Goal: Task Accomplishment & Management: Use online tool/utility

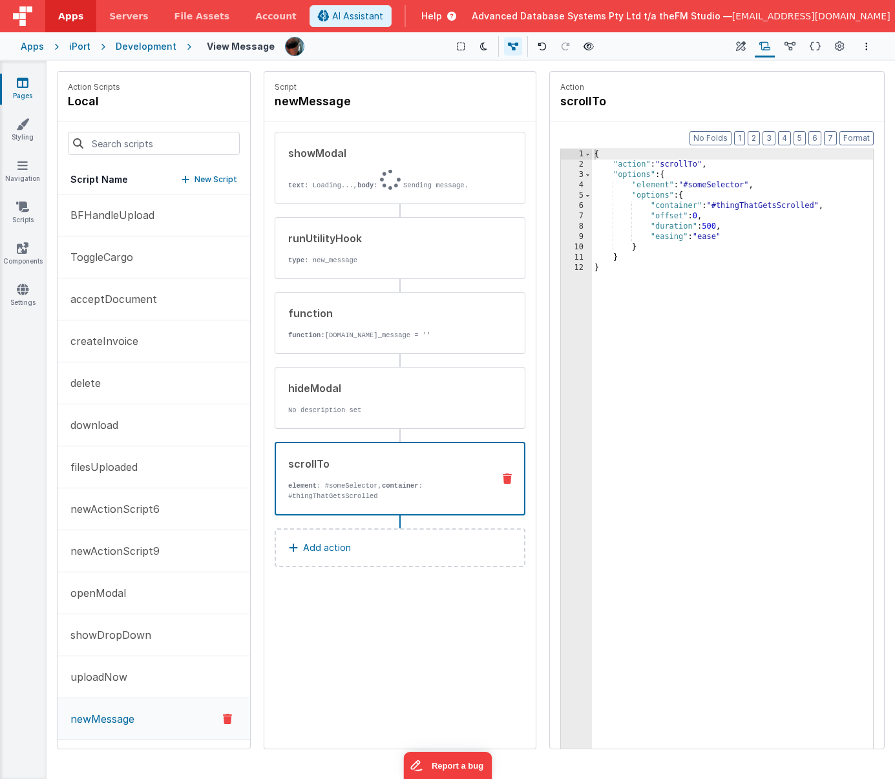
click at [507, 477] on icon at bounding box center [507, 479] width 9 height 10
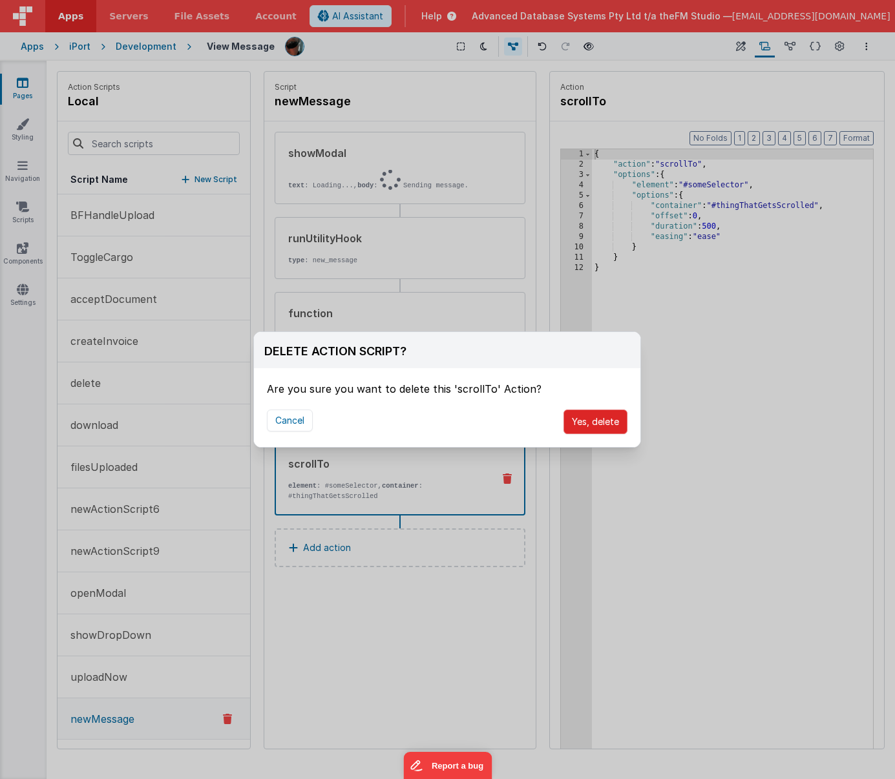
click at [597, 425] on button "Yes, delete" at bounding box center [596, 422] width 64 height 25
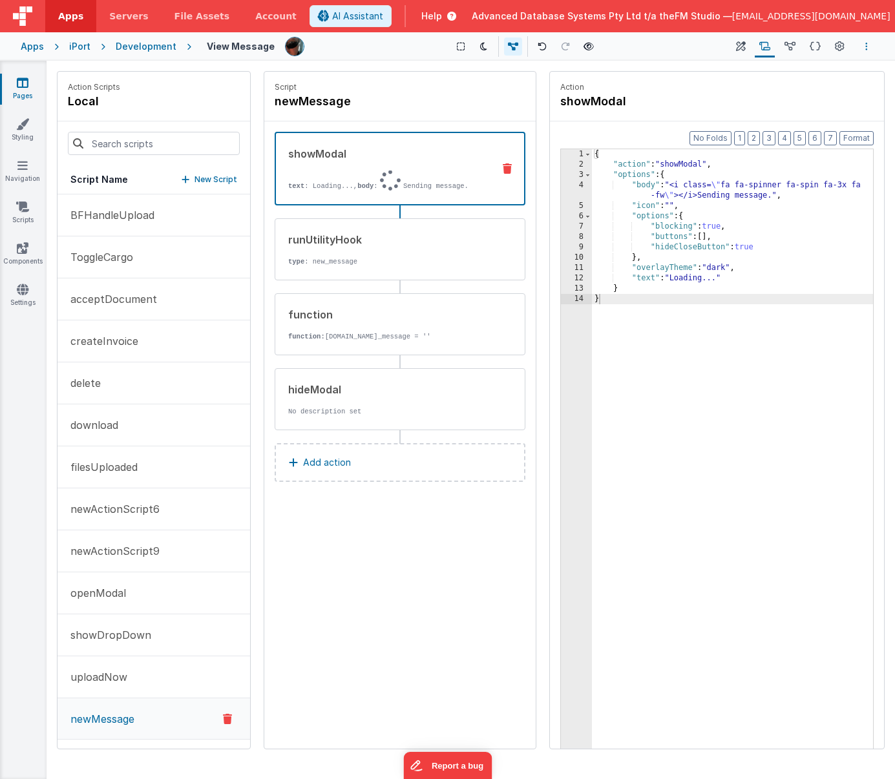
click at [867, 50] on icon "Options" at bounding box center [866, 46] width 3 height 9
click at [774, 69] on p "Save" at bounding box center [791, 71] width 81 height 13
click at [814, 51] on icon at bounding box center [815, 47] width 11 height 14
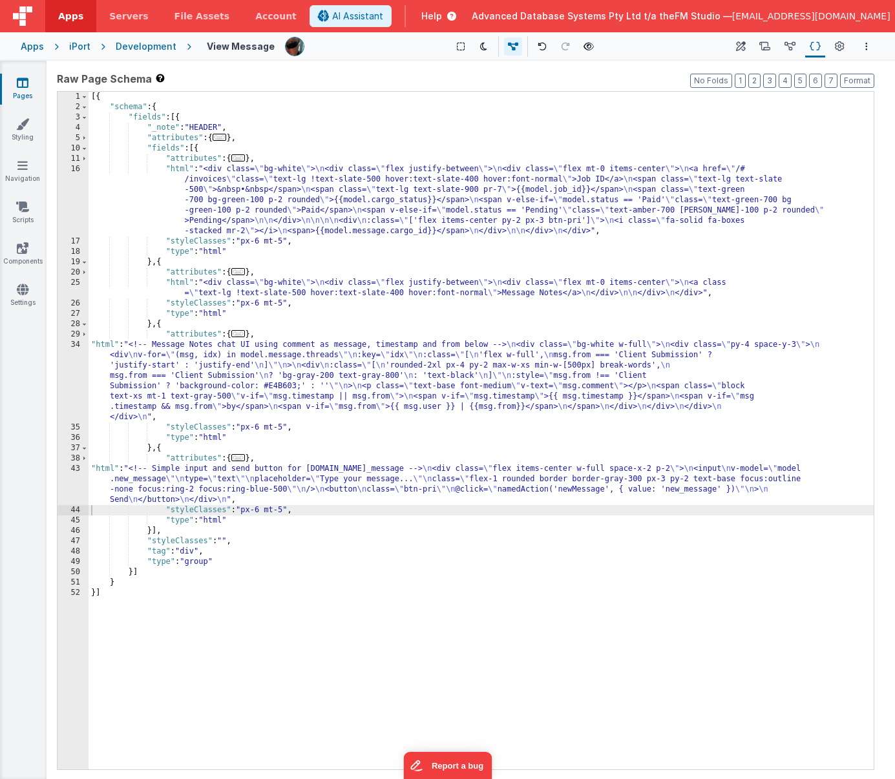
click at [486, 390] on div "[{ "schema" : { "fields" : [{ "_note" : "HEADER" , "attributes" : { ... } , "fi…" at bounding box center [481, 441] width 785 height 699
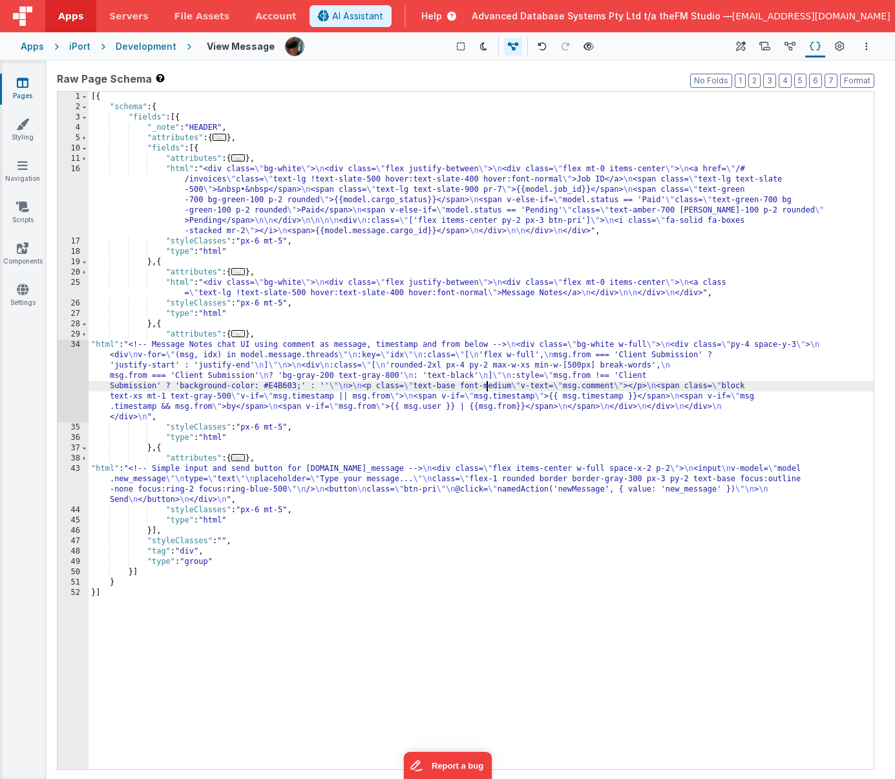
click at [466, 480] on div "[{ "schema" : { "fields" : [{ "_note" : "HEADER" , "attributes" : { ... } , "fi…" at bounding box center [481, 441] width 785 height 699
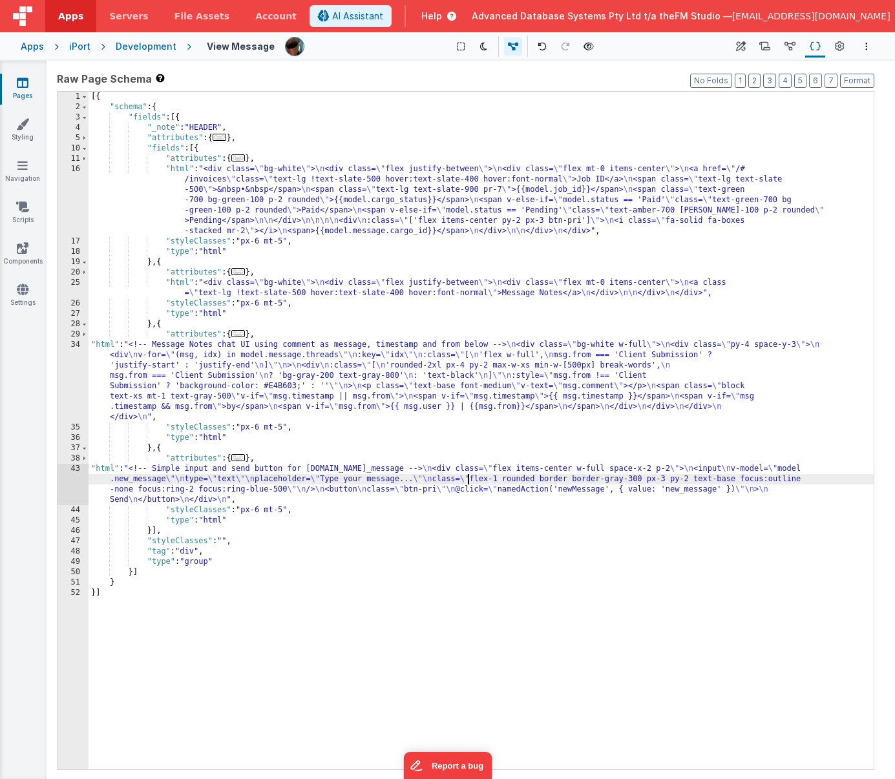
click at [214, 474] on div "[{ "schema" : { "fields" : [{ "_note" : "HEADER" , "attributes" : { ... } , "fi…" at bounding box center [481, 441] width 785 height 699
click at [239, 458] on span "..." at bounding box center [238, 457] width 14 height 7
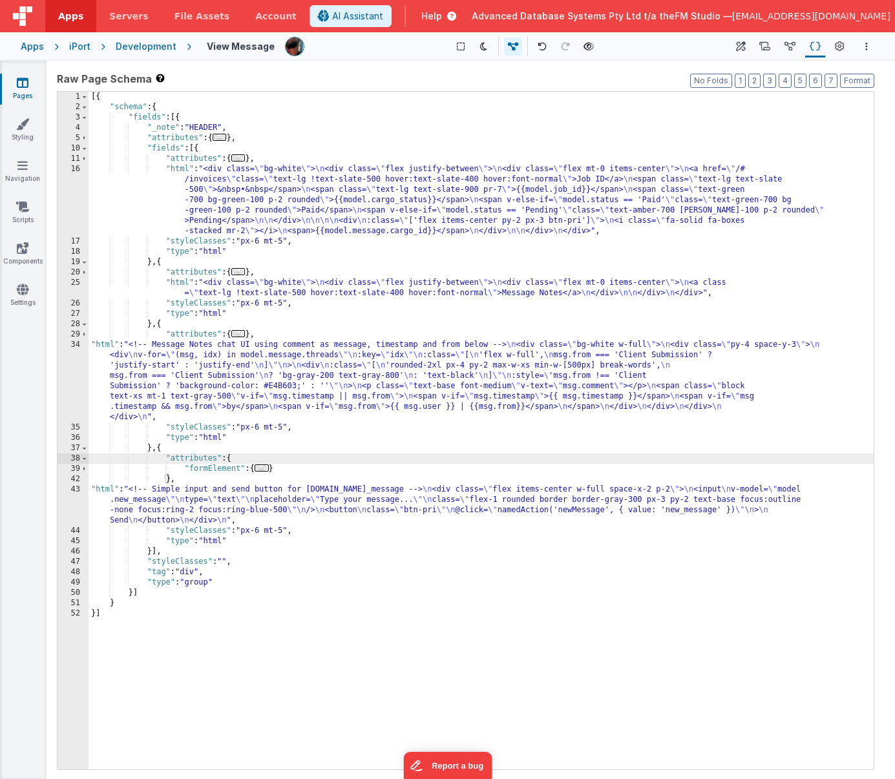
click at [264, 469] on span "..." at bounding box center [262, 468] width 14 height 7
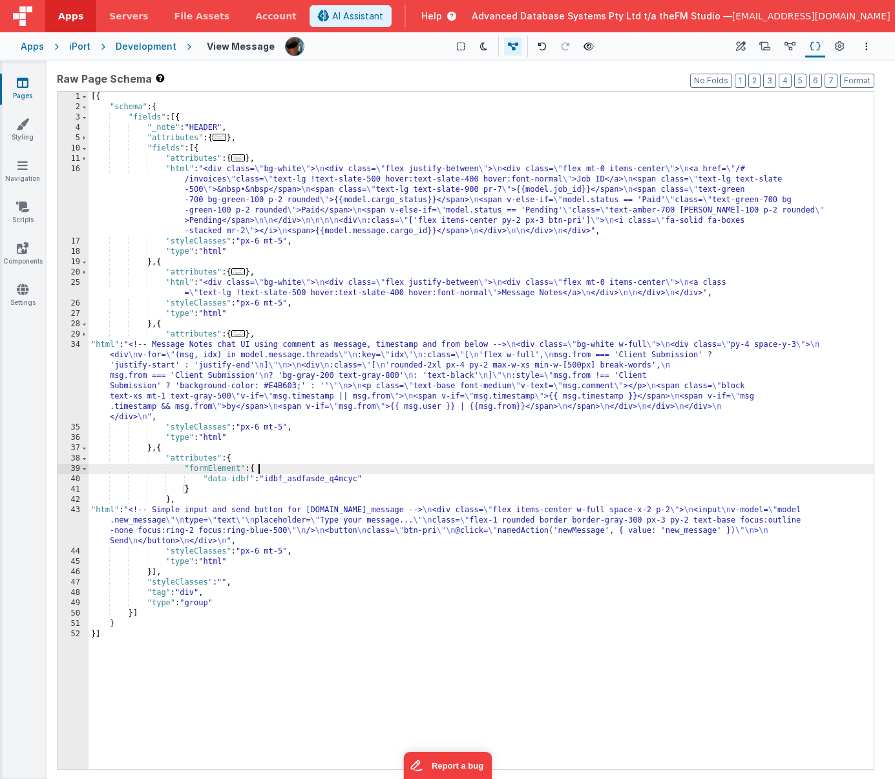
click at [448, 381] on div "[{ "schema" : { "fields" : [{ "_note" : "HEADER" , "attributes" : { ... } , "fi…" at bounding box center [481, 441] width 785 height 699
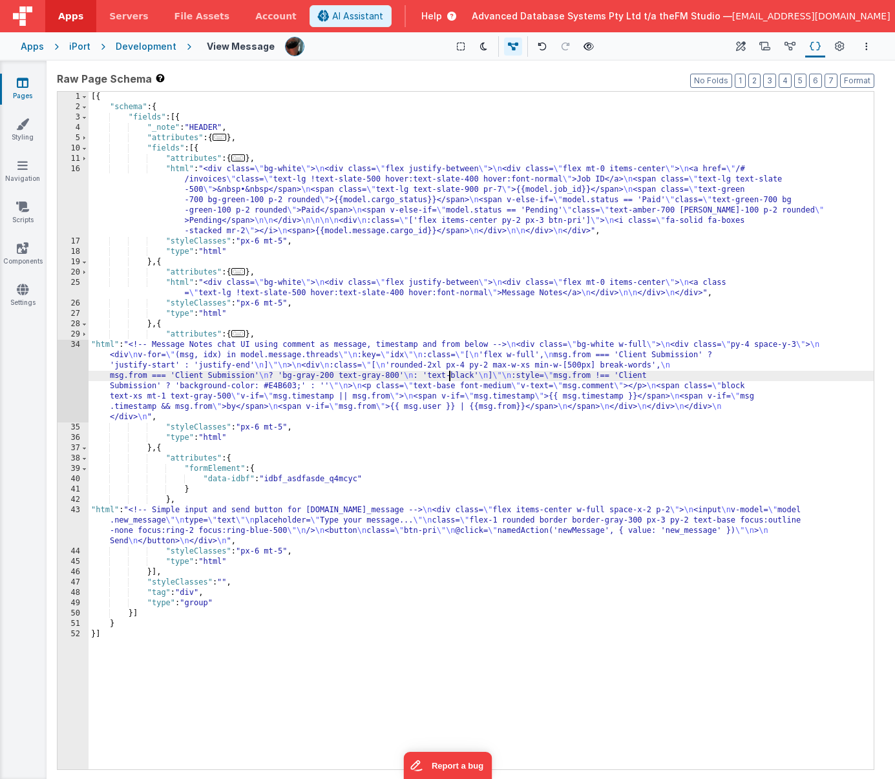
click at [308, 296] on div "[{ "schema" : { "fields" : [{ "_note" : "HEADER" , "attributes" : { ... } , "fi…" at bounding box center [481, 441] width 785 height 699
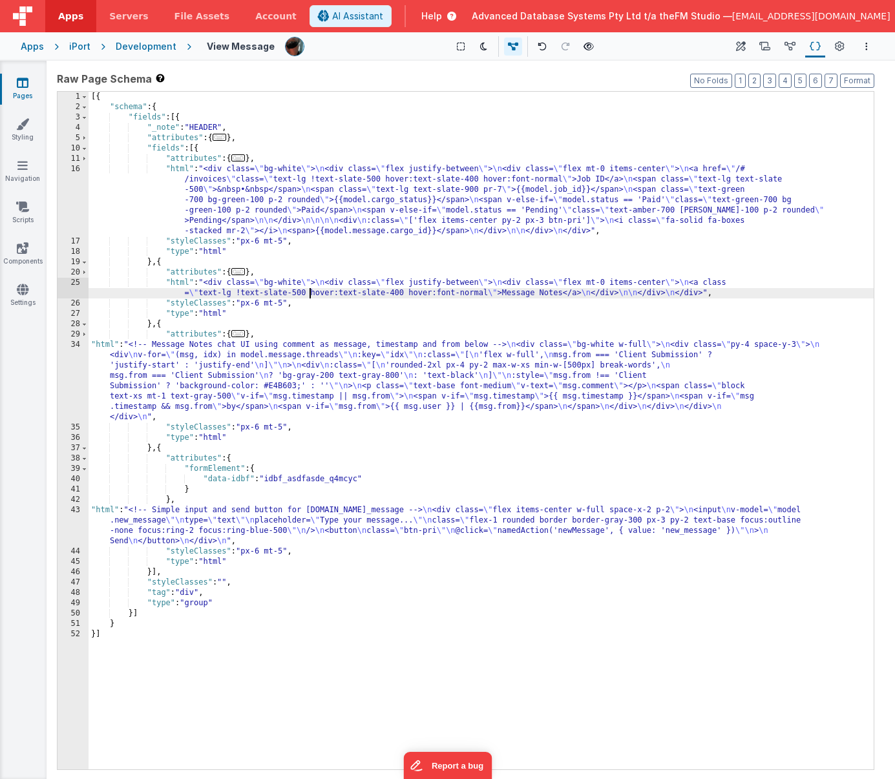
click at [62, 290] on div "25" at bounding box center [73, 288] width 31 height 21
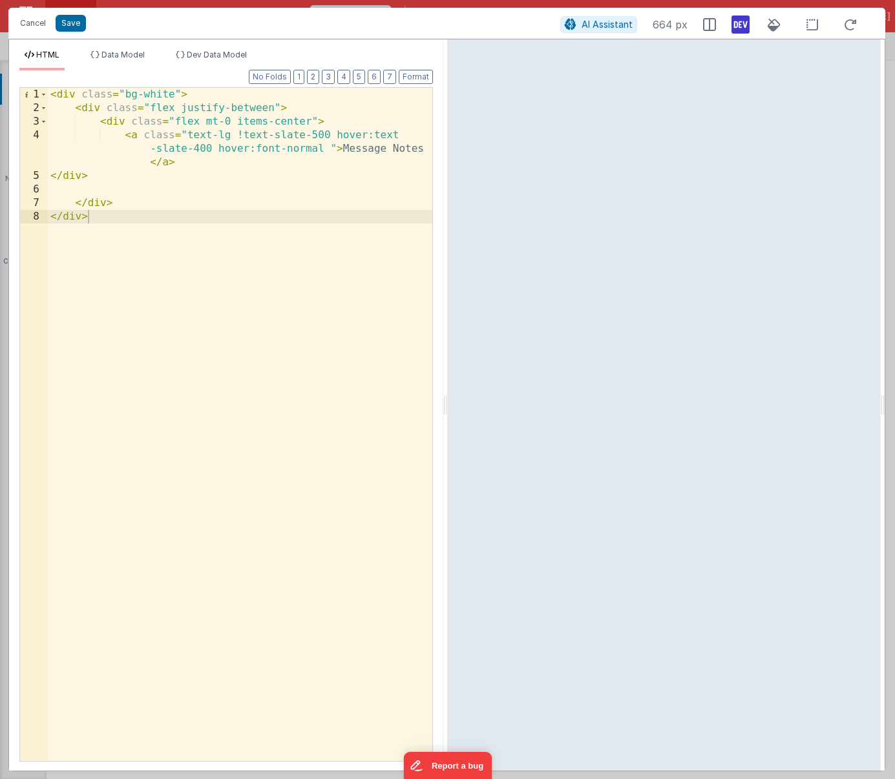
click at [127, 187] on div "< div class = "bg-white" > < div class = "flex justify-between" > < div class =…" at bounding box center [240, 438] width 385 height 701
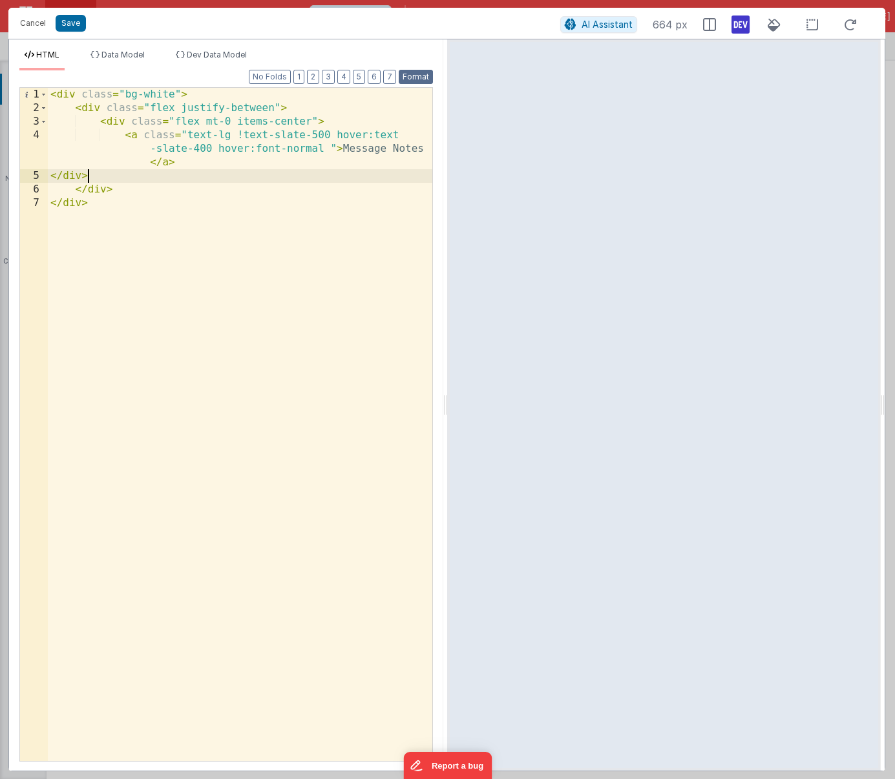
click at [413, 79] on button "Format" at bounding box center [416, 77] width 34 height 14
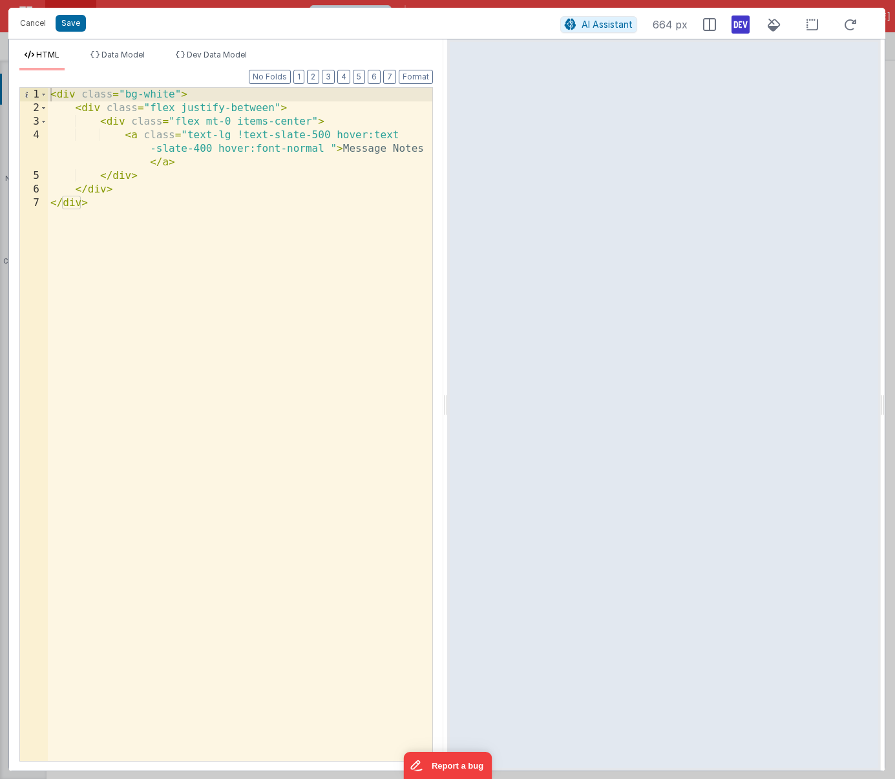
click at [145, 184] on div "< div class = "bg-white" > < div class = "flex justify-between" > < div class =…" at bounding box center [240, 438] width 385 height 701
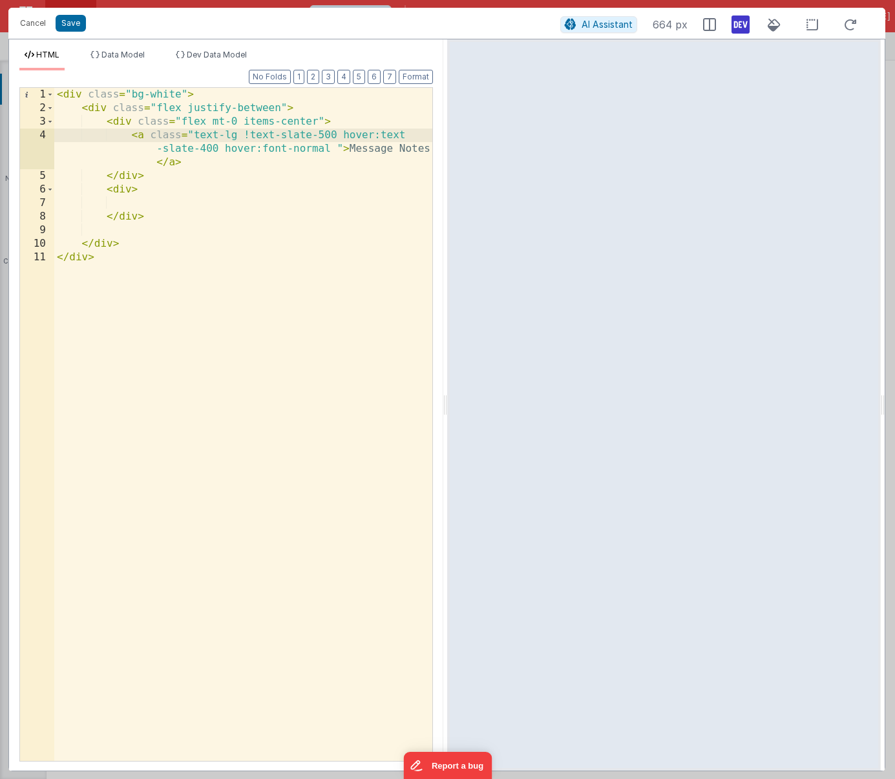
click at [132, 134] on div "< div class = "bg-white" > < div class = "flex justify-between" > < div class =…" at bounding box center [243, 438] width 378 height 701
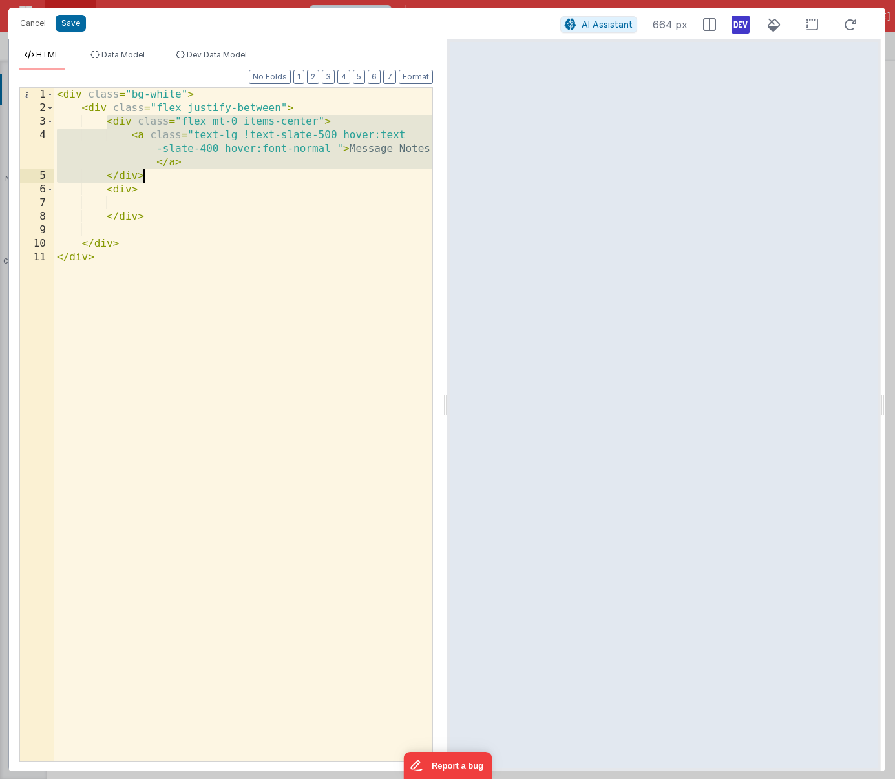
drag, startPoint x: 108, startPoint y: 121, endPoint x: 149, endPoint y: 173, distance: 65.7
click at [149, 173] on div "< div class = "bg-white" > < div class = "flex justify-between" > < div class =…" at bounding box center [243, 438] width 378 height 701
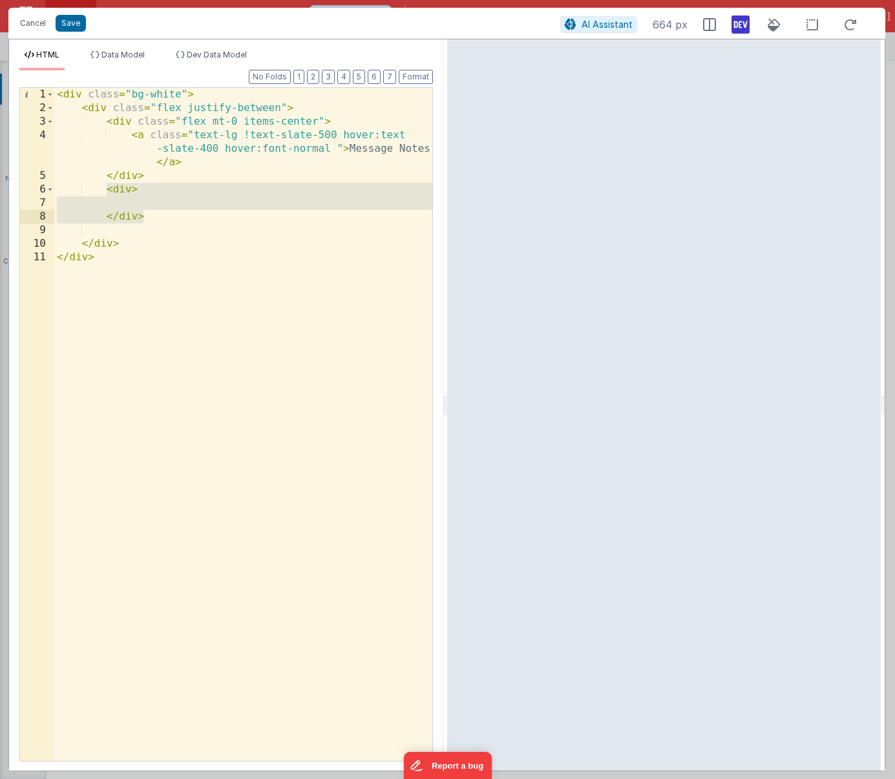
drag, startPoint x: 109, startPoint y: 189, endPoint x: 147, endPoint y: 221, distance: 49.6
click at [147, 221] on div "< div class = "bg-white" > < div class = "flex justify-between" > < div class =…" at bounding box center [243, 438] width 378 height 701
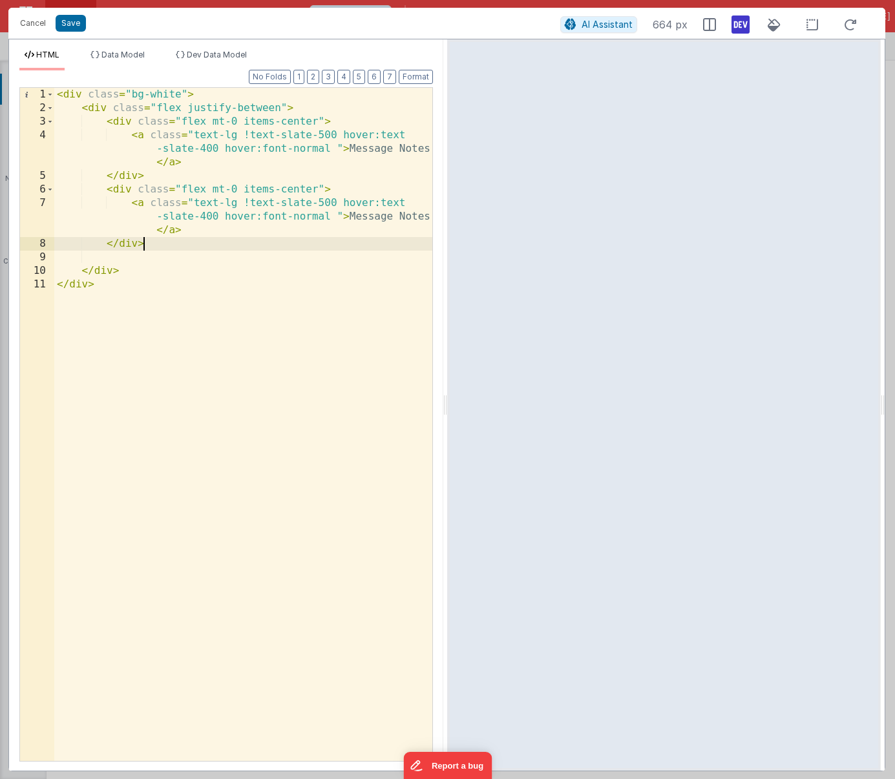
click at [224, 216] on div "< div class = "bg-white" > < div class = "flex justify-between" > < div class =…" at bounding box center [243, 438] width 378 height 701
click at [235, 297] on div "< div class = "bg-white" > < div class = "flex justify-between" > < div class =…" at bounding box center [243, 438] width 378 height 701
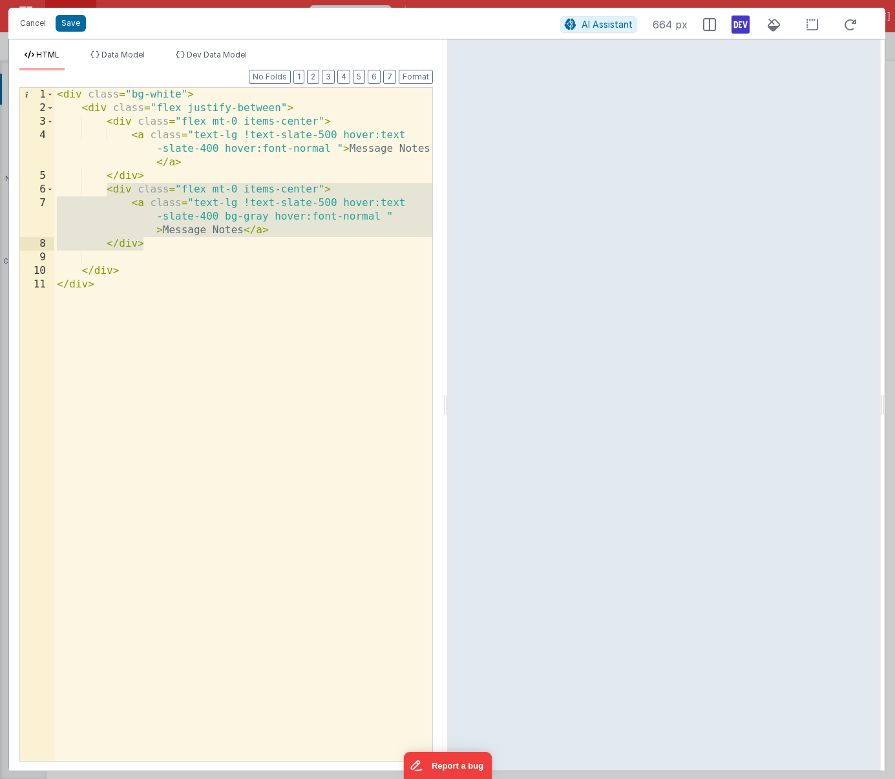
drag, startPoint x: 108, startPoint y: 191, endPoint x: 158, endPoint y: 248, distance: 75.6
click at [158, 248] on div "< div class = "bg-white" > < div class = "flex justify-between" > < div class =…" at bounding box center [243, 438] width 378 height 701
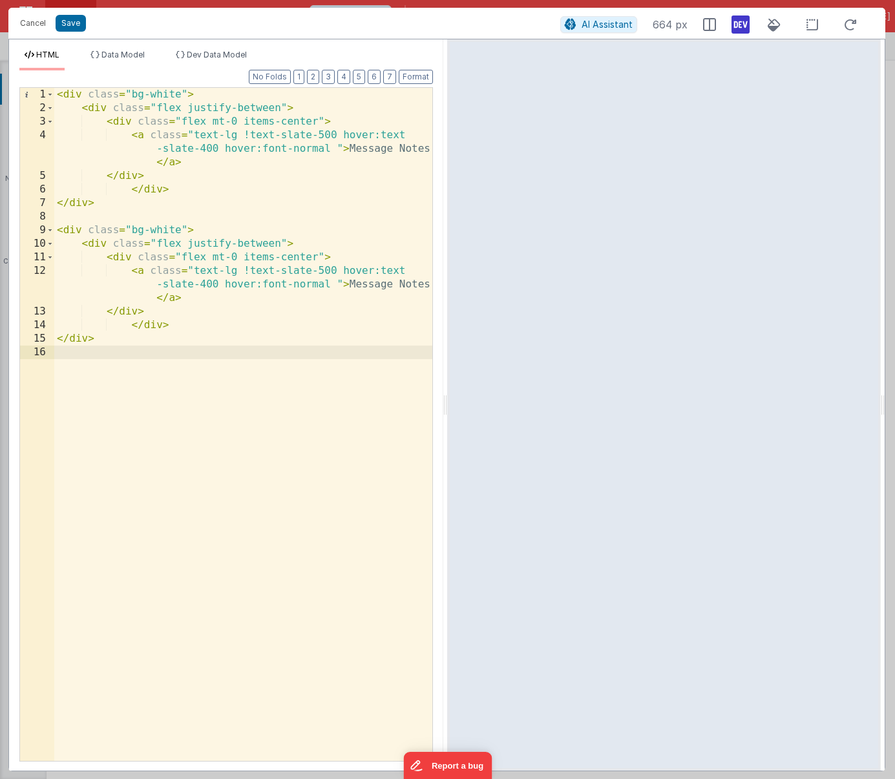
click at [152, 231] on div "< div class = "bg-white" > < div class = "flex justify-between" > < div class =…" at bounding box center [243, 438] width 378 height 701
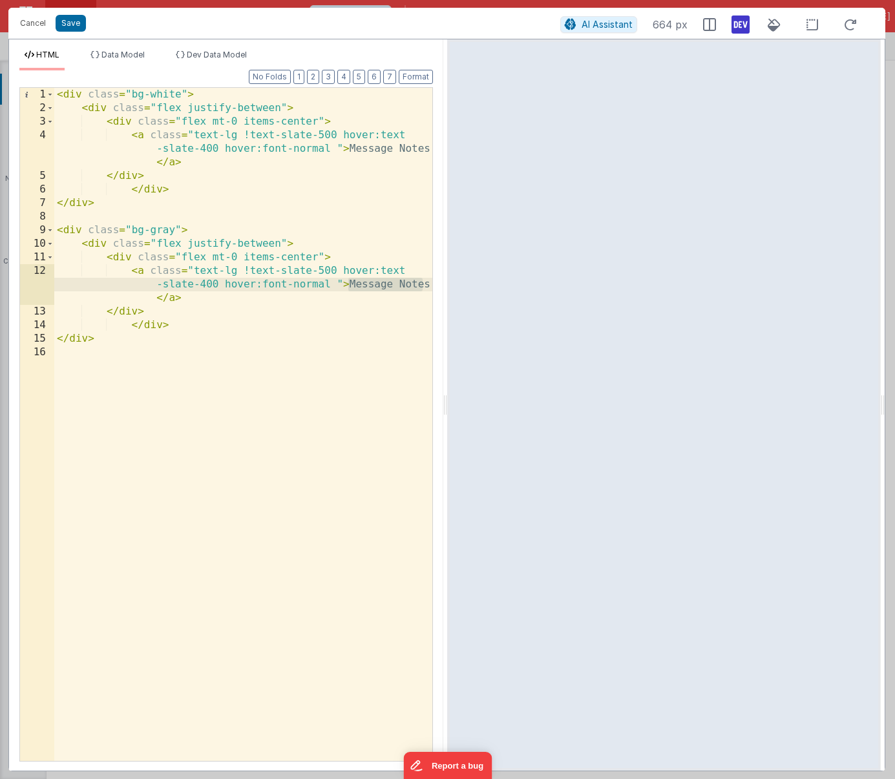
drag, startPoint x: 346, startPoint y: 285, endPoint x: 425, endPoint y: 285, distance: 78.8
click at [425, 285] on div "< div class = "bg-white" > < div class = "flex justify-between" > < div class =…" at bounding box center [243, 438] width 378 height 701
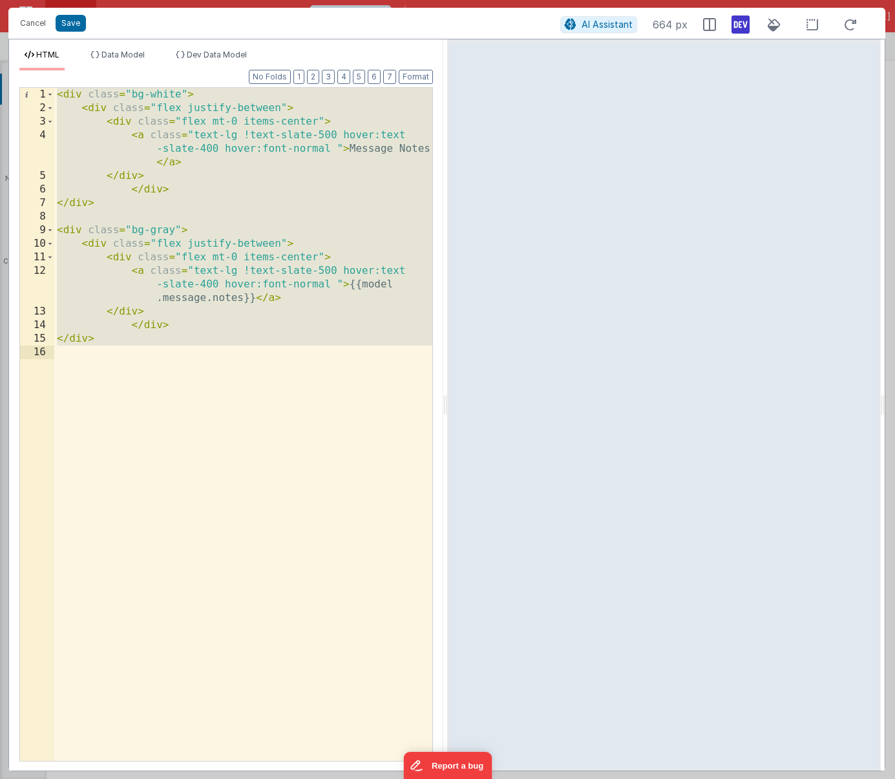
click at [253, 191] on div "< div class = "bg-white" > < div class = "flex justify-between" > < div class =…" at bounding box center [243, 438] width 378 height 701
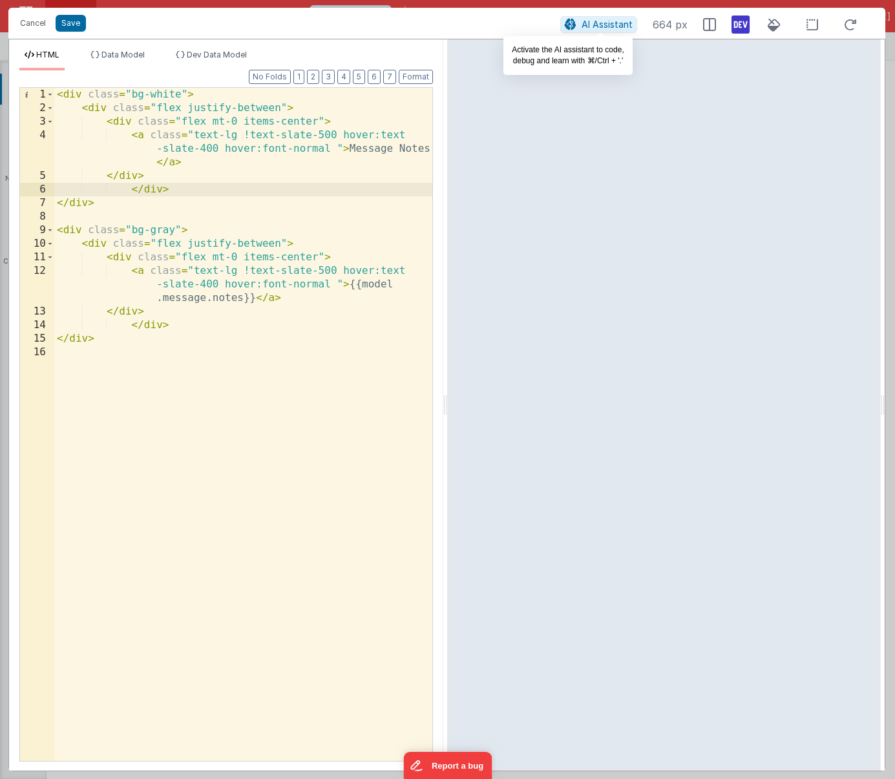
click at [606, 21] on span "AI Assistant" at bounding box center [607, 24] width 51 height 11
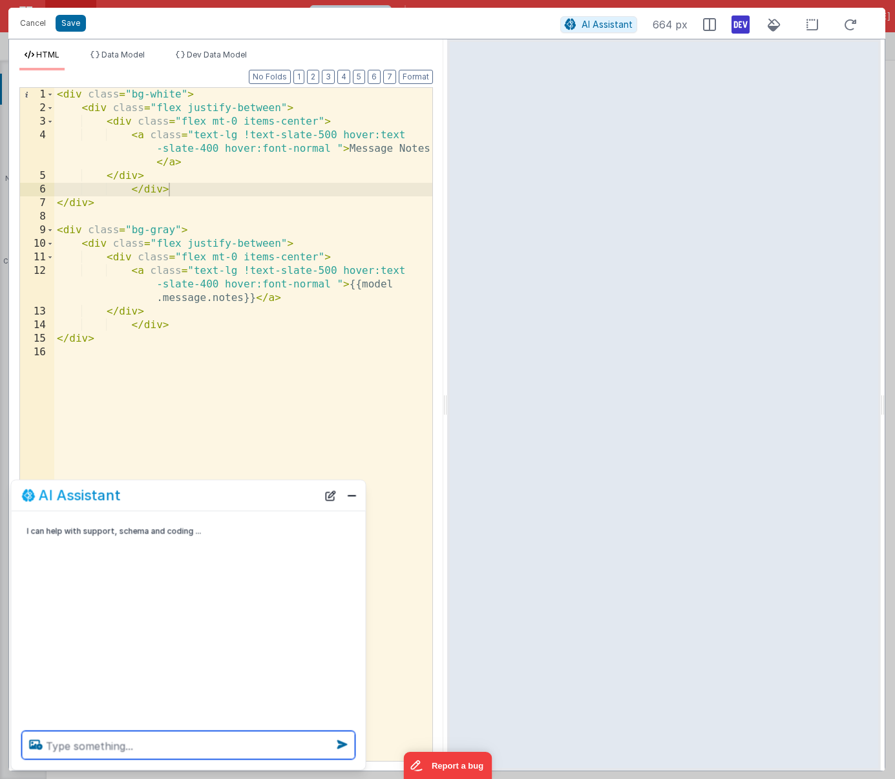
click at [87, 748] on textarea at bounding box center [188, 746] width 333 height 28
type textarea "can you make the background of the 2nd element grey and add a border of 5px"
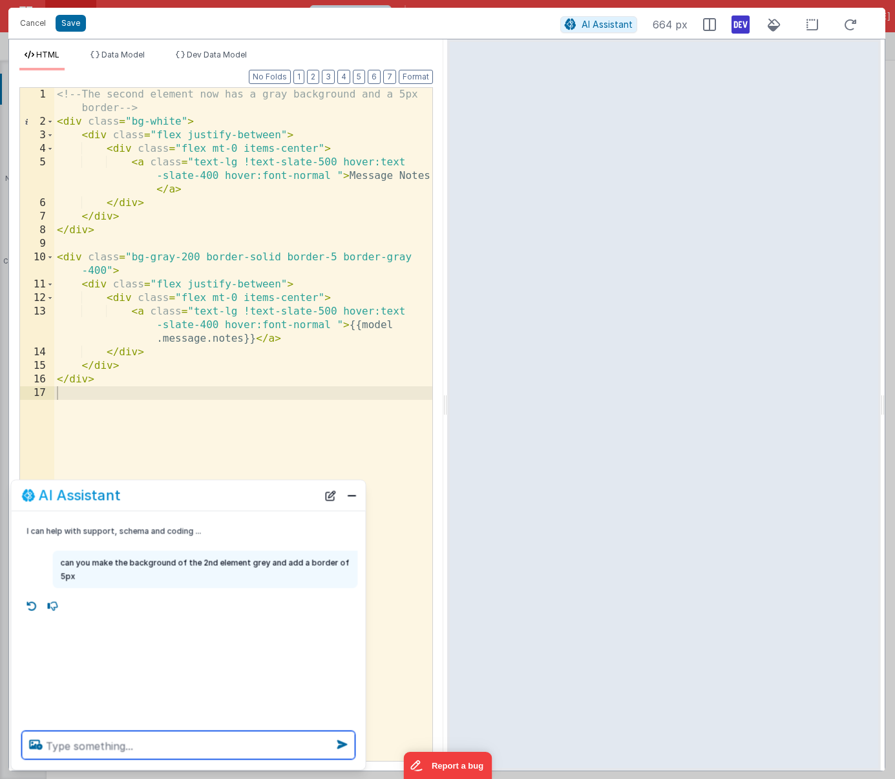
click at [75, 748] on textarea at bounding box center [188, 746] width 333 height 28
type textarea "I want the 2nd element to have a padding of 5, and rounder corners"
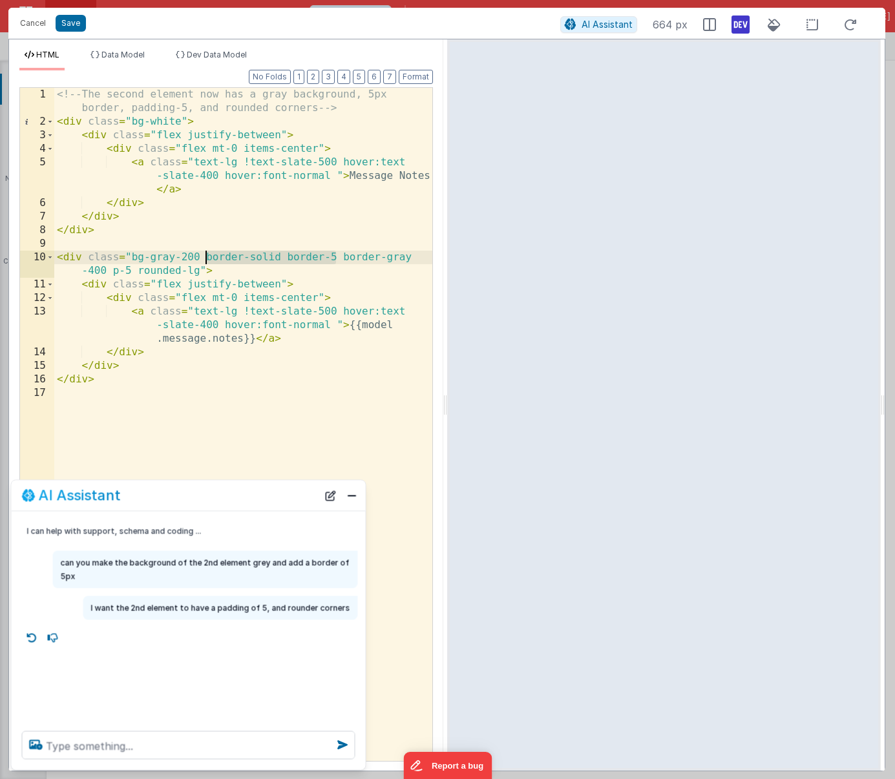
drag, startPoint x: 335, startPoint y: 257, endPoint x: 206, endPoint y: 257, distance: 129.2
click at [206, 257] on div "<!-- The second element now has a gray background, 5px border, padding-5, and r…" at bounding box center [243, 445] width 378 height 714
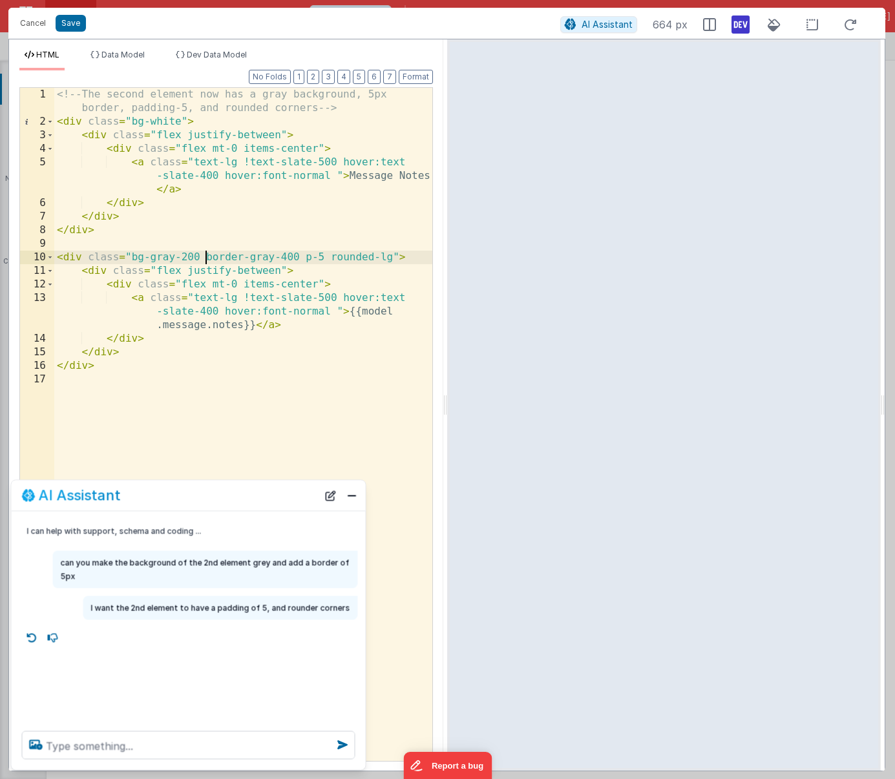
click at [319, 257] on div "<!-- The second element now has a gray background, 5px border, padding-5, and r…" at bounding box center [243, 445] width 378 height 714
click at [155, 743] on textarea at bounding box center [188, 746] width 333 height 28
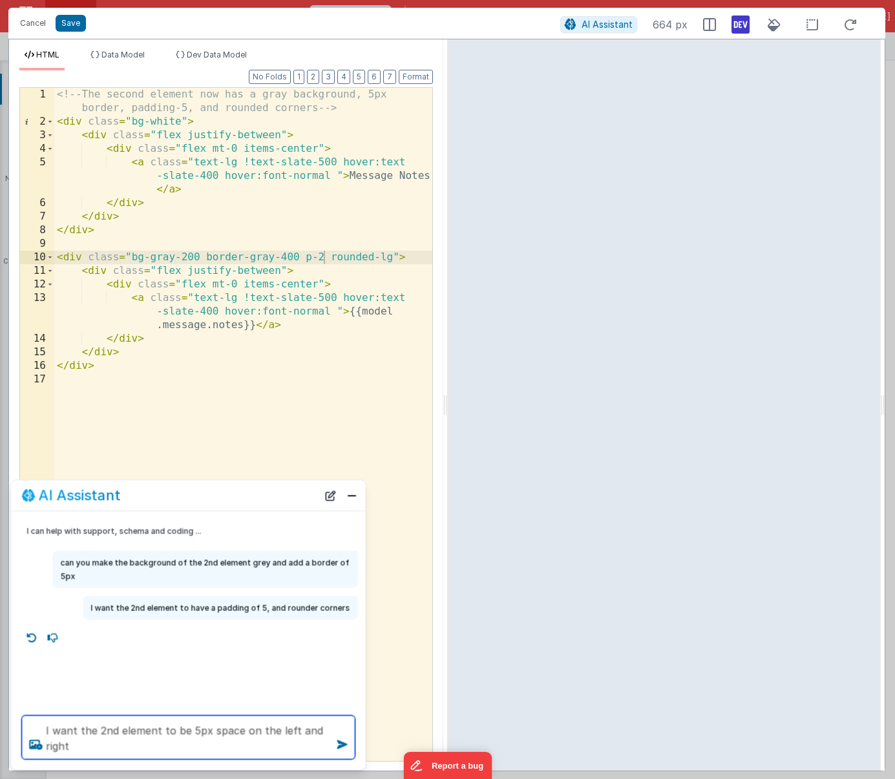
type textarea "I want the 2nd element to be 5px space on the left and right"
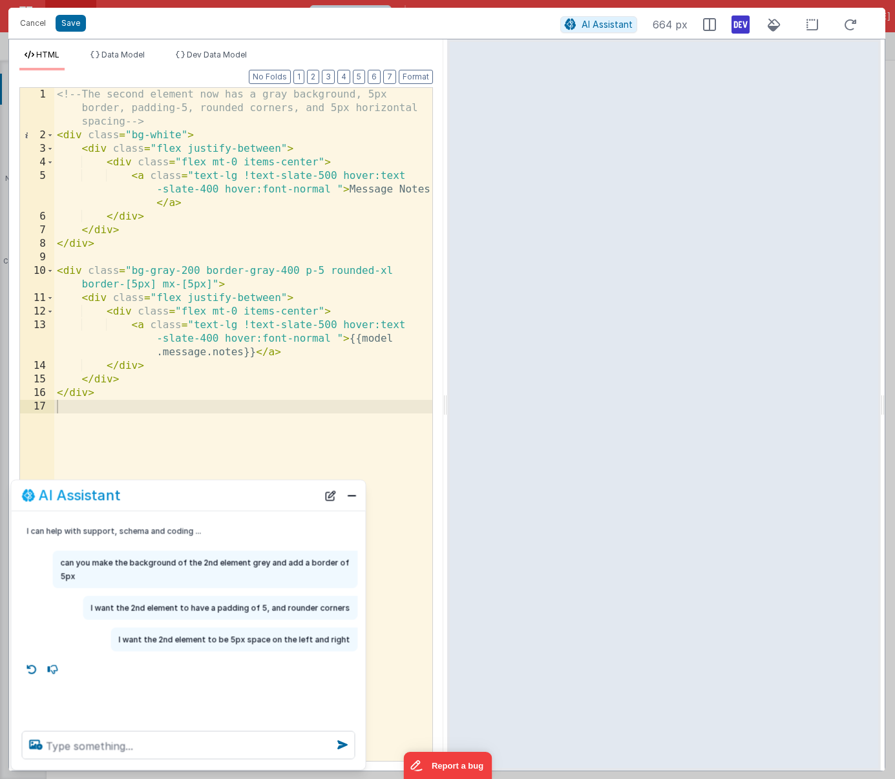
click at [251, 270] on div "<!-- The second element now has a gray background, 5px border, padding-5, round…" at bounding box center [243, 452] width 378 height 728
click at [300, 273] on div "<!-- The second element now has a gray background, 5px border, padding-5, round…" at bounding box center [243, 452] width 378 height 728
click at [73, 21] on button "Save" at bounding box center [71, 23] width 30 height 17
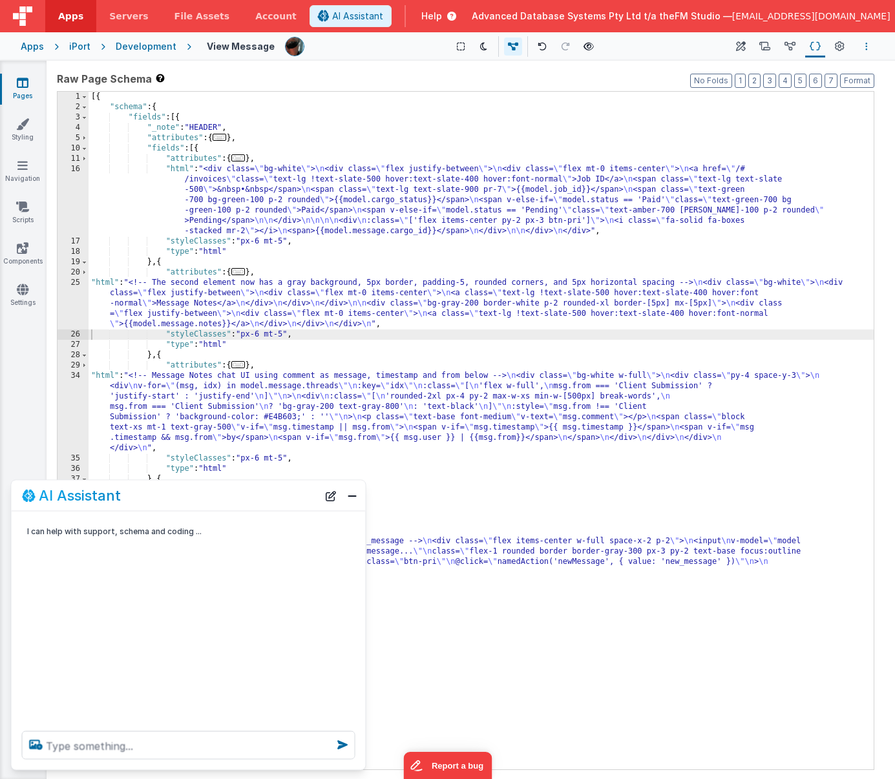
click at [868, 45] on button "Options" at bounding box center [867, 47] width 16 height 16
click at [780, 72] on p "Save" at bounding box center [791, 71] width 81 height 13
click at [257, 411] on div "[{ "schema" : { "fields" : [{ "_note" : "HEADER" , "attributes" : { ... } , "fi…" at bounding box center [481, 441] width 785 height 699
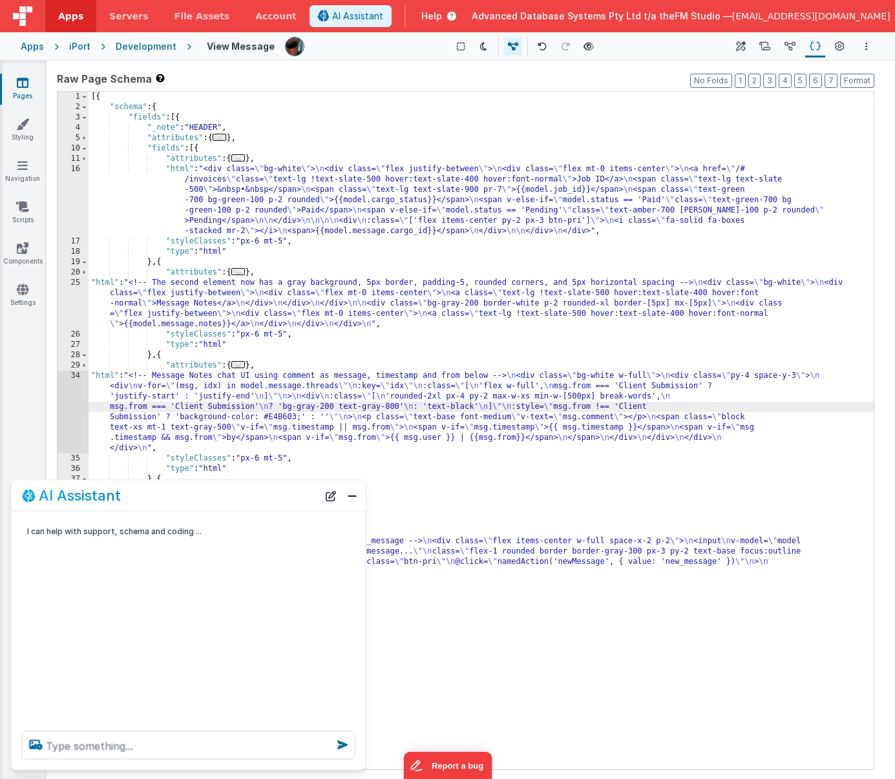
click at [69, 408] on div "34" at bounding box center [73, 412] width 31 height 83
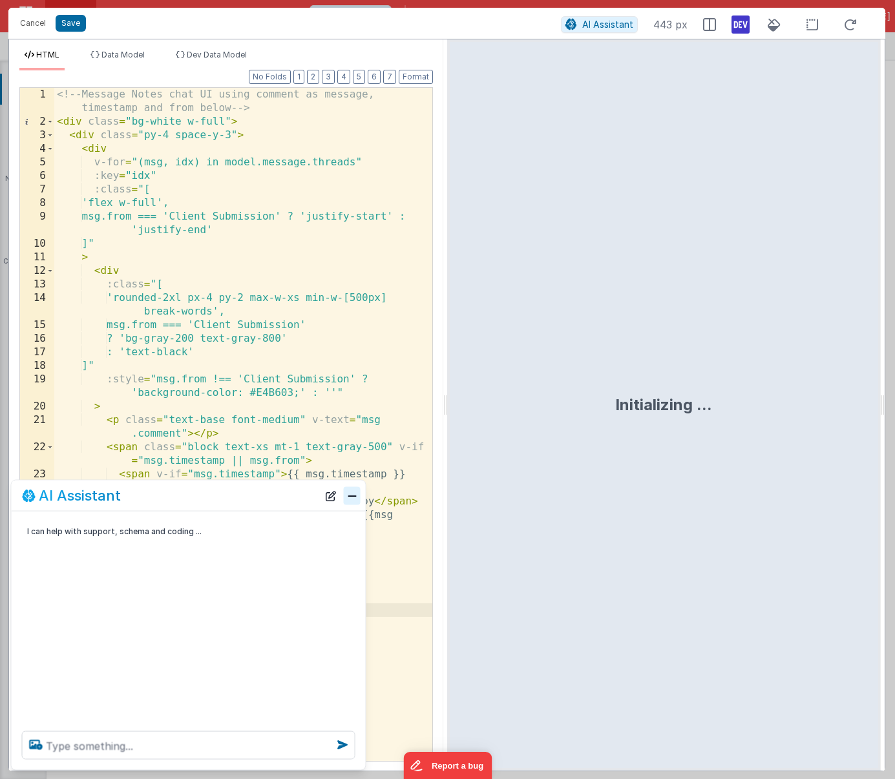
click at [356, 494] on button "Close" at bounding box center [352, 496] width 17 height 18
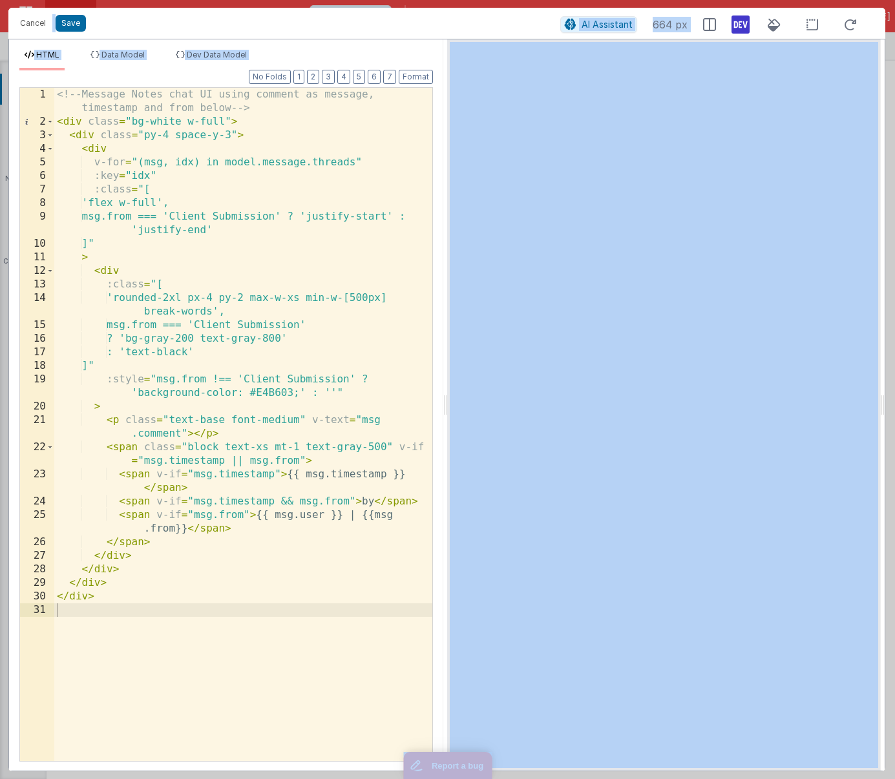
click at [269, 549] on div "<!-- Message Notes chat UI using comment as message, timestamp and from below -…" at bounding box center [243, 445] width 378 height 714
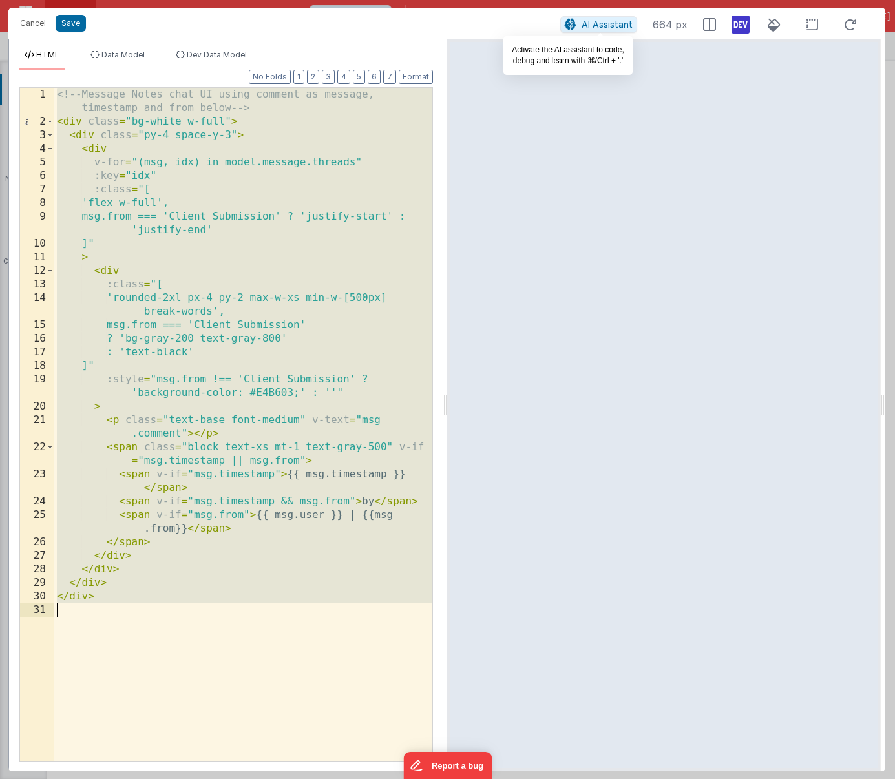
click at [582, 26] on button "AI Assistant" at bounding box center [598, 24] width 77 height 17
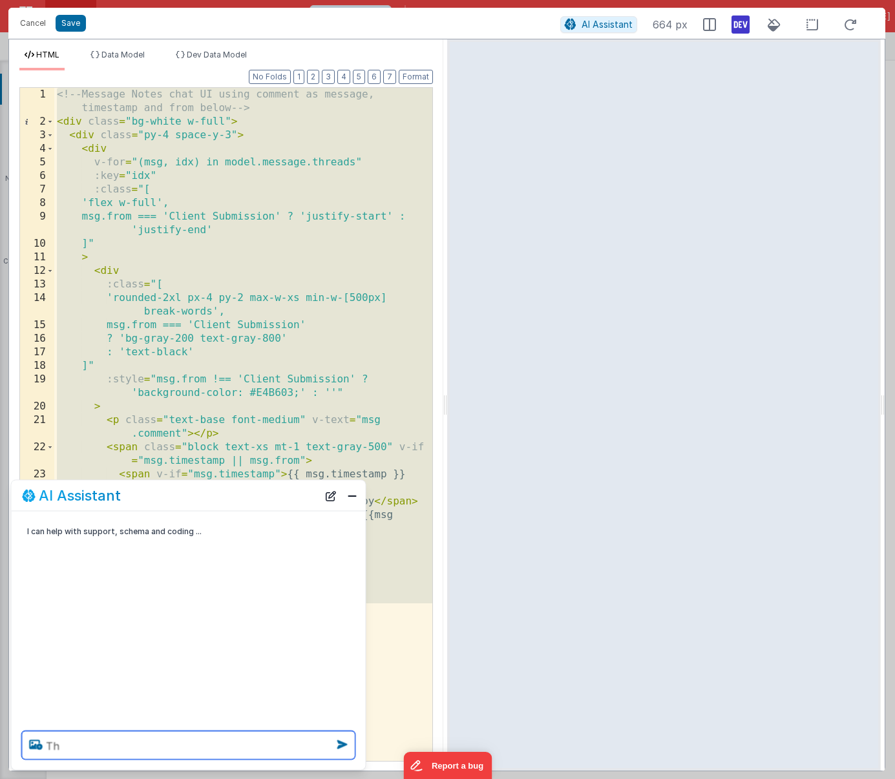
type textarea "T"
type textarea "I need a checkbox on each message, and it will toggle is_unread to true or false"
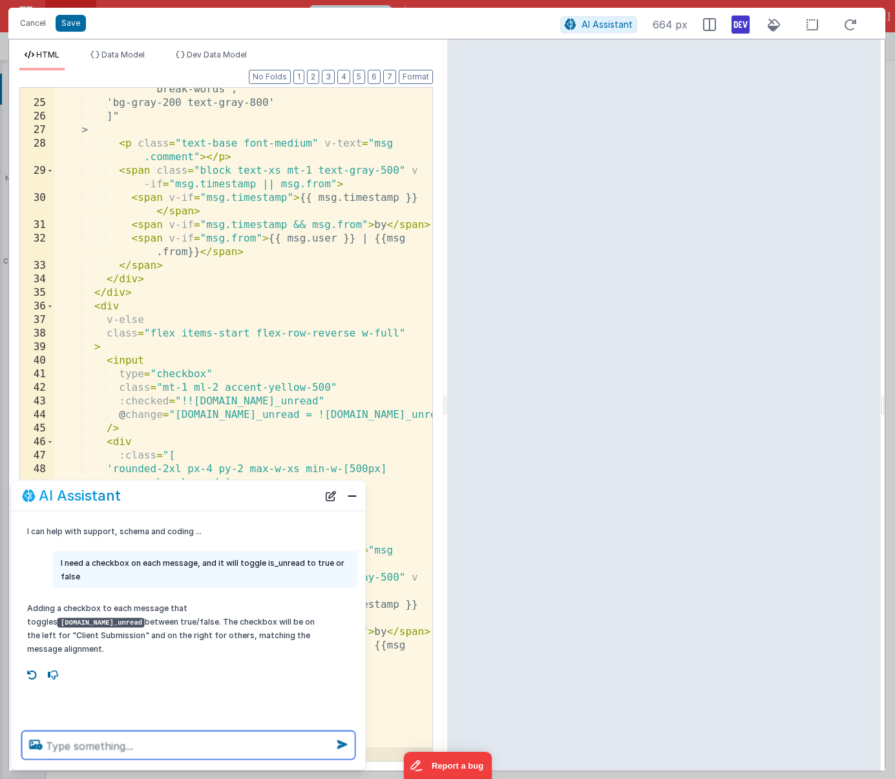
scroll to position [358, 0]
click at [147, 738] on textarea at bounding box center [188, 746] width 333 height 28
click at [137, 745] on textarea at bounding box center [188, 746] width 333 height 28
type textarea "it should be within the chat bubble, not outside it"
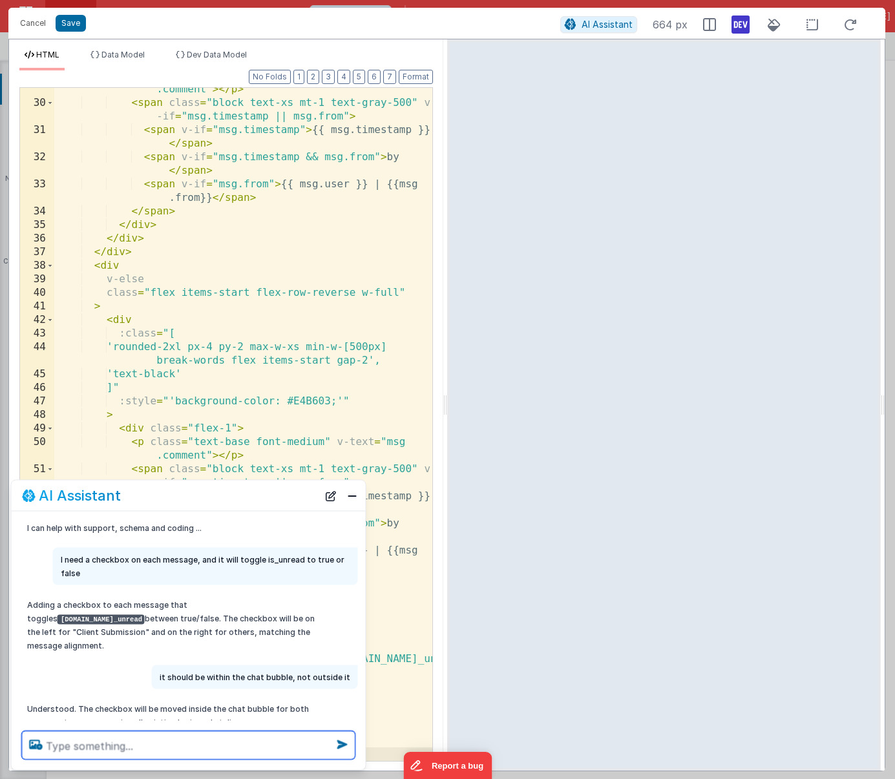
scroll to position [28, 0]
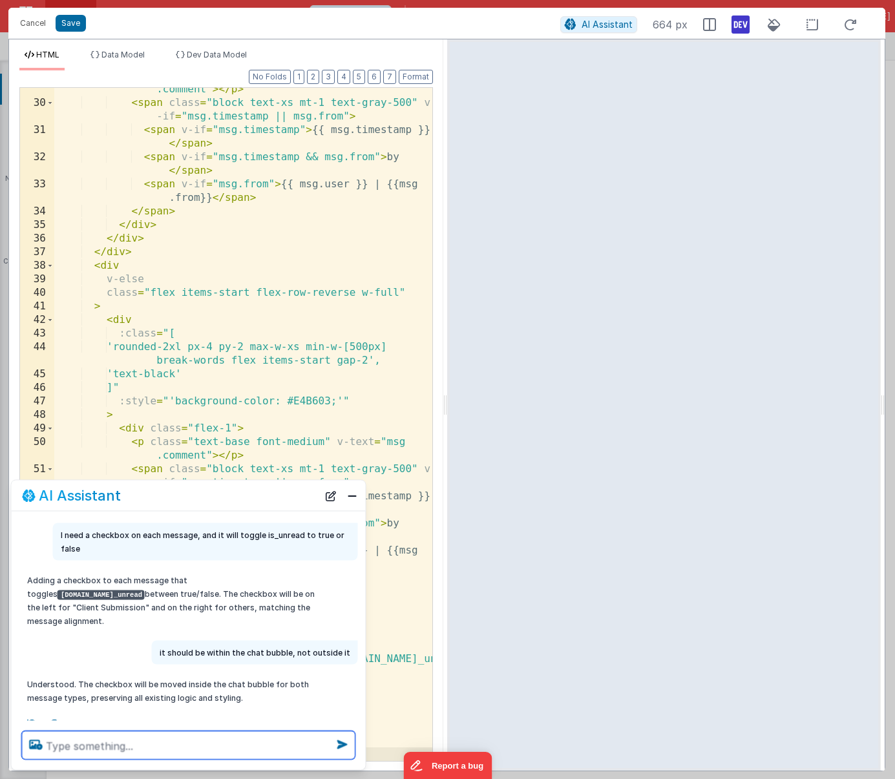
click at [126, 744] on textarea at bounding box center [188, 746] width 333 height 28
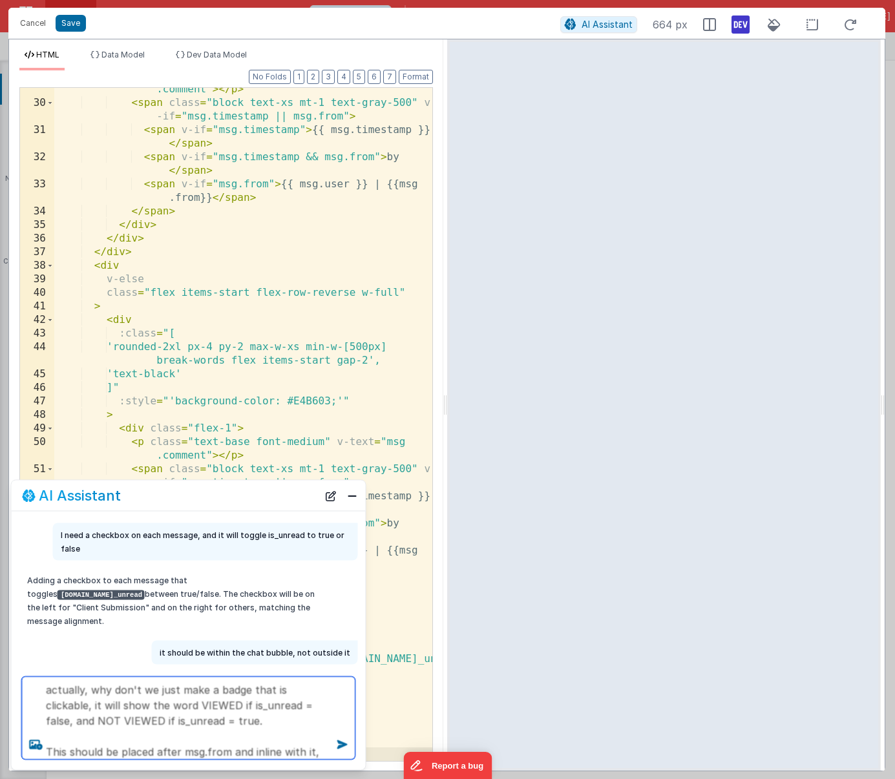
scroll to position [17, 0]
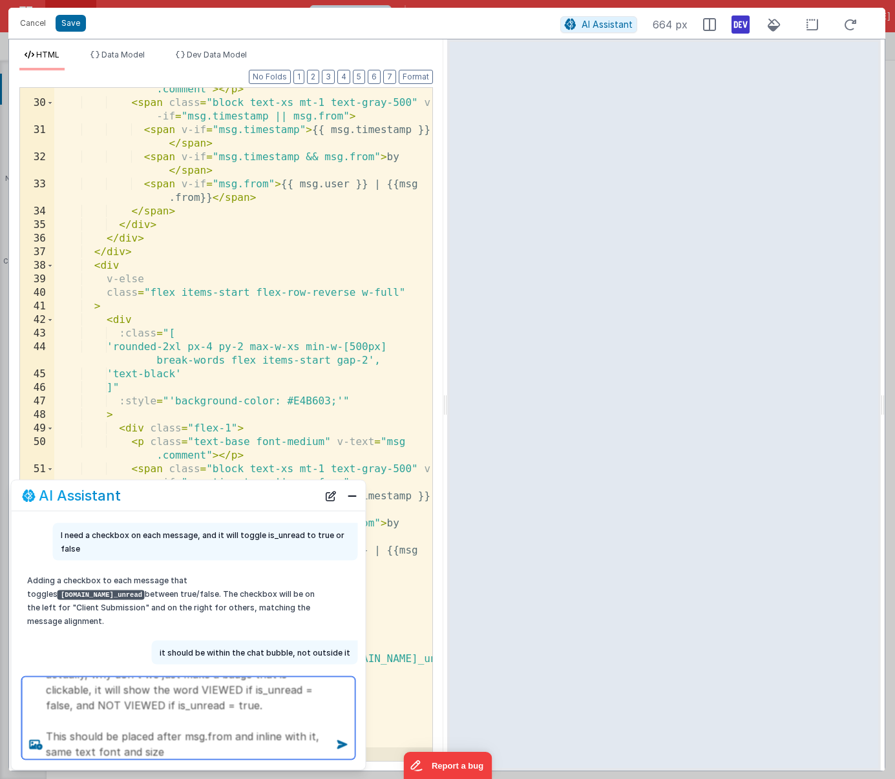
type textarea "actually, why don't we just make a badge that is clickable, it will show the wo…"
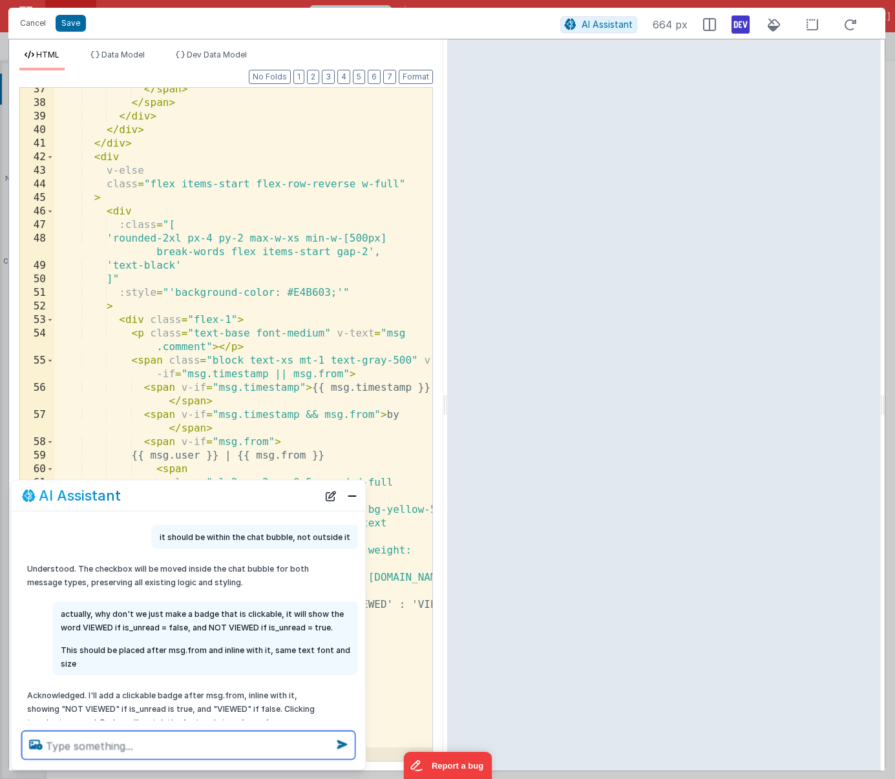
scroll to position [168, 0]
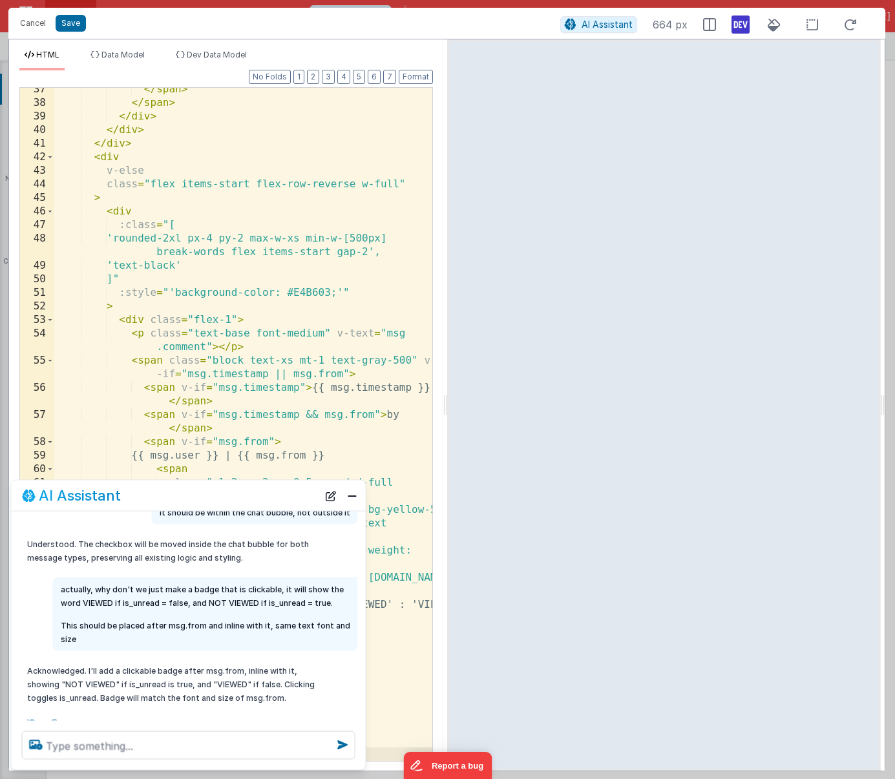
click at [260, 405] on div "</ span > </ span > </ div > </ div > </ div > < div v-else class = "flex items…" at bounding box center [243, 433] width 378 height 701
click at [353, 498] on button "Close" at bounding box center [352, 496] width 17 height 18
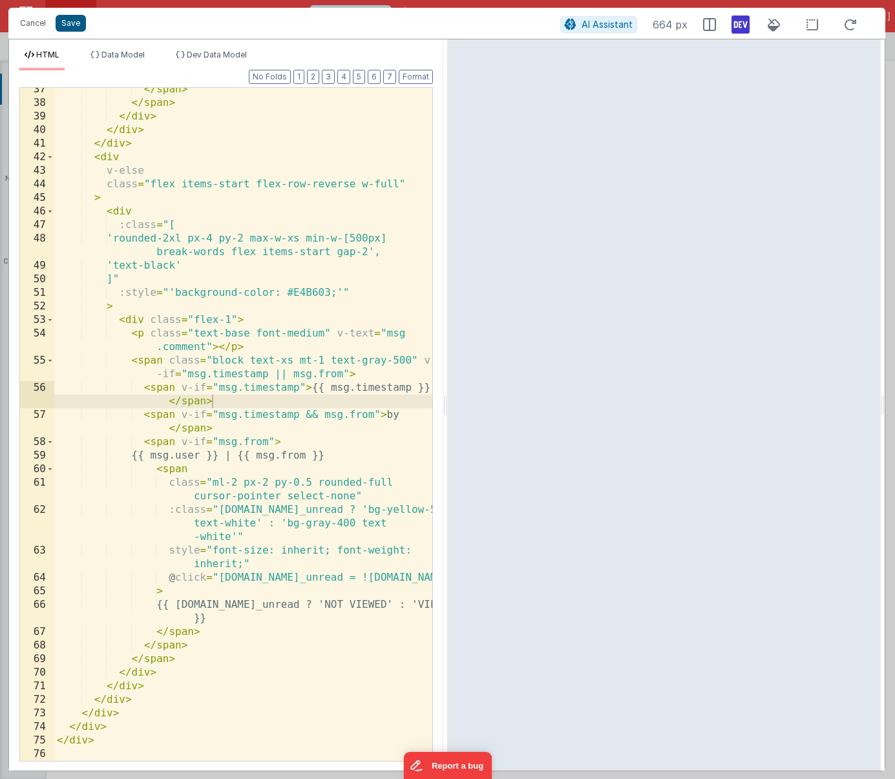
click at [70, 26] on button "Save" at bounding box center [71, 23] width 30 height 17
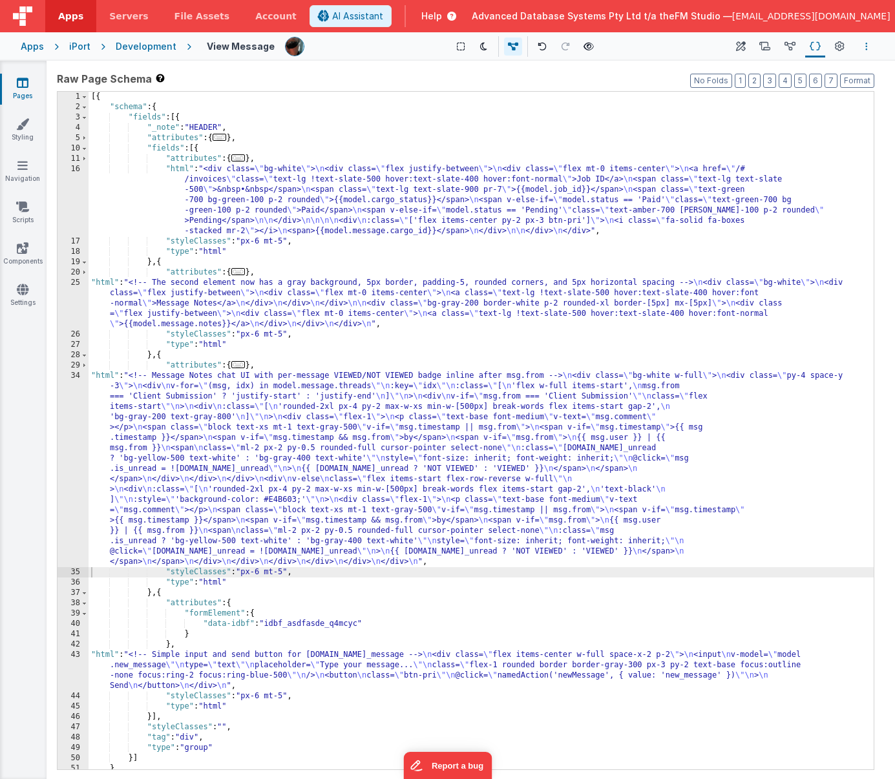
click at [866, 45] on icon "Options" at bounding box center [866, 46] width 3 height 9
click at [789, 72] on p "Save" at bounding box center [791, 71] width 81 height 13
click at [70, 448] on div "34" at bounding box center [73, 469] width 31 height 196
click at [141, 450] on div "[{ "schema" : { "fields" : [{ "_note" : "HEADER" , "attributes" : { ... } , "fi…" at bounding box center [481, 441] width 785 height 699
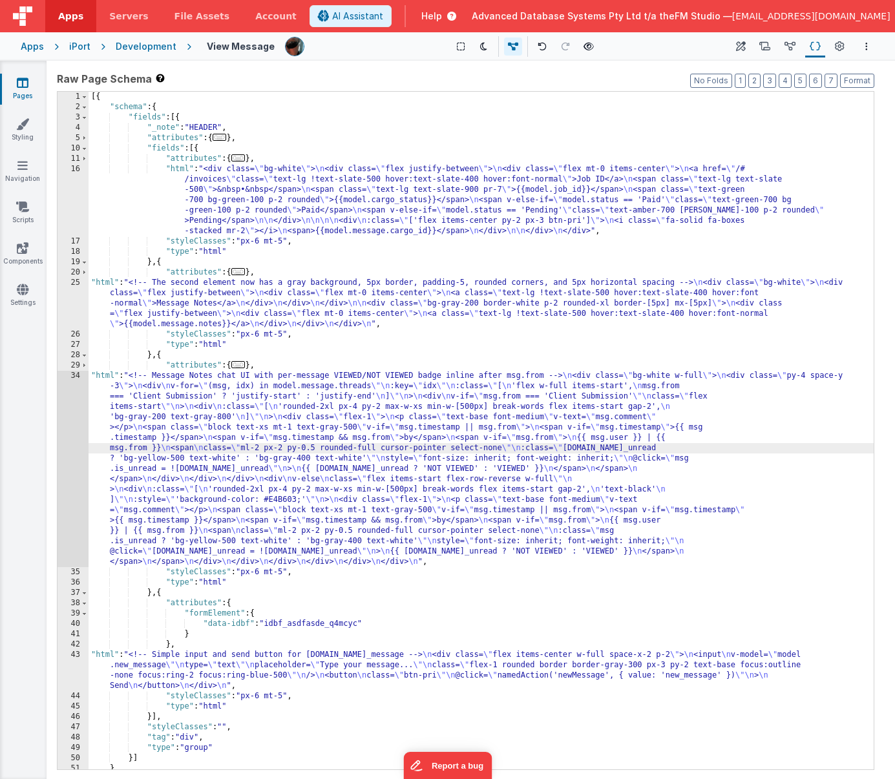
click at [69, 446] on div "34" at bounding box center [73, 469] width 31 height 196
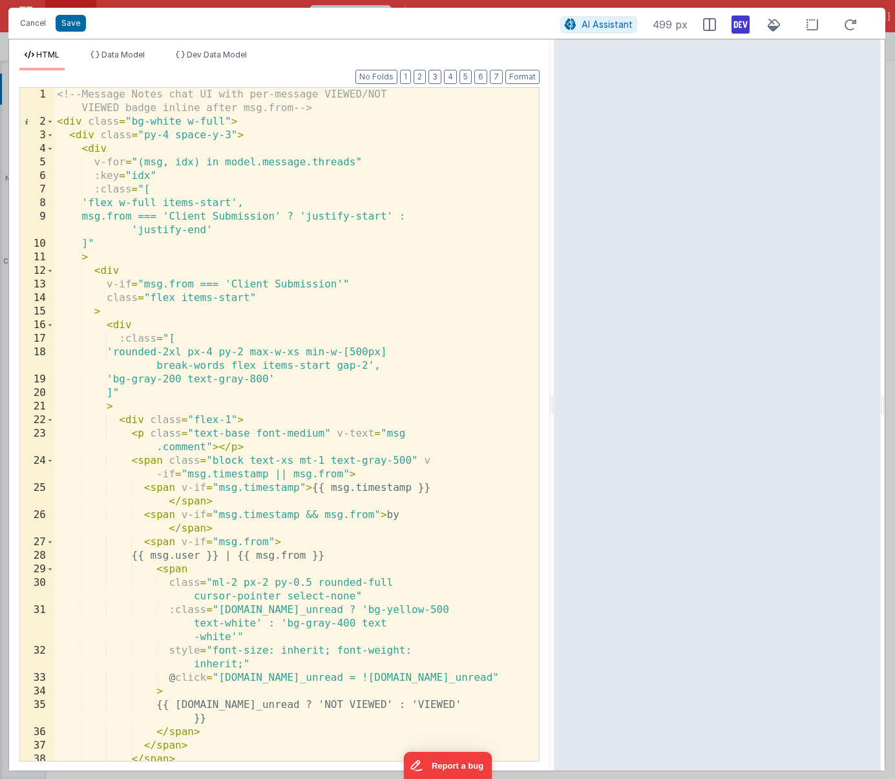
drag, startPoint x: 445, startPoint y: 406, endPoint x: 553, endPoint y: 408, distance: 107.9
click at [553, 408] on html "Cancel Save AI Assistant 499 px HTML Data Model Dev Data Model Format 7 6 5 4 3…" at bounding box center [447, 389] width 895 height 779
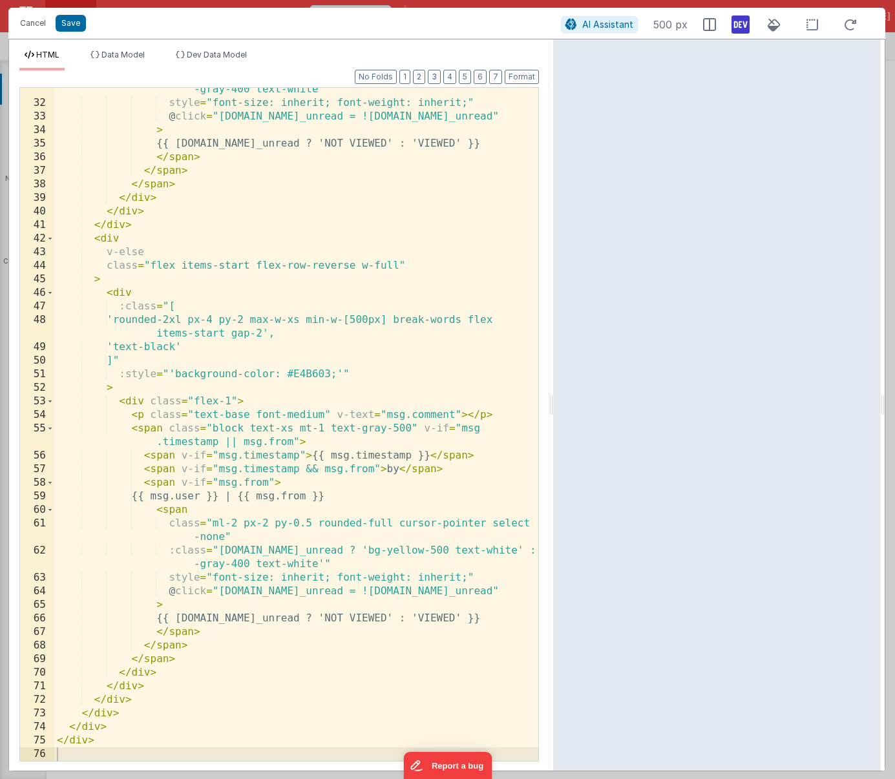
scroll to position [480, 0]
click at [295, 523] on div ":class = "[DOMAIN_NAME]_unread ? 'bg-yellow-500 text-white' : 'bg -gray-400 tex…" at bounding box center [296, 426] width 484 height 714
click at [304, 458] on div ":class = "[DOMAIN_NAME]_unread ? 'bg-yellow-500 text-white' : 'bg -gray-400 tex…" at bounding box center [296, 426] width 484 height 714
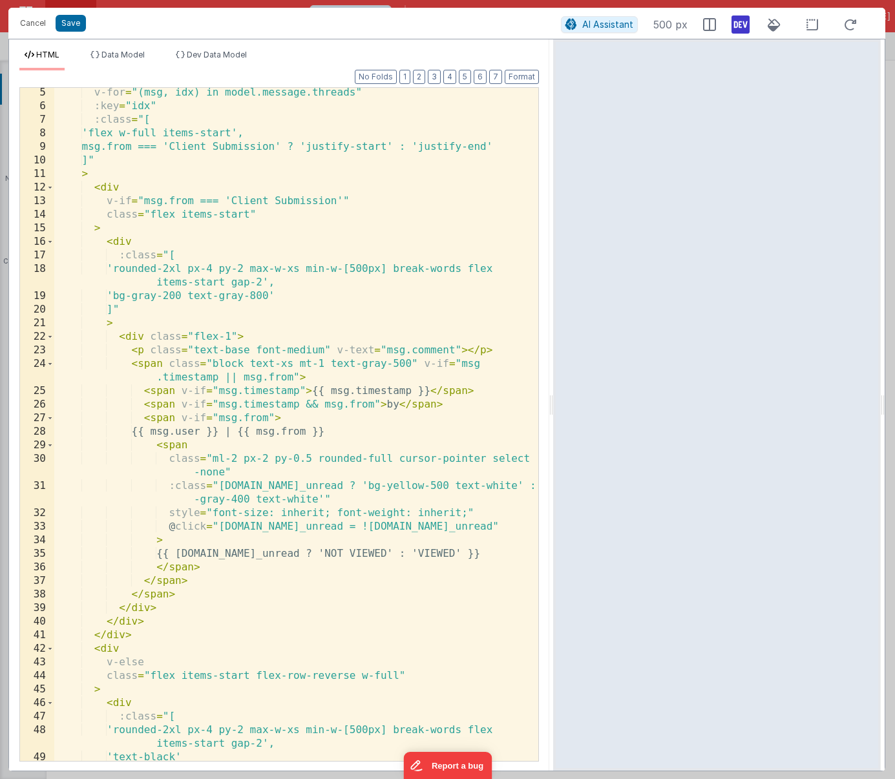
scroll to position [71, 0]
click at [319, 450] on div "v-for = "(msg, idx) in model.message.threads" :key = "idx" :class = "[ 'flex w-…" at bounding box center [296, 435] width 484 height 701
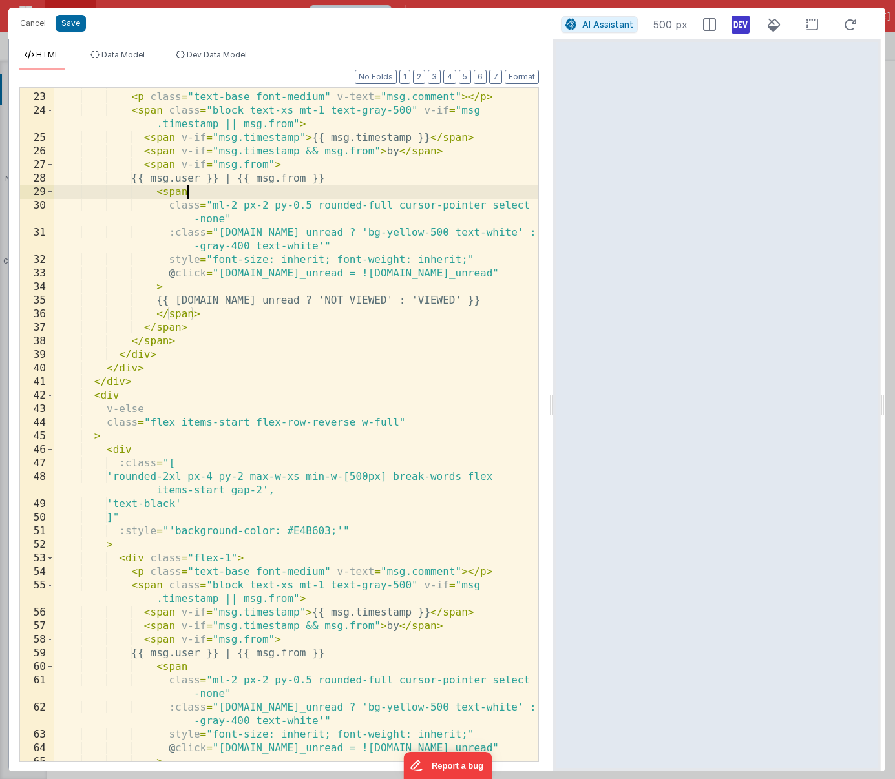
scroll to position [323, 0]
click at [279, 440] on div "< div class = "flex-1" > < p class = "text-base font-medium" v-text = "msg.comm…" at bounding box center [296, 427] width 484 height 701
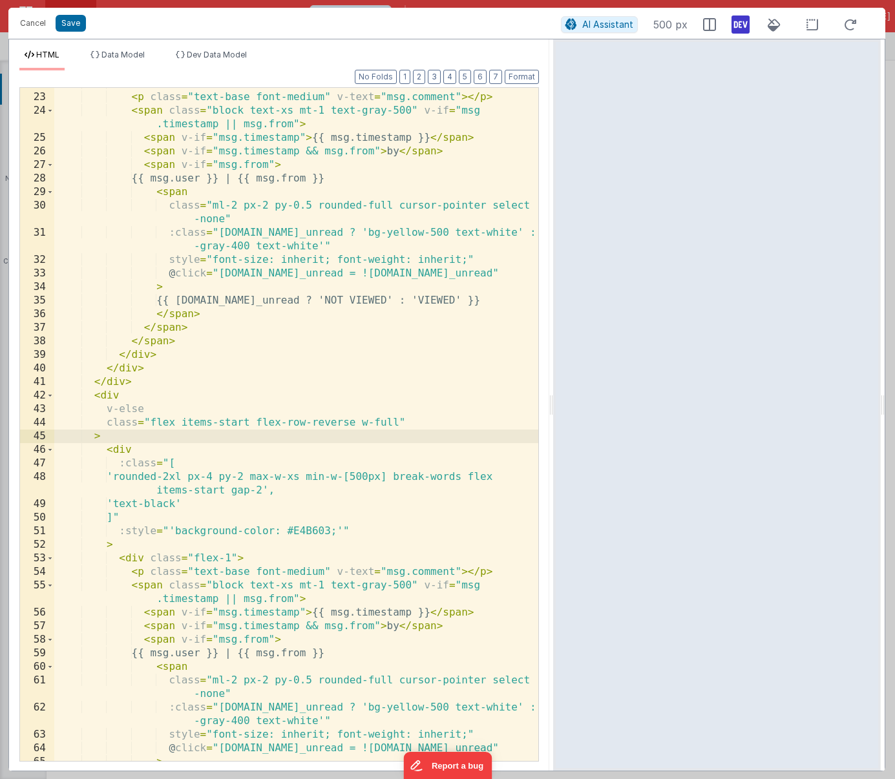
click at [320, 389] on div "< div class = "flex-1" > < p class = "text-base font-medium" v-text = "msg.comm…" at bounding box center [296, 427] width 484 height 701
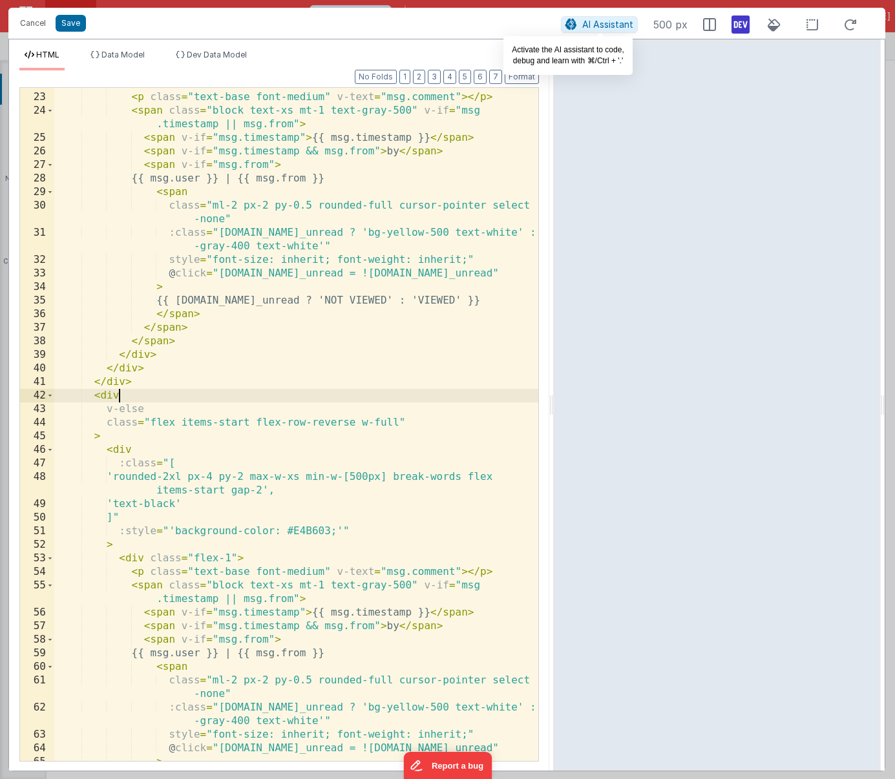
click at [596, 22] on span "AI Assistant" at bounding box center [607, 24] width 51 height 11
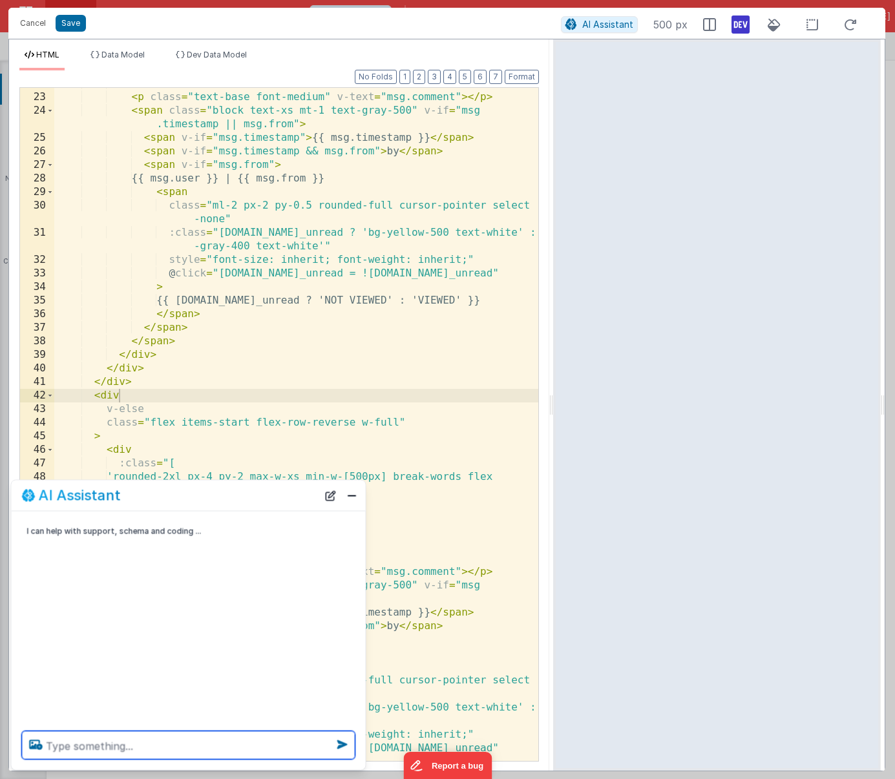
click at [83, 743] on textarea at bounding box center [188, 746] width 333 height 28
type textarea "The badge corners are a little big, can you make the corner radius 3px"
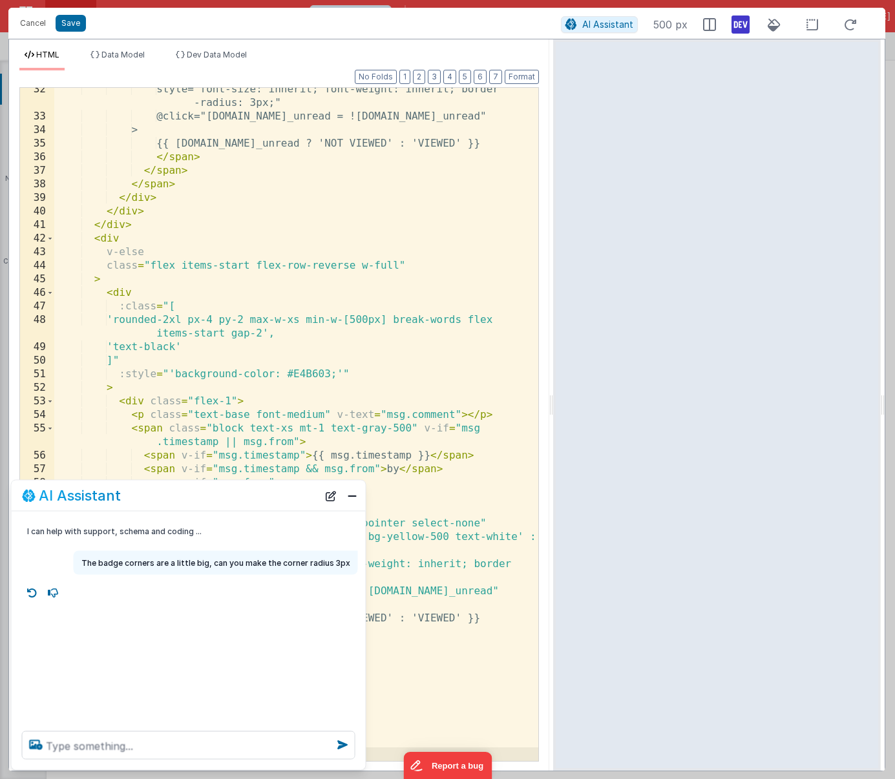
scroll to position [480, 0]
click at [349, 491] on button "Close" at bounding box center [352, 496] width 17 height 18
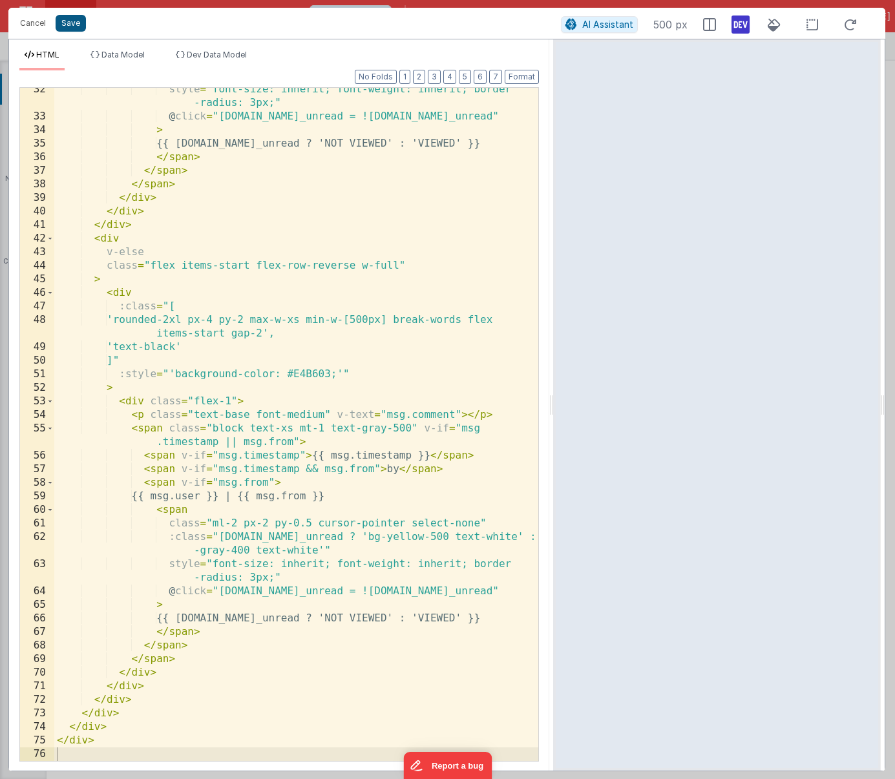
click at [69, 25] on button "Save" at bounding box center [71, 23] width 30 height 17
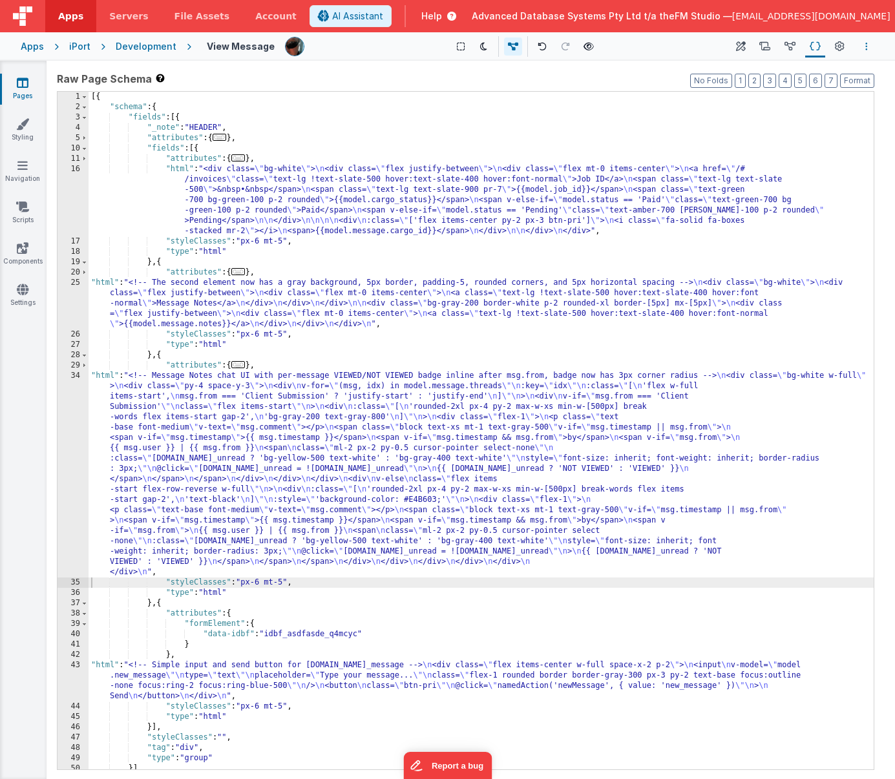
click at [865, 45] on button "Options" at bounding box center [867, 47] width 16 height 16
click at [775, 69] on p "Save" at bounding box center [791, 71] width 81 height 13
click at [193, 432] on div "[{ "schema" : { "fields" : [{ "_note" : "HEADER" , "attributes" : { ... } , "fi…" at bounding box center [481, 441] width 785 height 699
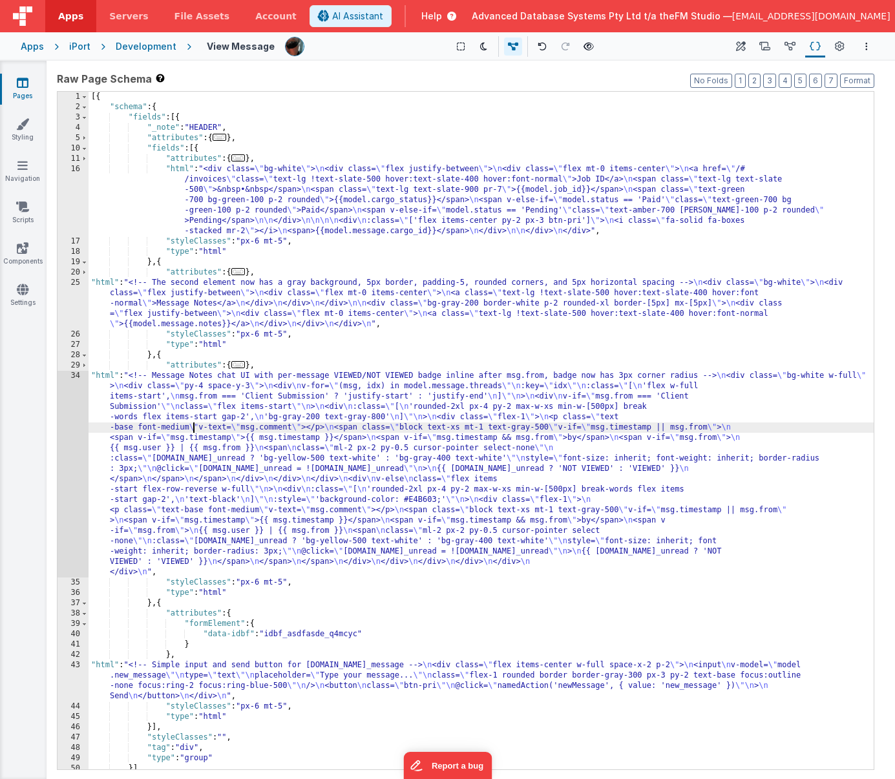
click at [70, 448] on div "34" at bounding box center [73, 474] width 31 height 207
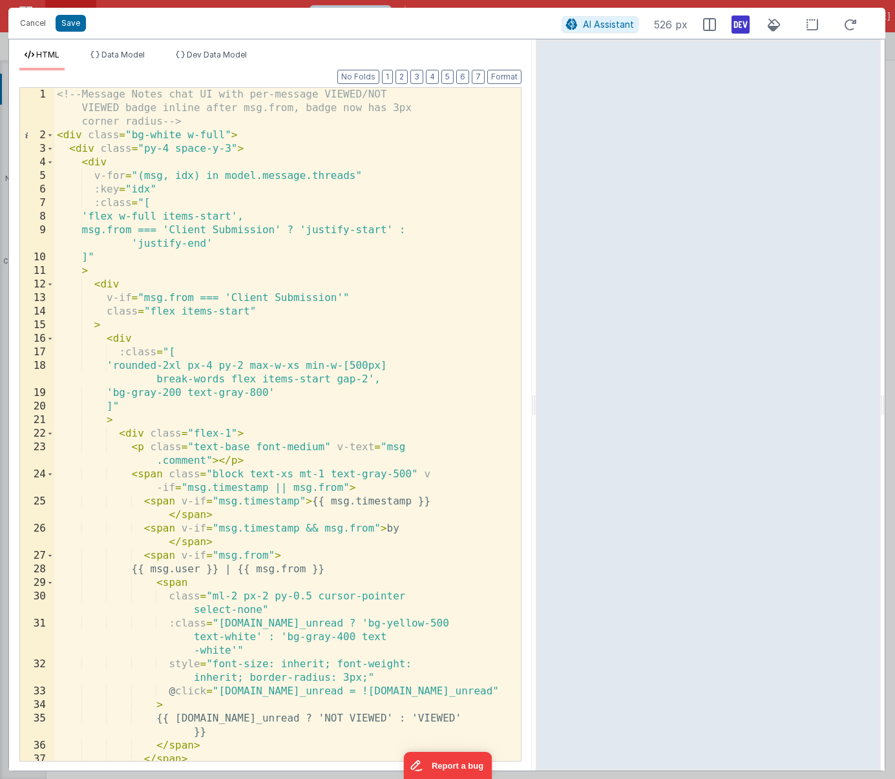
drag, startPoint x: 444, startPoint y: 402, endPoint x: 536, endPoint y: 372, distance: 96.5
click at [536, 372] on html "Cancel Save AI Assistant 526 px HTML Data Model Dev Data Model Format 7 6 5 4 3…" at bounding box center [447, 389] width 895 height 779
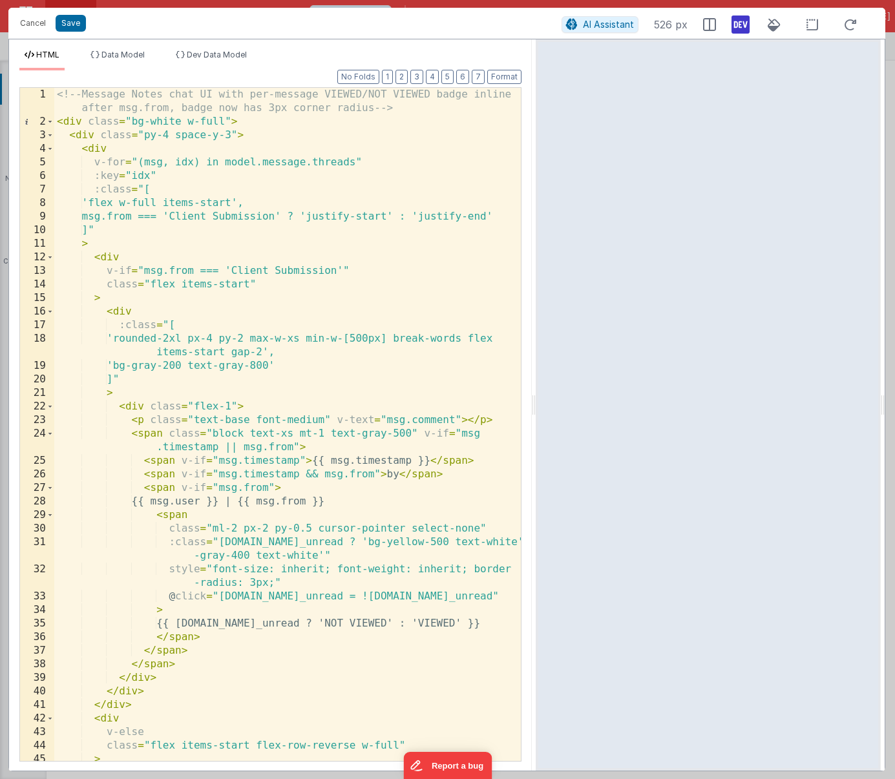
click at [275, 536] on div "<!-- Message Notes chat UI with per-message VIEWED/NOT VIEWED badge inline afte…" at bounding box center [287, 445] width 467 height 714
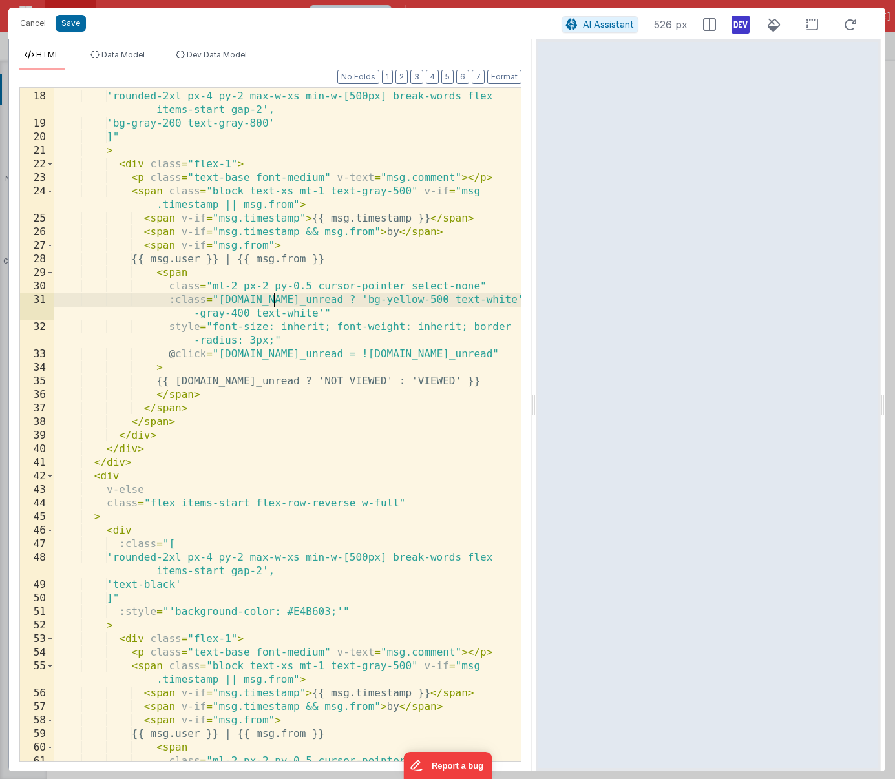
scroll to position [260, 0]
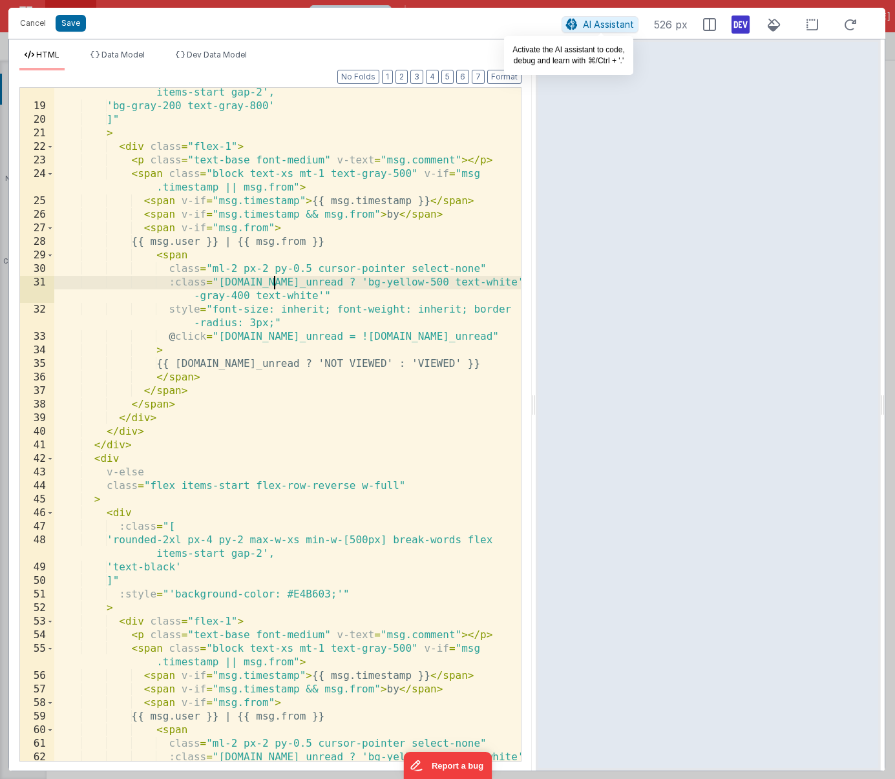
click at [598, 25] on span "AI Assistant" at bounding box center [608, 24] width 51 height 11
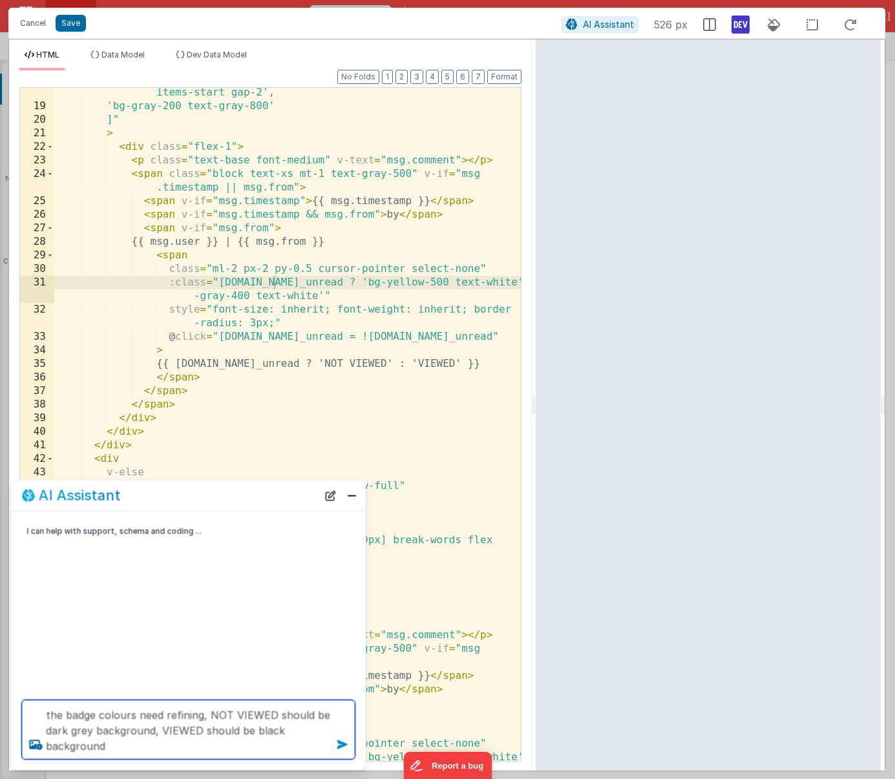
type textarea "the badge colours need refining, NOT VIEWED should be dark grey background, VIE…"
click at [339, 745] on icon at bounding box center [342, 745] width 21 height 21
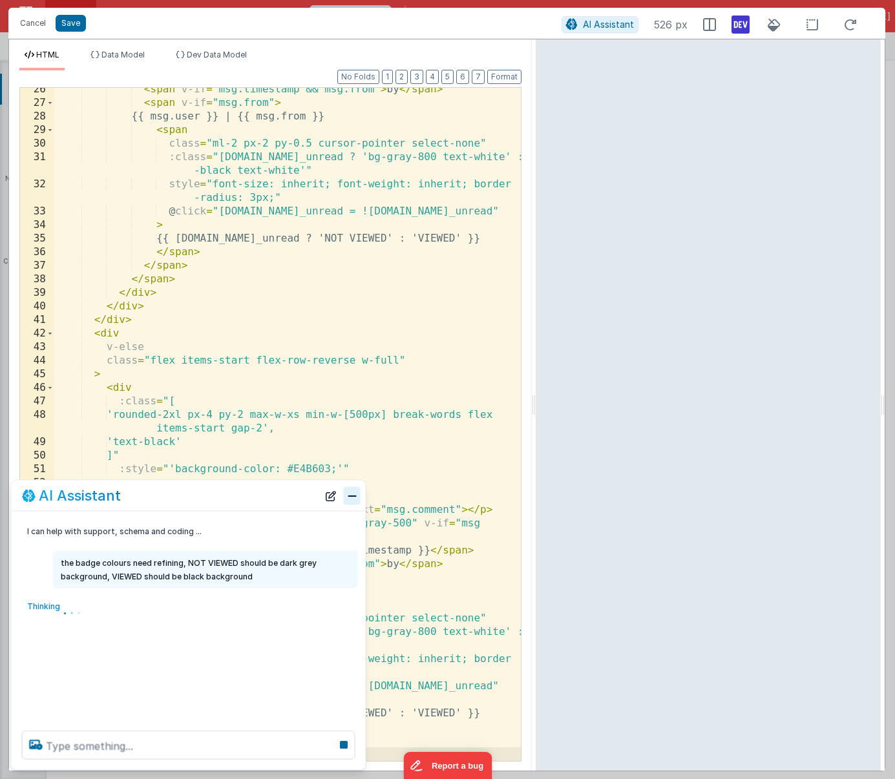
scroll to position [494, 0]
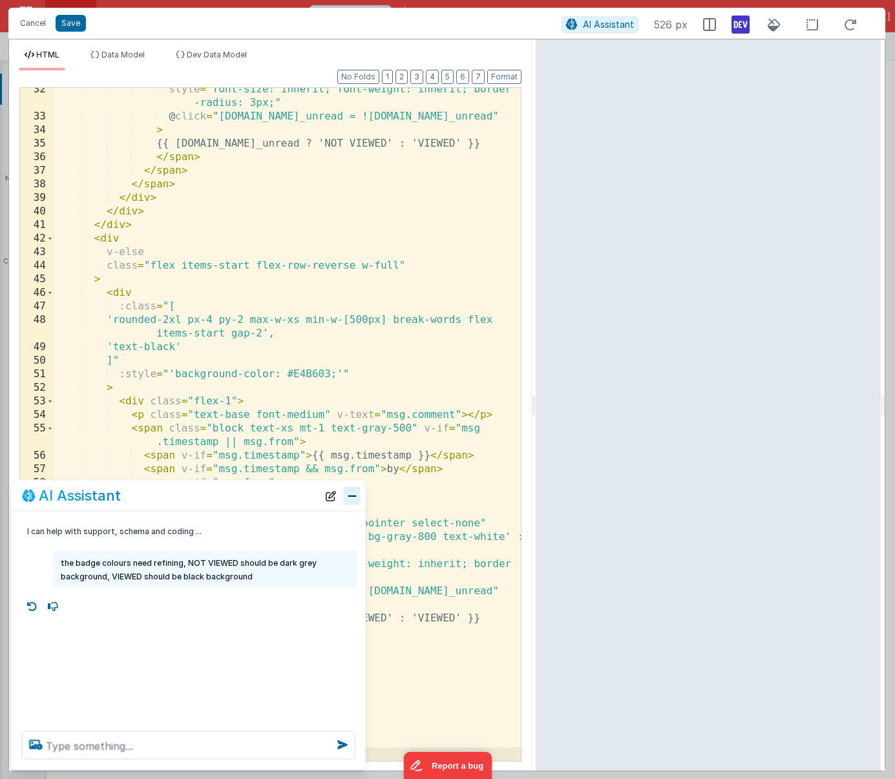
click at [350, 492] on button "Close" at bounding box center [352, 496] width 17 height 18
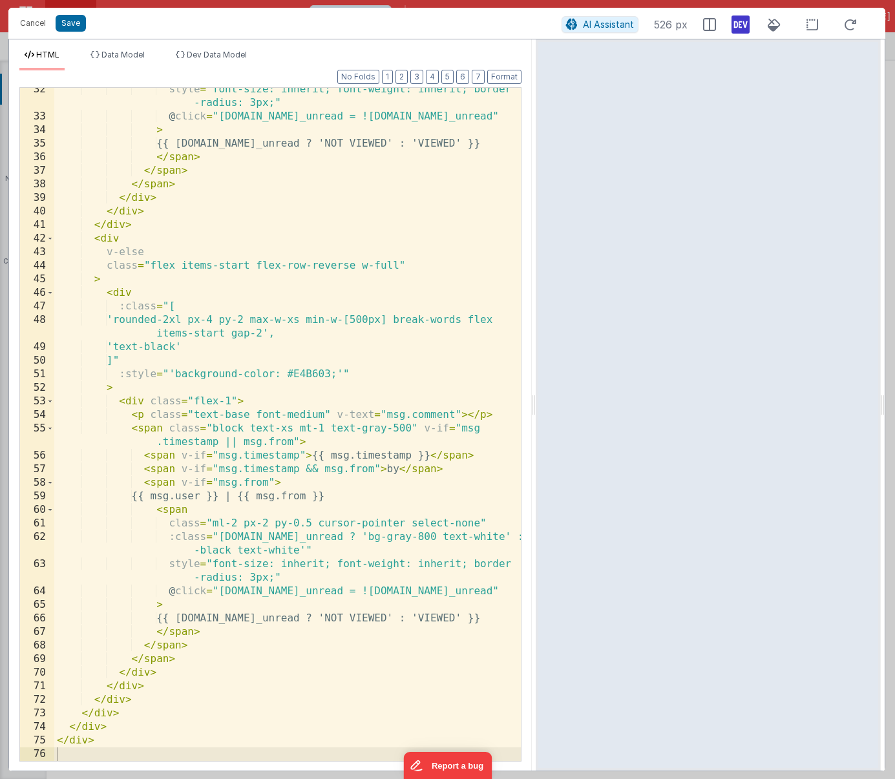
click at [352, 457] on div "style = "font-size: inherit; font-weight: inherit; border -radius: 3px;" @ clic…" at bounding box center [287, 440] width 467 height 714
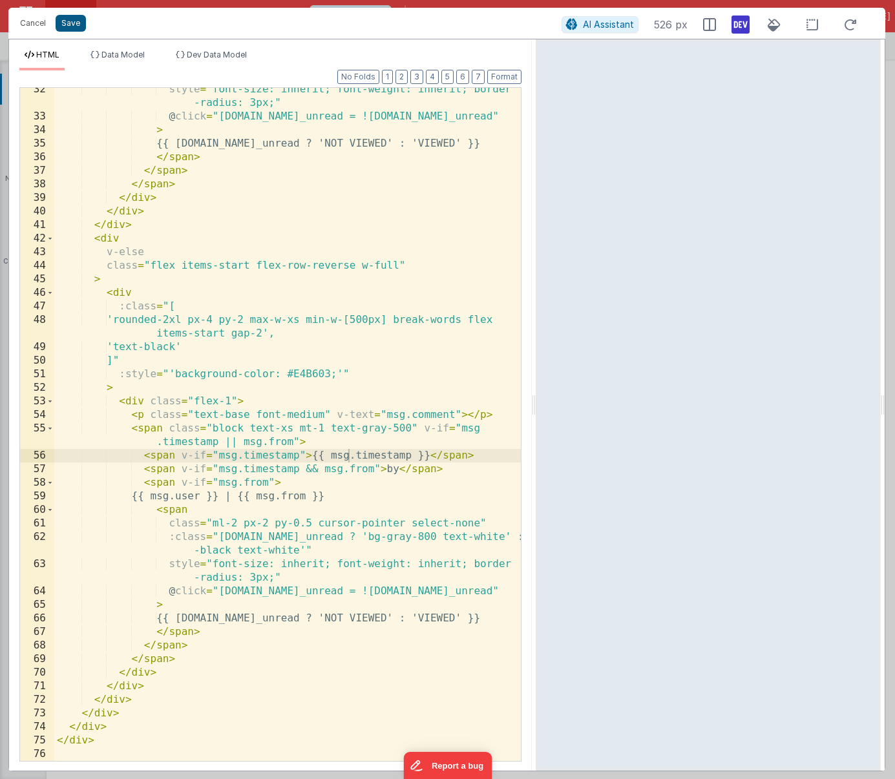
click at [69, 25] on button "Save" at bounding box center [71, 23] width 30 height 17
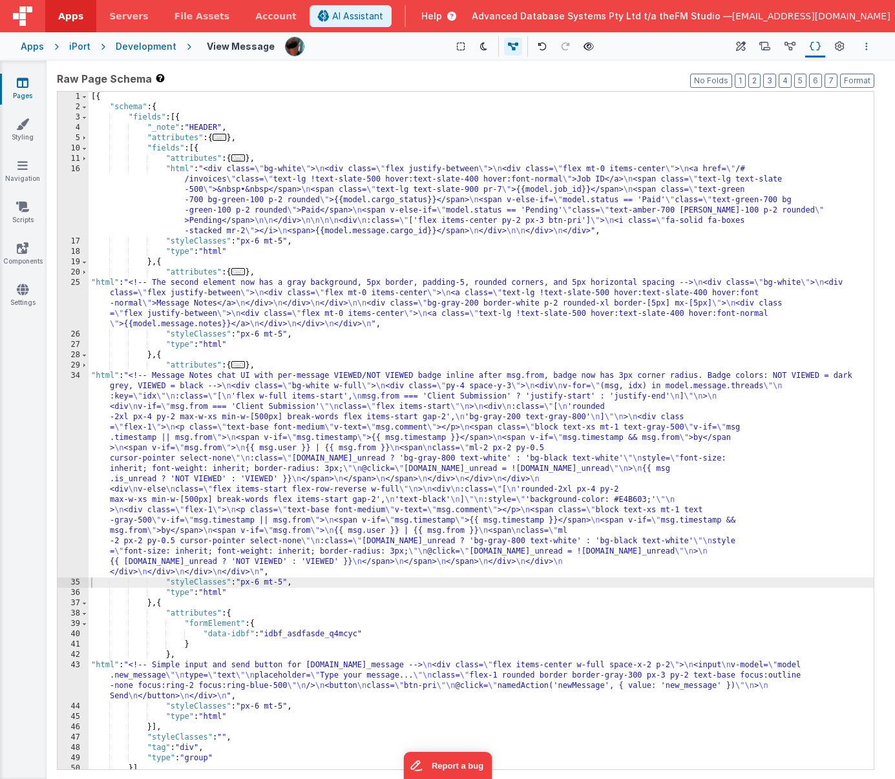
click at [862, 45] on button "Options" at bounding box center [867, 47] width 16 height 16
click at [774, 72] on p "Save" at bounding box center [791, 71] width 81 height 13
click at [255, 457] on div "[{ "schema" : { "fields" : [{ "_note" : "HEADER" , "attributes" : { ... } , "fi…" at bounding box center [481, 441] width 785 height 699
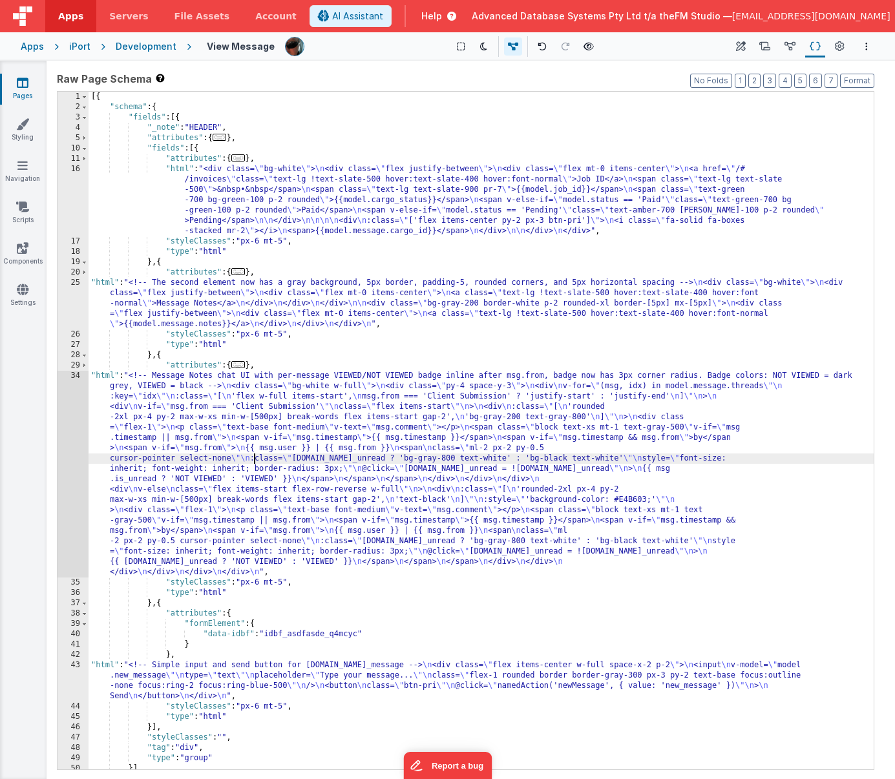
click at [69, 459] on div "34" at bounding box center [73, 474] width 31 height 207
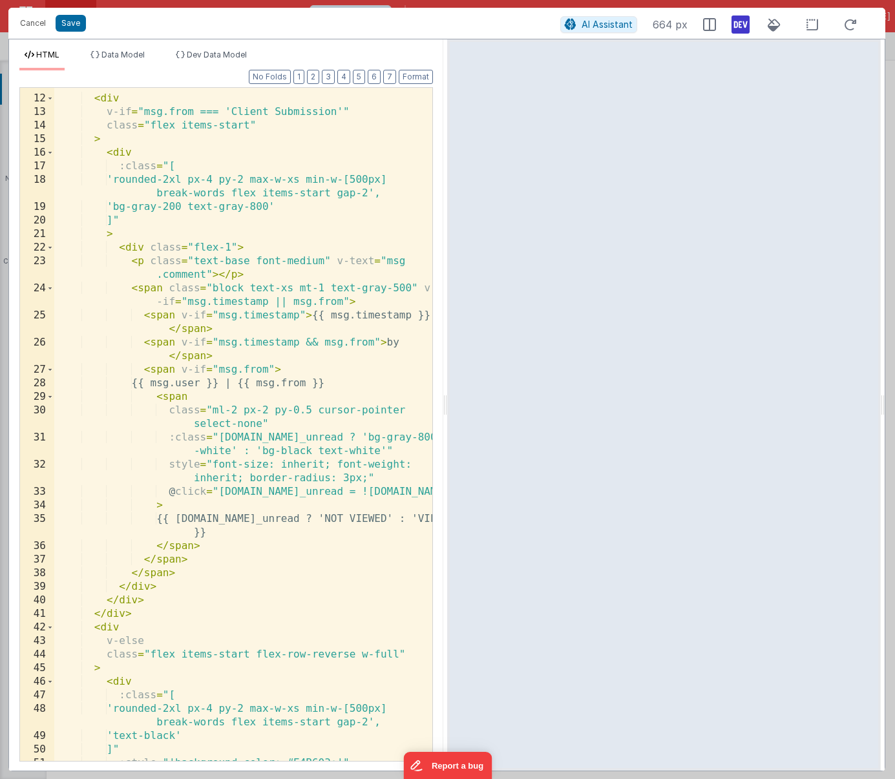
scroll to position [200, 0]
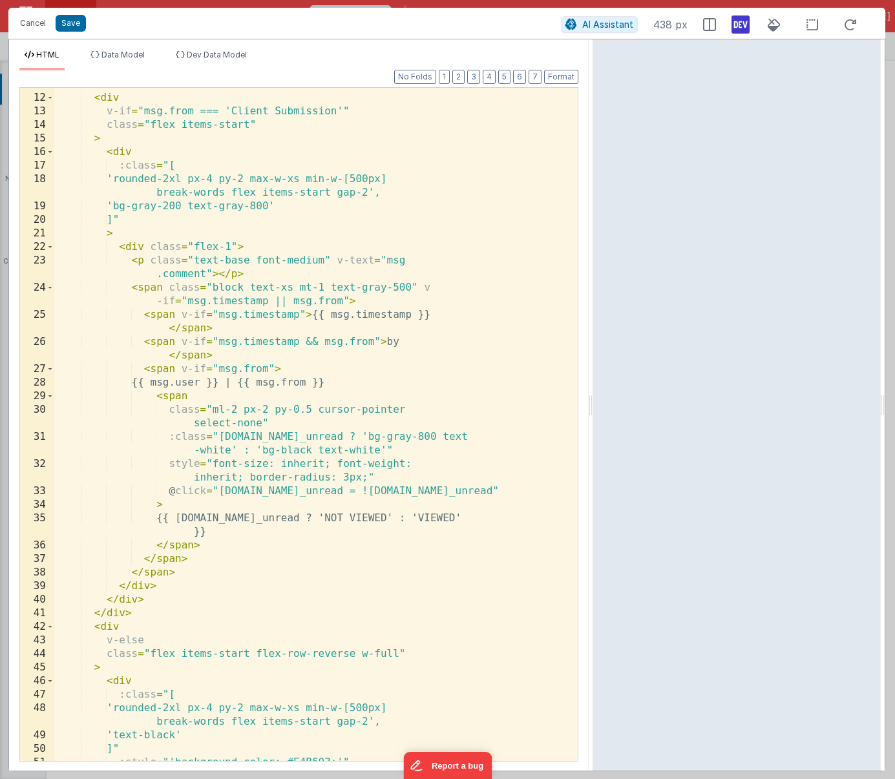
drag, startPoint x: 447, startPoint y: 402, endPoint x: 593, endPoint y: 399, distance: 146.7
click at [593, 399] on html "Cancel Save AI Assistant 438 px HTML Data Model Dev Data Model Format 7 6 5 4 3…" at bounding box center [447, 389] width 895 height 779
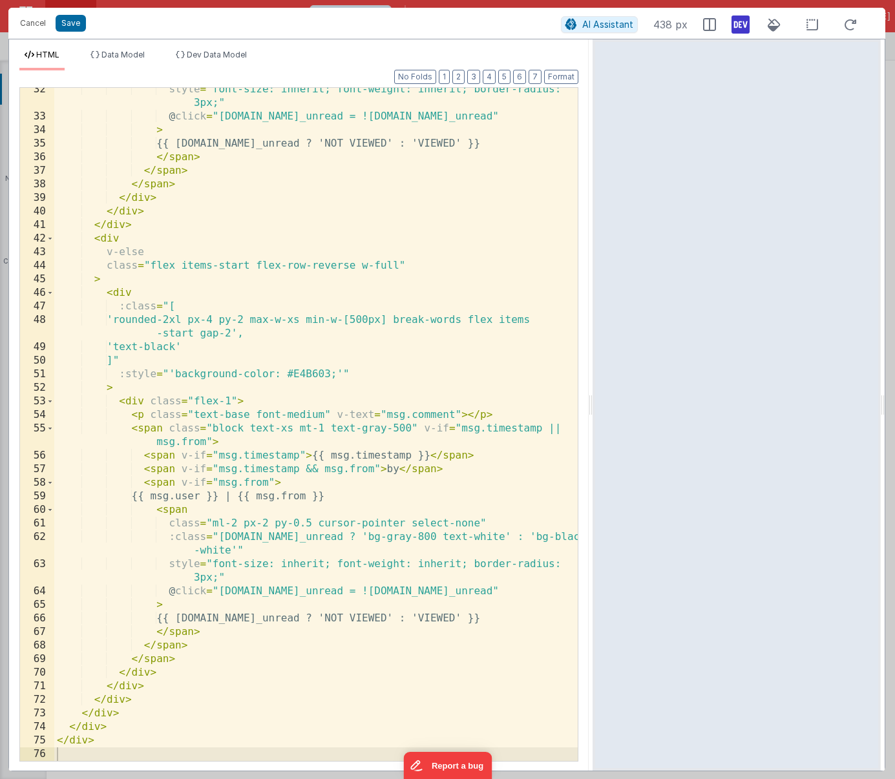
scroll to position [494, 0]
click at [213, 56] on span "Dev Data Model" at bounding box center [217, 55] width 60 height 10
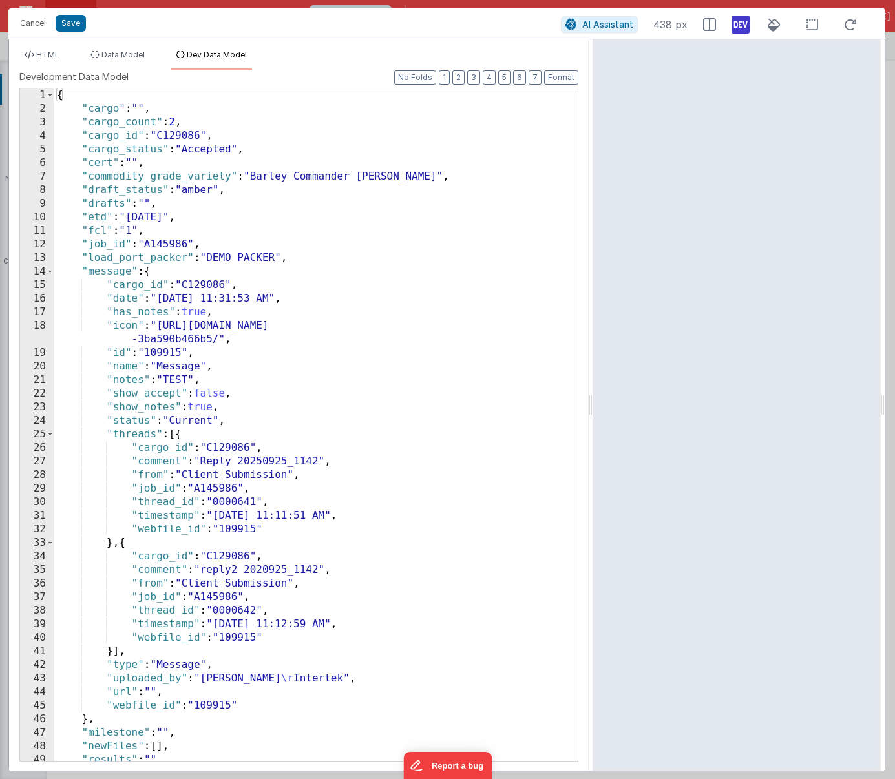
click at [192, 163] on div "{ "cargo" : "" , "cargo_count" : 2 , "cargo_id" : "C129086" , "cargo_status" : …" at bounding box center [315, 439] width 523 height 700
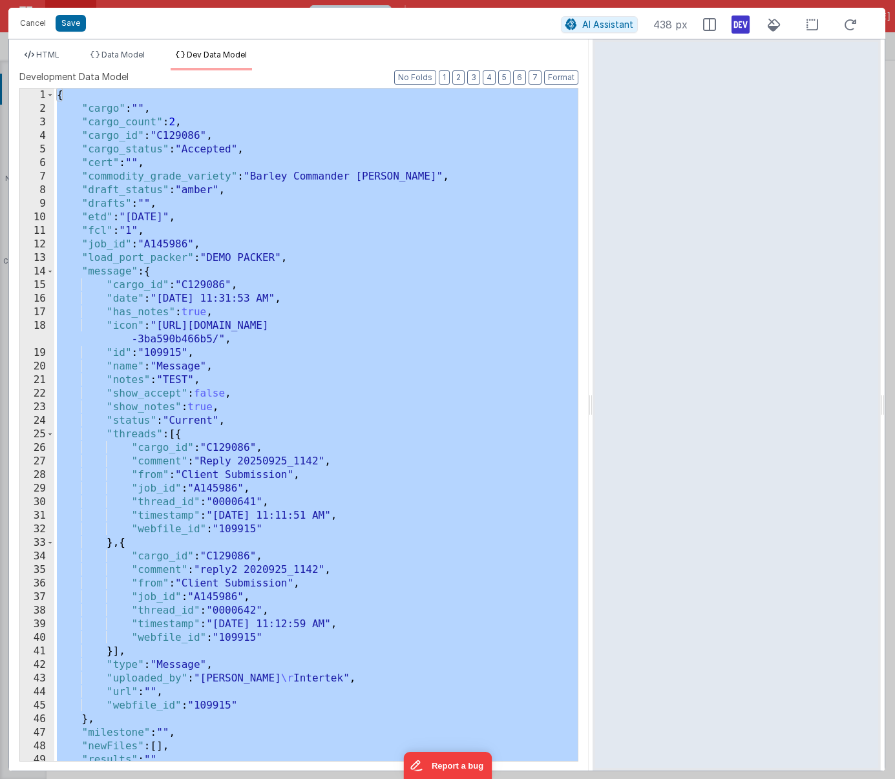
scroll to position [1499, 0]
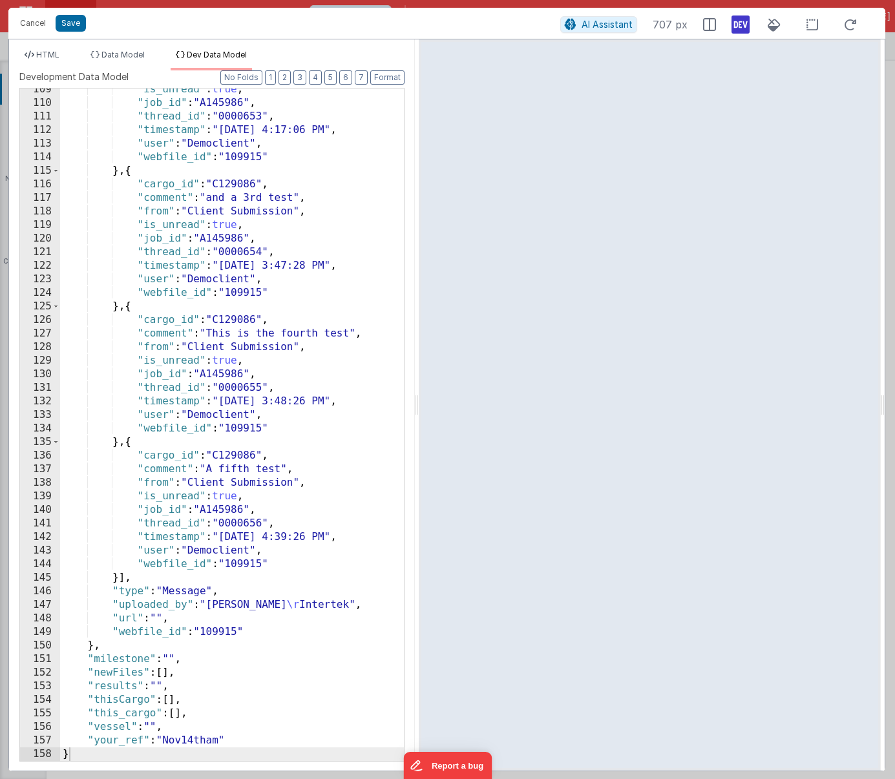
drag, startPoint x: 591, startPoint y: 403, endPoint x: 418, endPoint y: 405, distance: 173.2
click at [418, 405] on html "Cancel Save AI Assistant 707 px HTML Data Model Dev Data Model Format 7 6 5 4 3…" at bounding box center [447, 389] width 895 height 779
click at [39, 52] on span "HTML" at bounding box center [47, 55] width 23 height 10
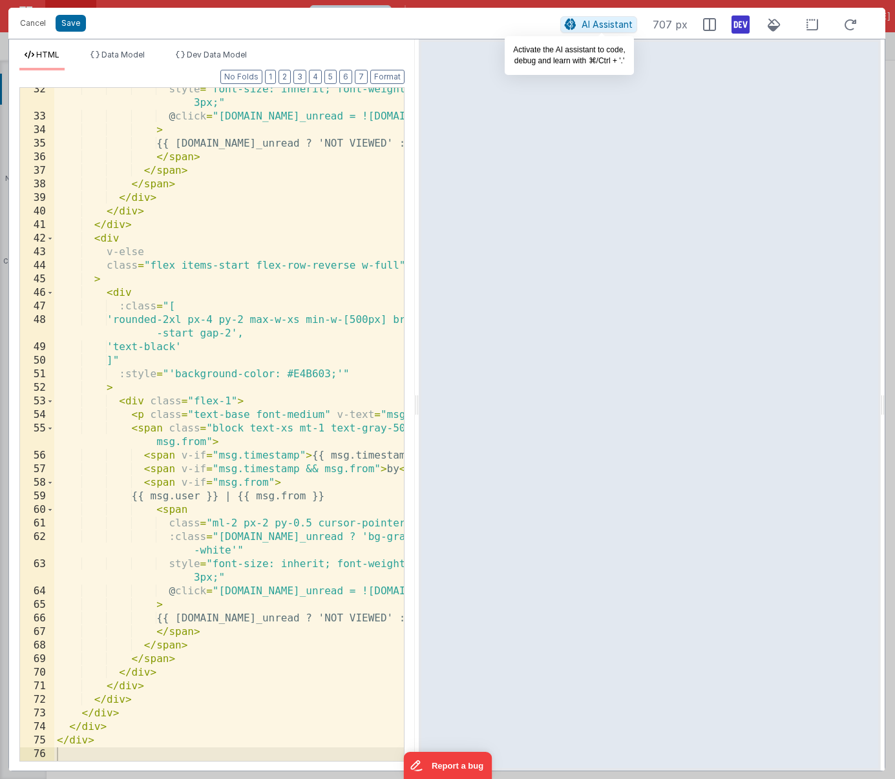
click at [591, 25] on span "AI Assistant" at bounding box center [607, 24] width 51 height 11
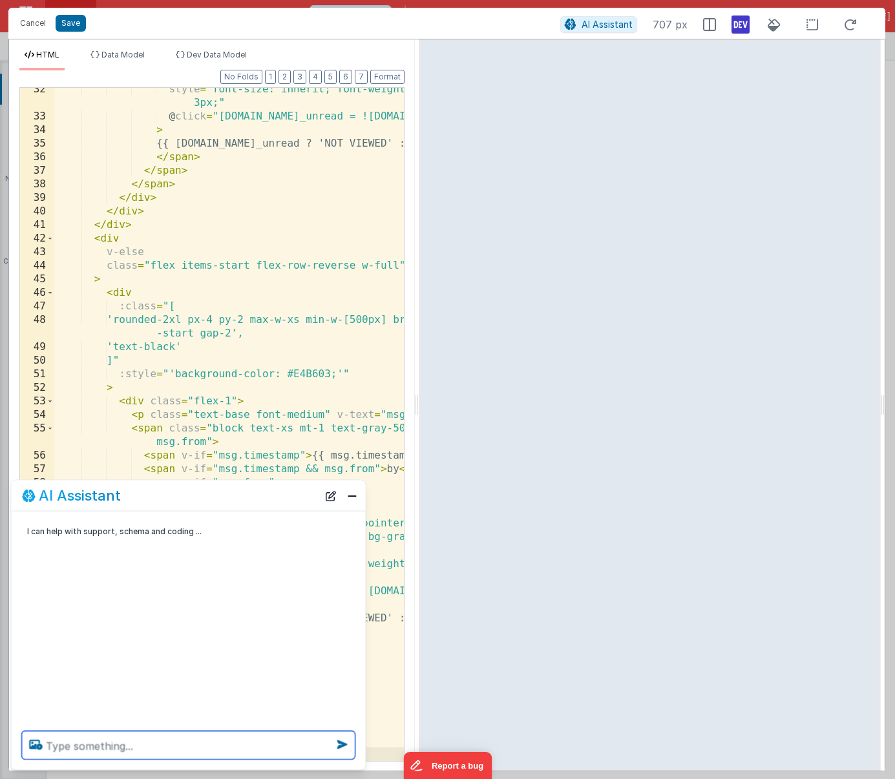
scroll to position [562, 0]
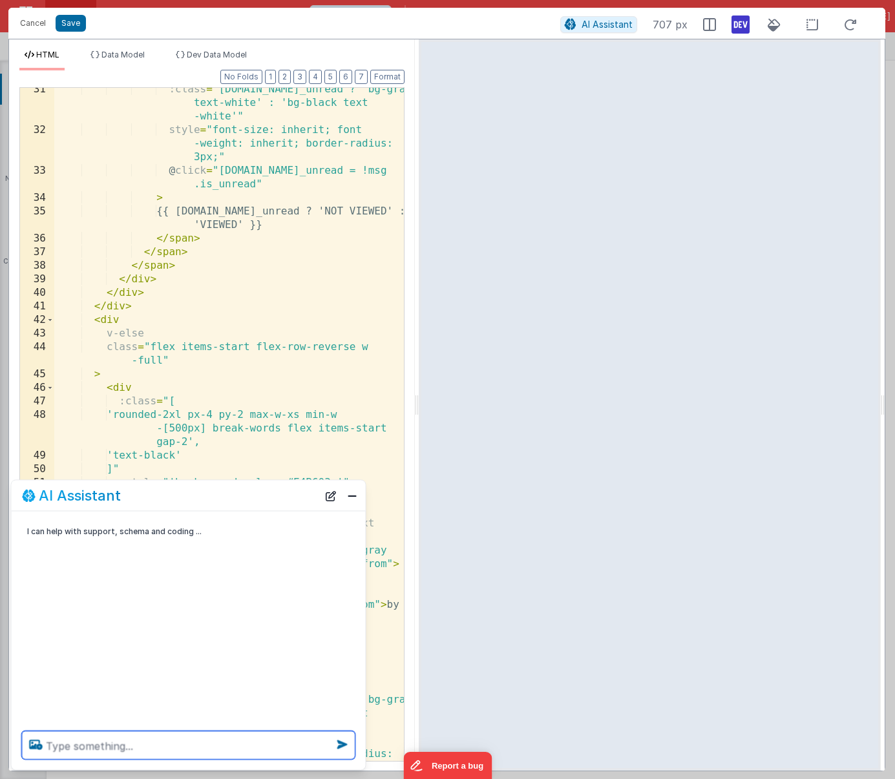
click at [131, 744] on textarea at bounding box center [188, 746] width 333 height 28
type textarea "on both badges, I would like the background to be grey if it = true, and black …"
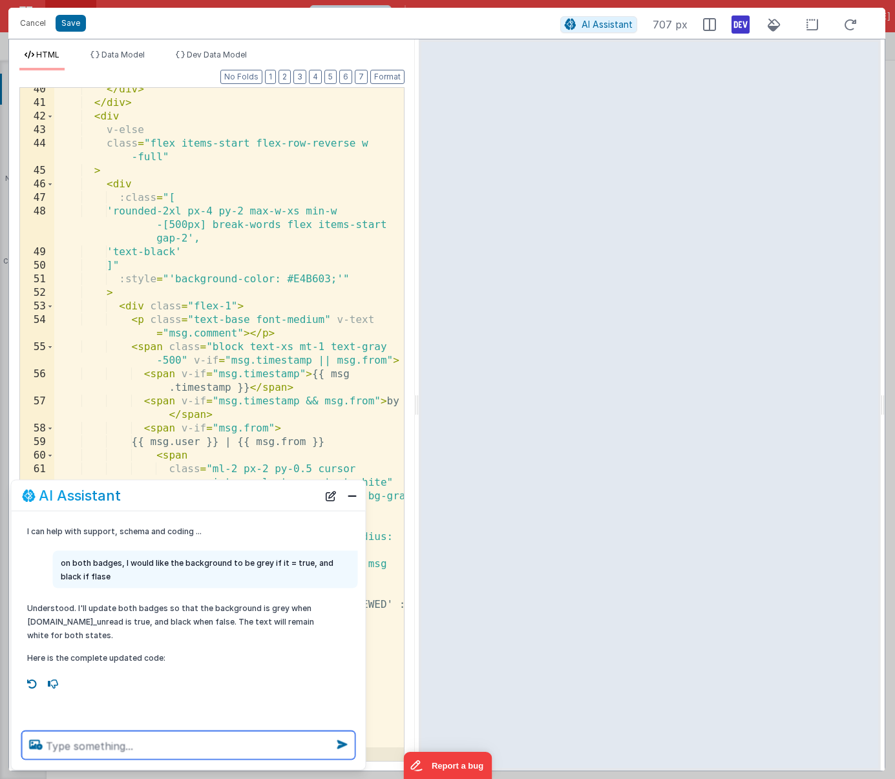
scroll to position [752, 0]
click at [214, 361] on div "</ div > </ div > < div v-else class = "flex items-start flex-row-reverse w -fu…" at bounding box center [229, 433] width 350 height 701
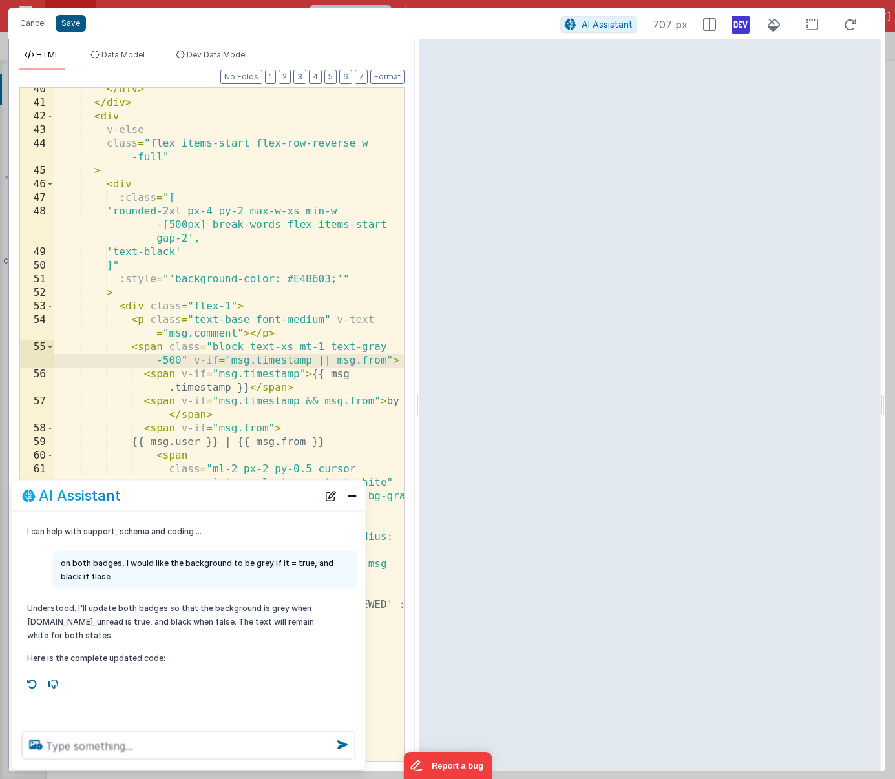
click at [70, 23] on button "Save" at bounding box center [71, 23] width 30 height 17
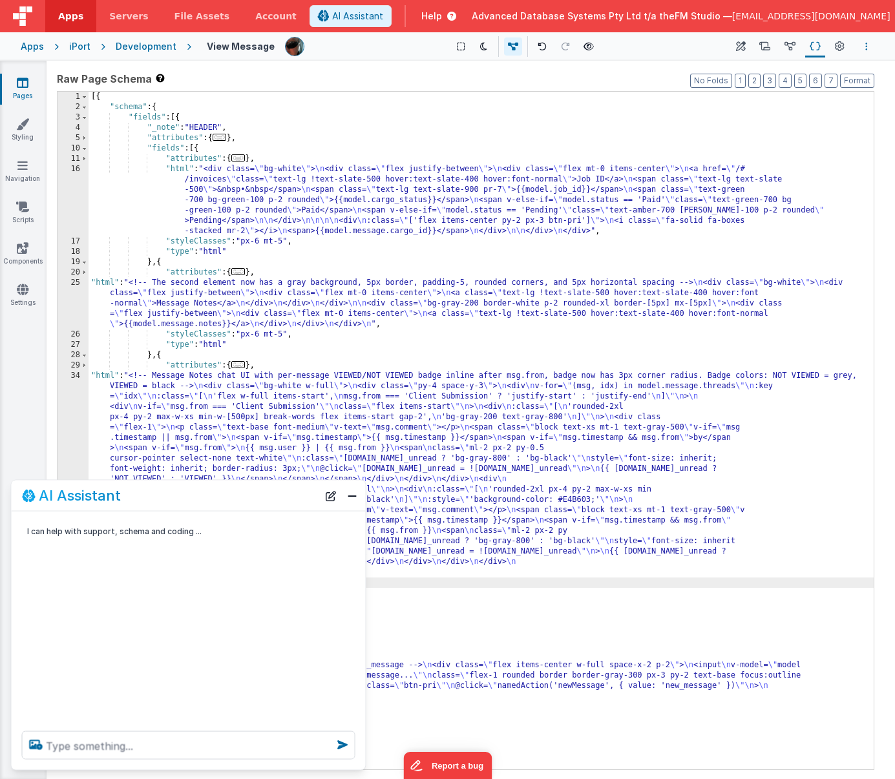
click at [872, 45] on button "Options" at bounding box center [867, 47] width 16 height 16
click at [793, 67] on p "Save" at bounding box center [791, 71] width 81 height 13
click at [351, 442] on div "[{ "schema" : { "fields" : [{ "_note" : "HEADER" , "attributes" : { ... } , "fi…" at bounding box center [481, 441] width 785 height 699
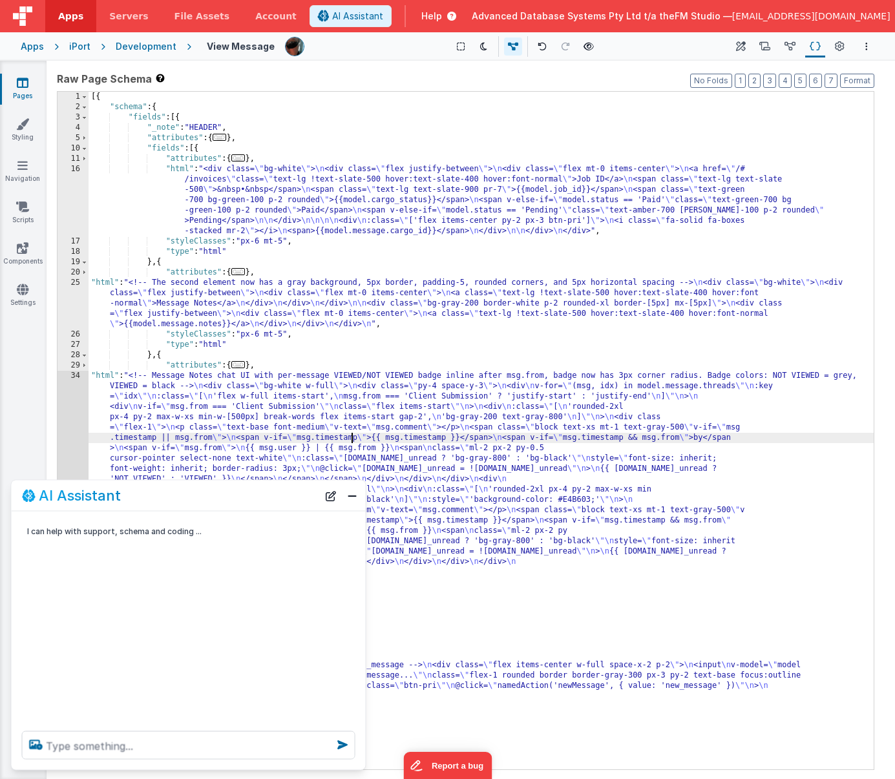
click at [69, 439] on div "34" at bounding box center [73, 474] width 31 height 207
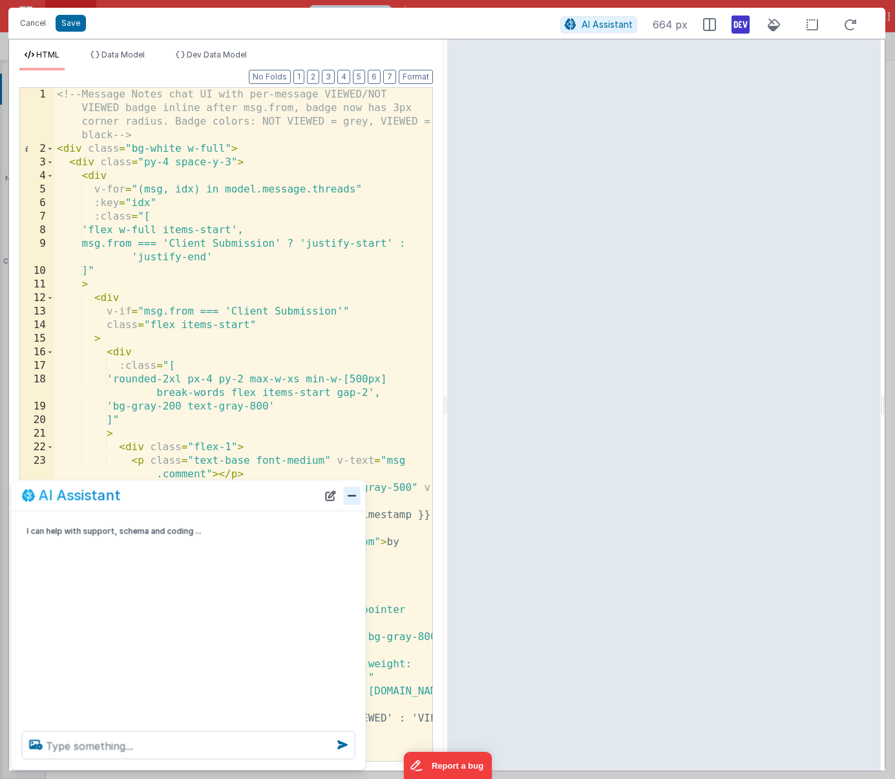
click at [354, 494] on button "Close" at bounding box center [352, 496] width 17 height 18
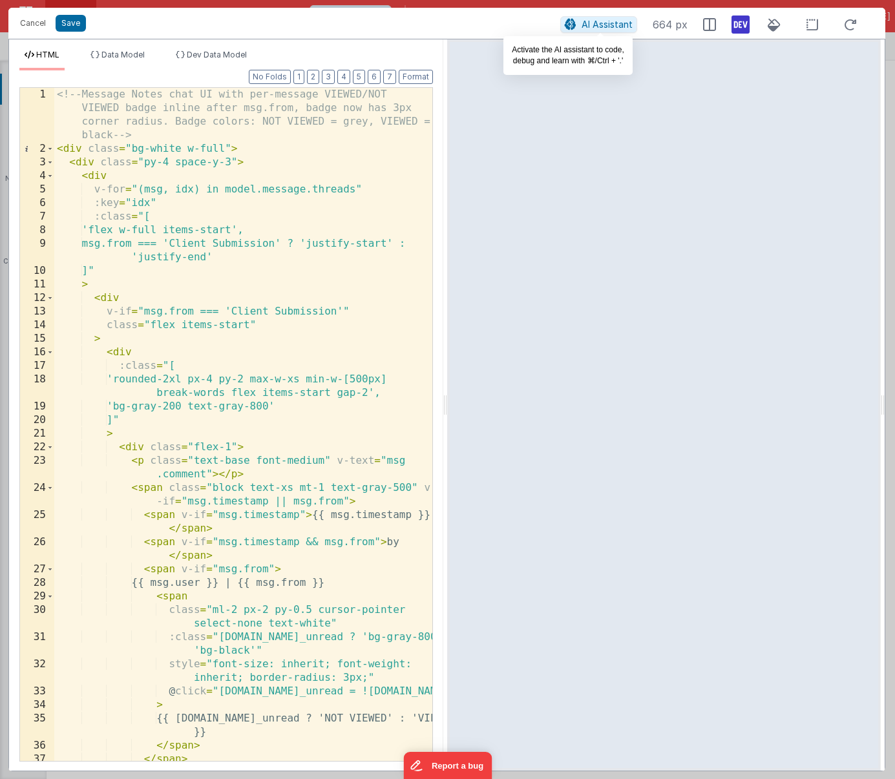
click at [592, 26] on span "AI Assistant" at bounding box center [607, 24] width 51 height 11
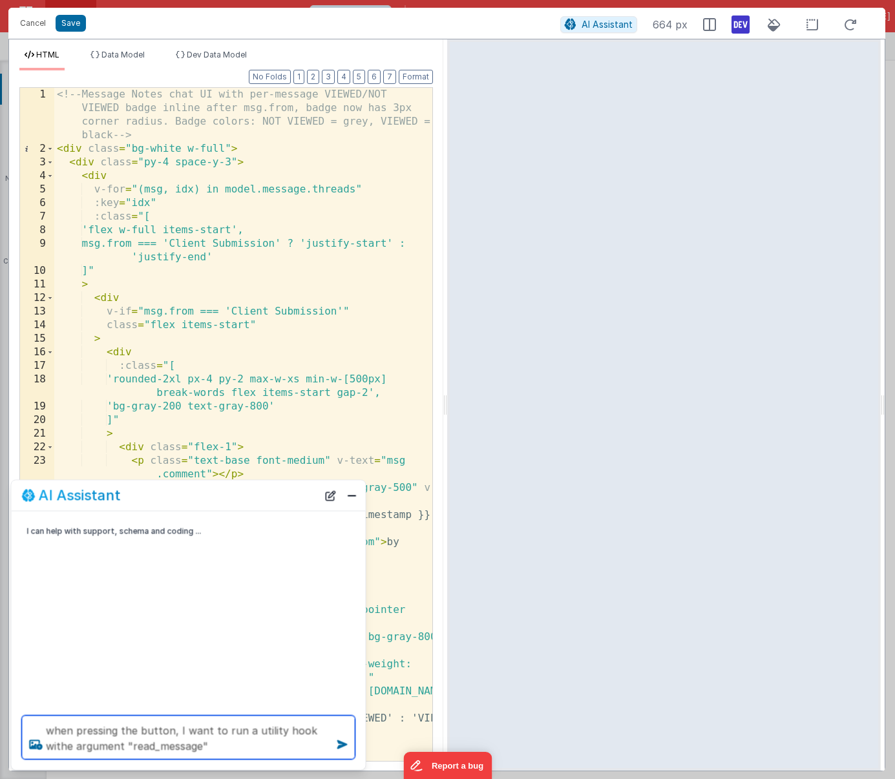
type textarea "when pressing the button, I want to run a utility hook withe argument "read_mes…"
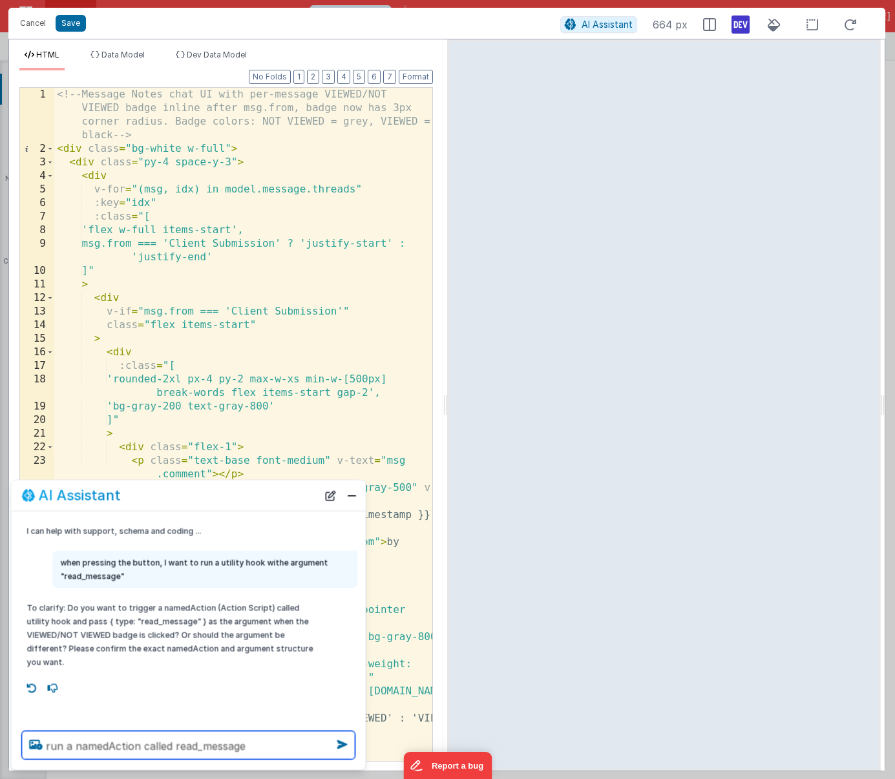
type textarea "run a namedAction called read_message"
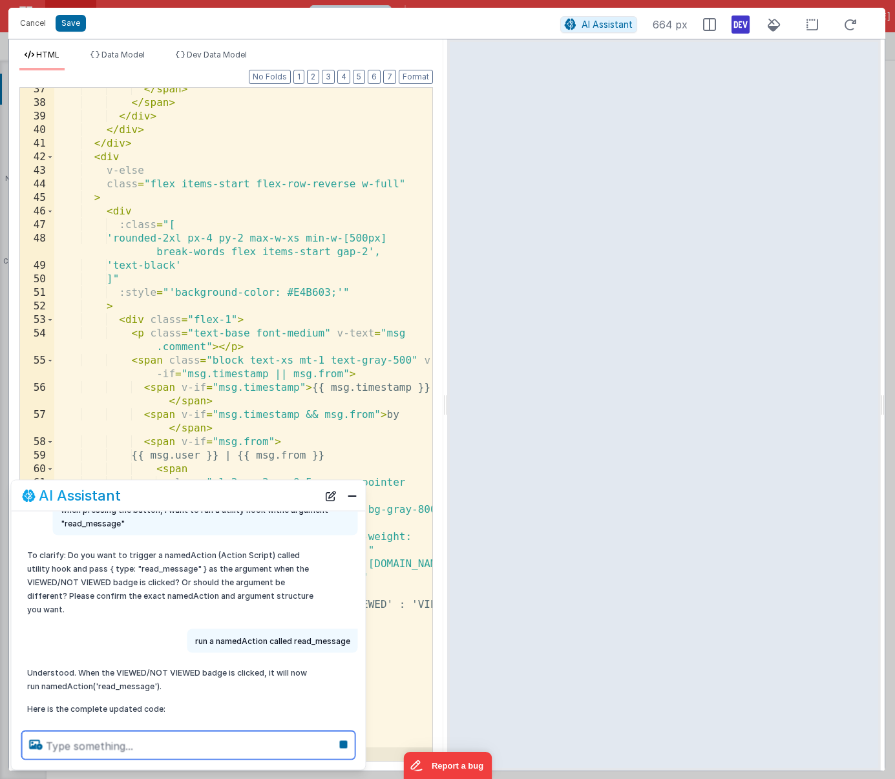
scroll to position [78, 0]
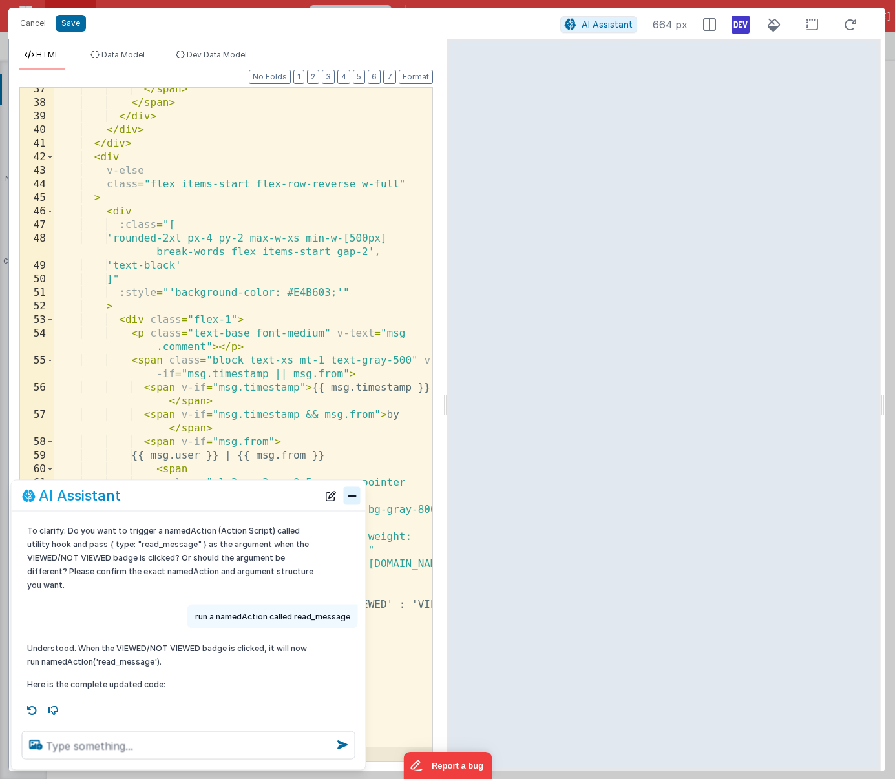
click at [349, 494] on button "Close" at bounding box center [352, 496] width 17 height 18
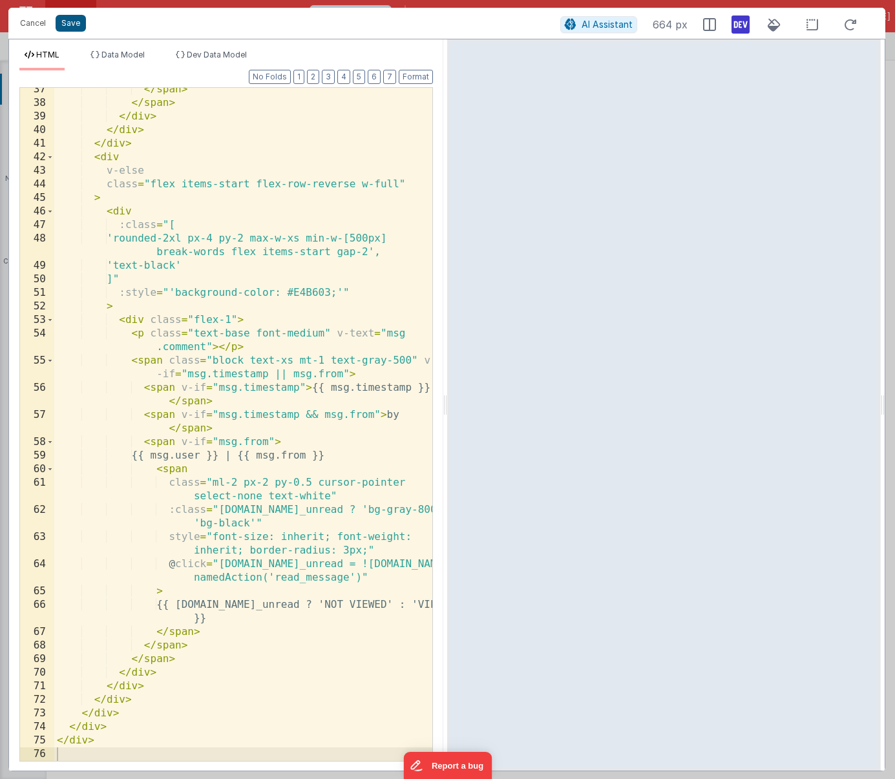
click at [67, 21] on button "Save" at bounding box center [71, 23] width 30 height 17
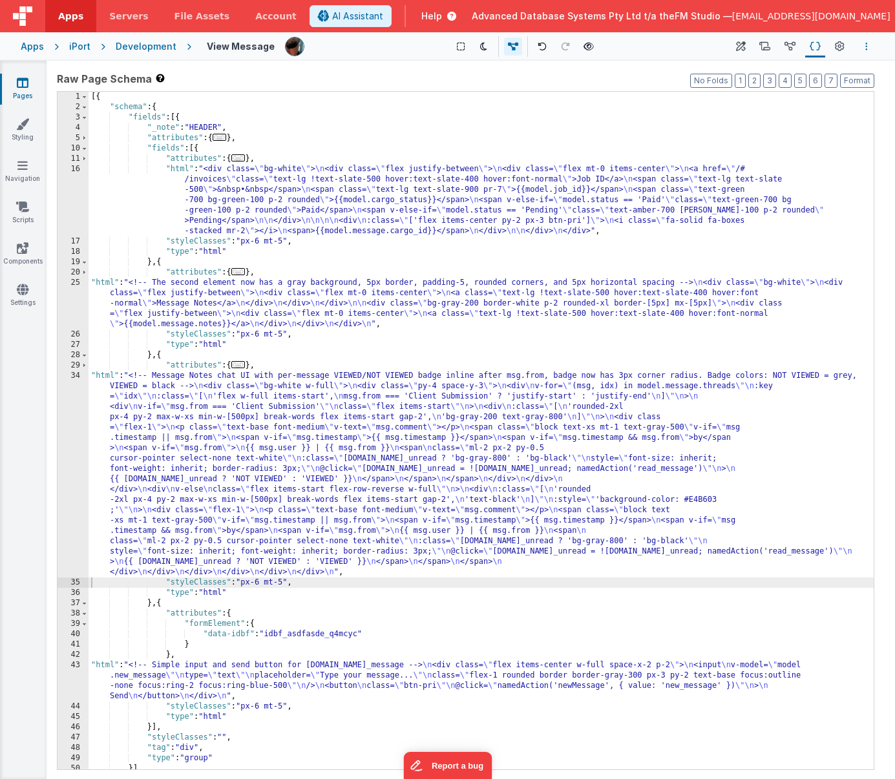
click at [868, 47] on button "Options" at bounding box center [867, 47] width 16 height 16
click at [785, 72] on p "Save" at bounding box center [791, 71] width 81 height 13
click at [764, 47] on icon at bounding box center [764, 47] width 11 height 14
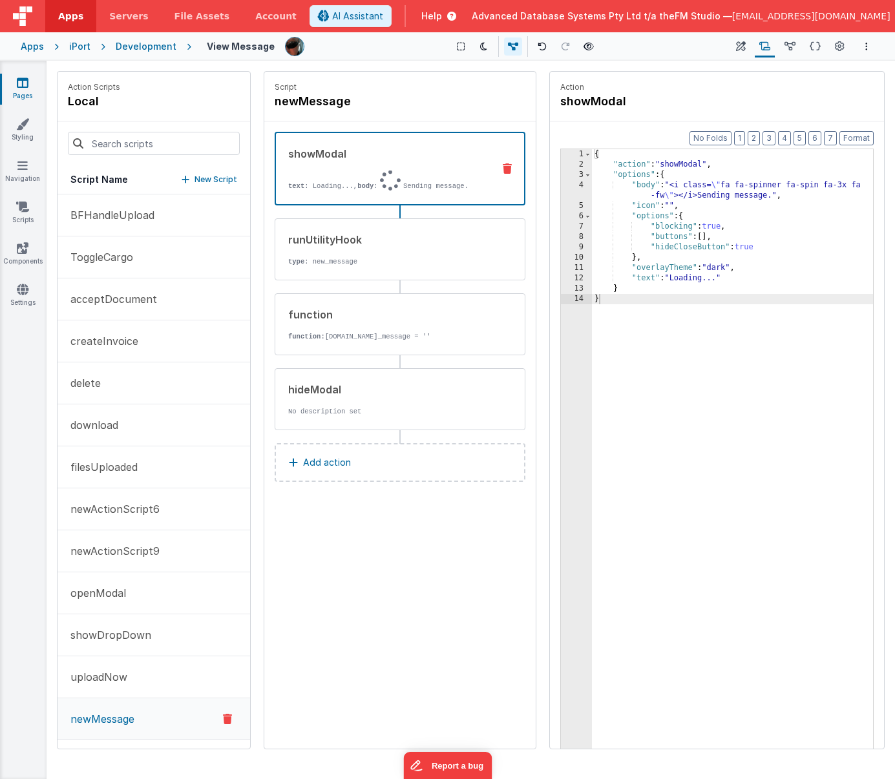
click at [204, 176] on p "New Script" at bounding box center [216, 179] width 43 height 13
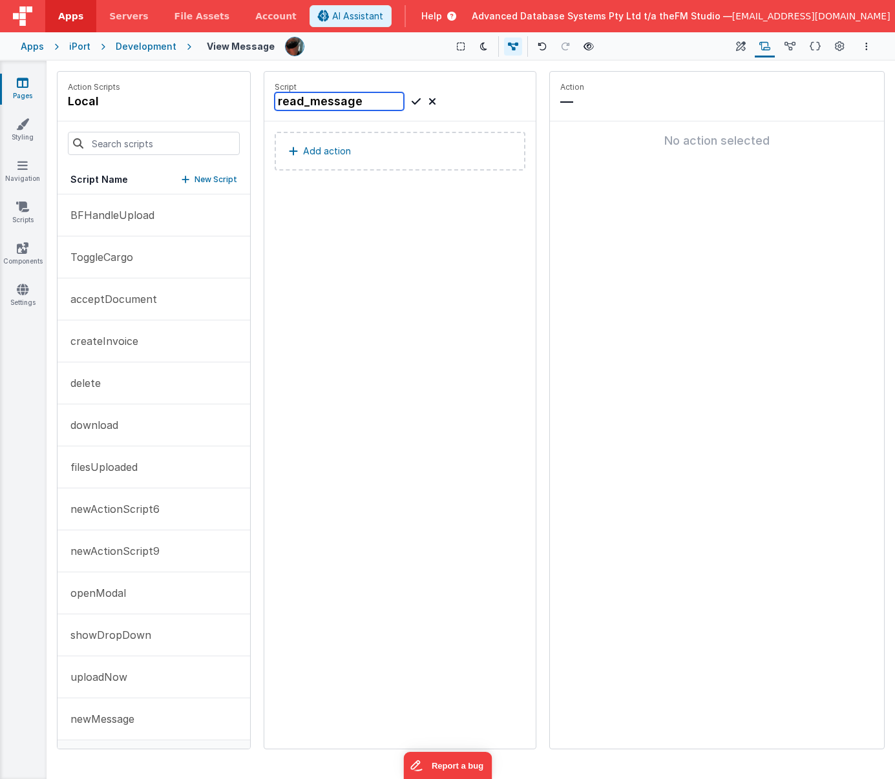
type input "read_message"
click at [421, 97] on div "read_message" at bounding box center [356, 101] width 162 height 18
click at [418, 99] on icon at bounding box center [416, 102] width 9 height 16
click at [345, 149] on p "Add action" at bounding box center [327, 151] width 48 height 16
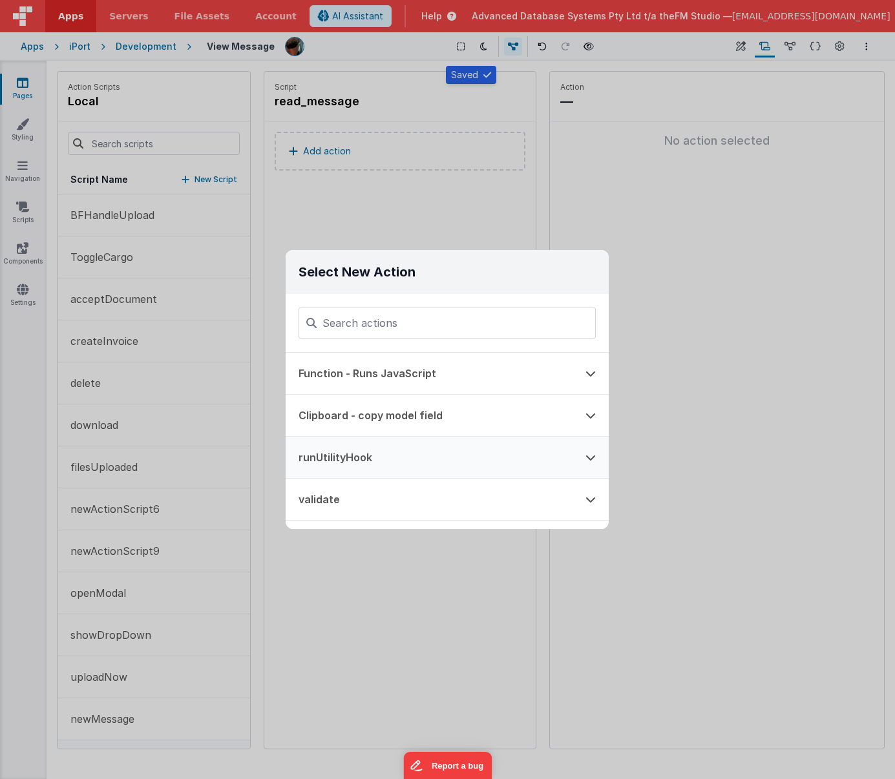
click at [368, 458] on button "runUtilityHook" at bounding box center [429, 457] width 287 height 41
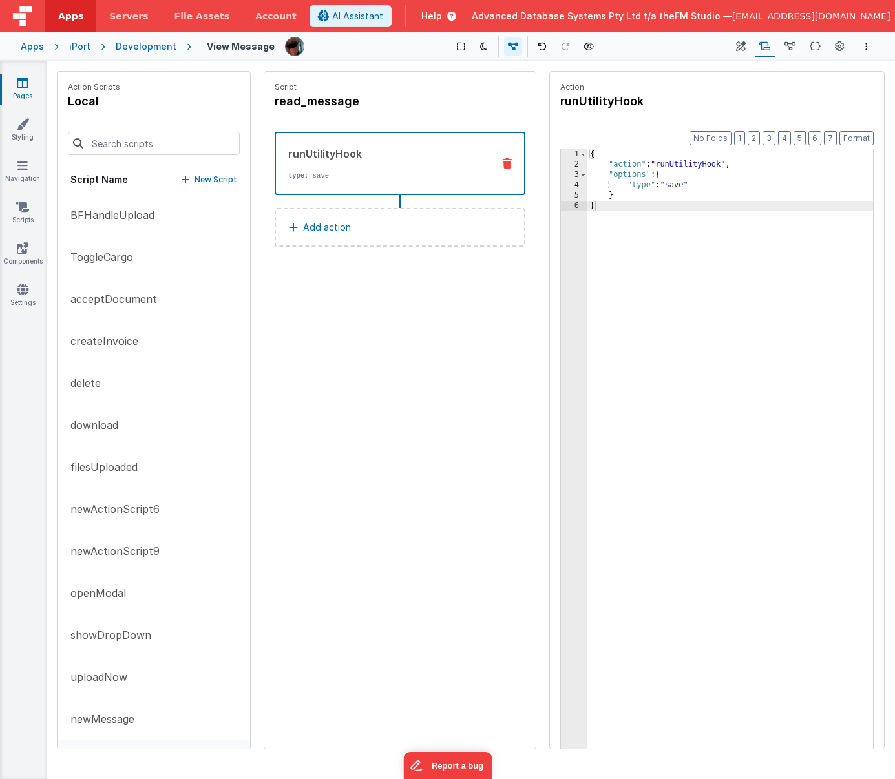
click at [676, 185] on div "{ "action" : "runUtilityHook" , "options" : { "type" : "save" } }" at bounding box center [730, 479] width 286 height 660
click at [865, 48] on icon "Options" at bounding box center [866, 46] width 3 height 9
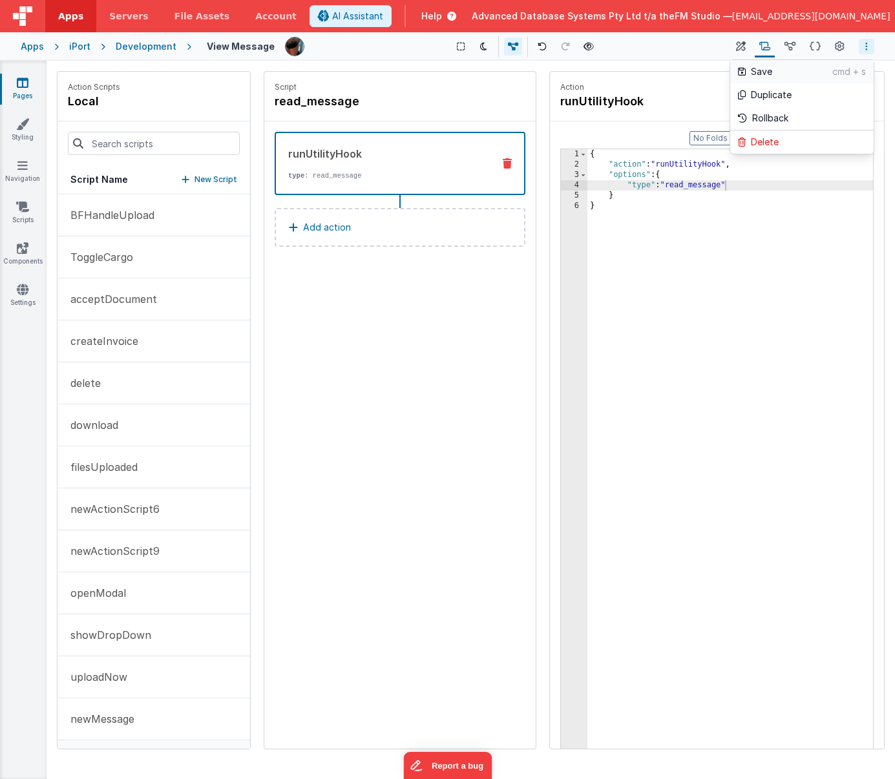
click at [786, 70] on p "Save" at bounding box center [791, 71] width 81 height 13
click at [816, 47] on icon at bounding box center [815, 47] width 11 height 14
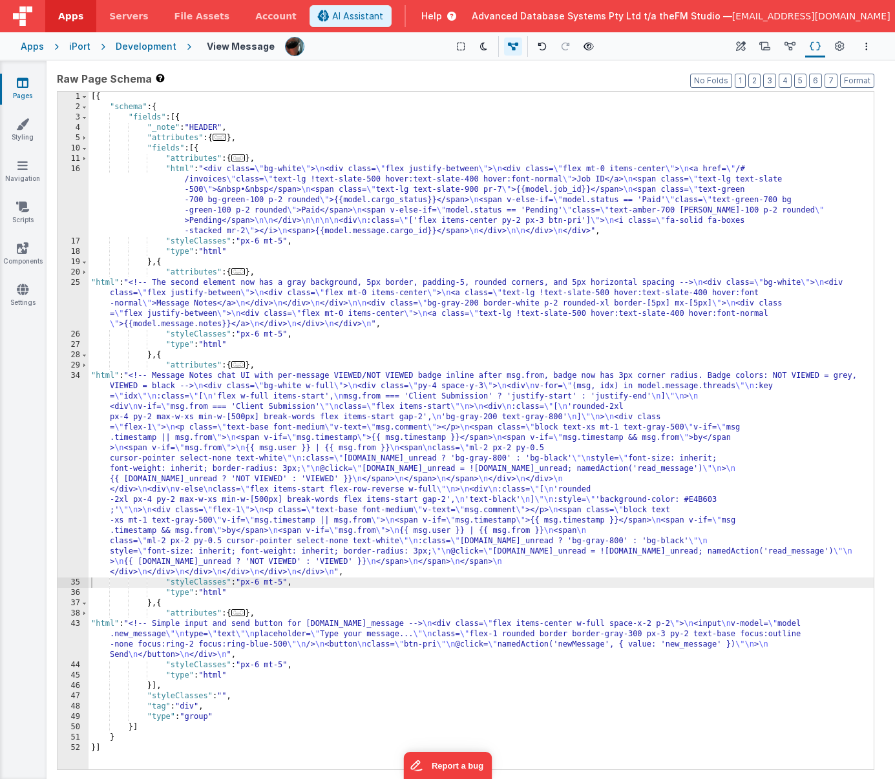
click at [432, 503] on div "[{ "schema" : { "fields" : [{ "_note" : "HEADER" , "attributes" : { ... } , "fi…" at bounding box center [481, 441] width 785 height 699
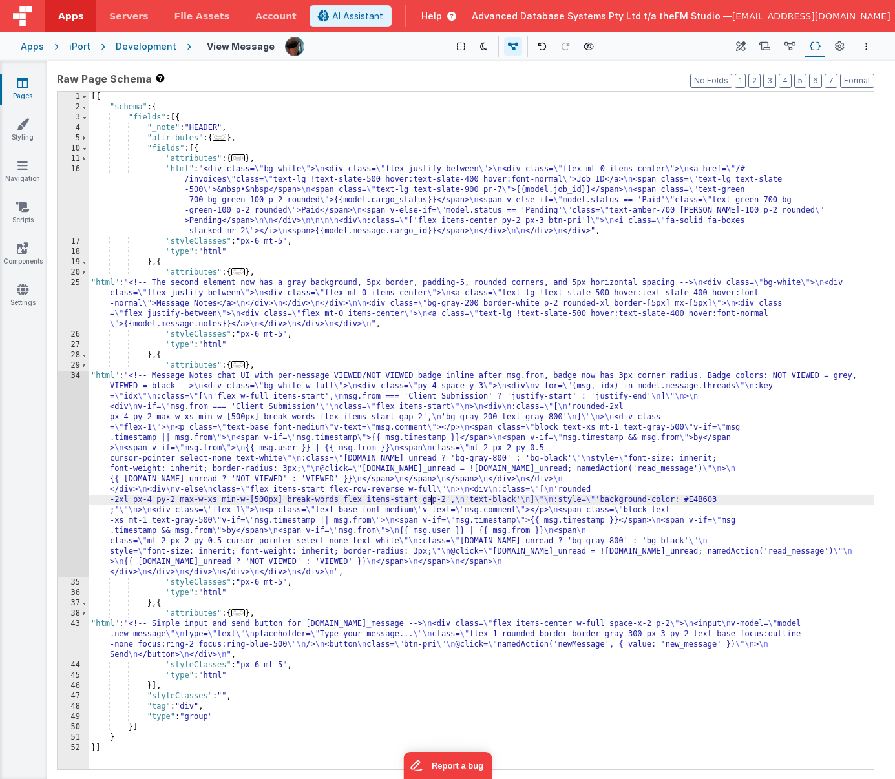
click at [429, 505] on div "[{ "schema" : { "fields" : [{ "_note" : "HEADER" , "attributes" : { ... } , "fi…" at bounding box center [481, 441] width 785 height 699
click at [77, 501] on div "34" at bounding box center [73, 474] width 31 height 207
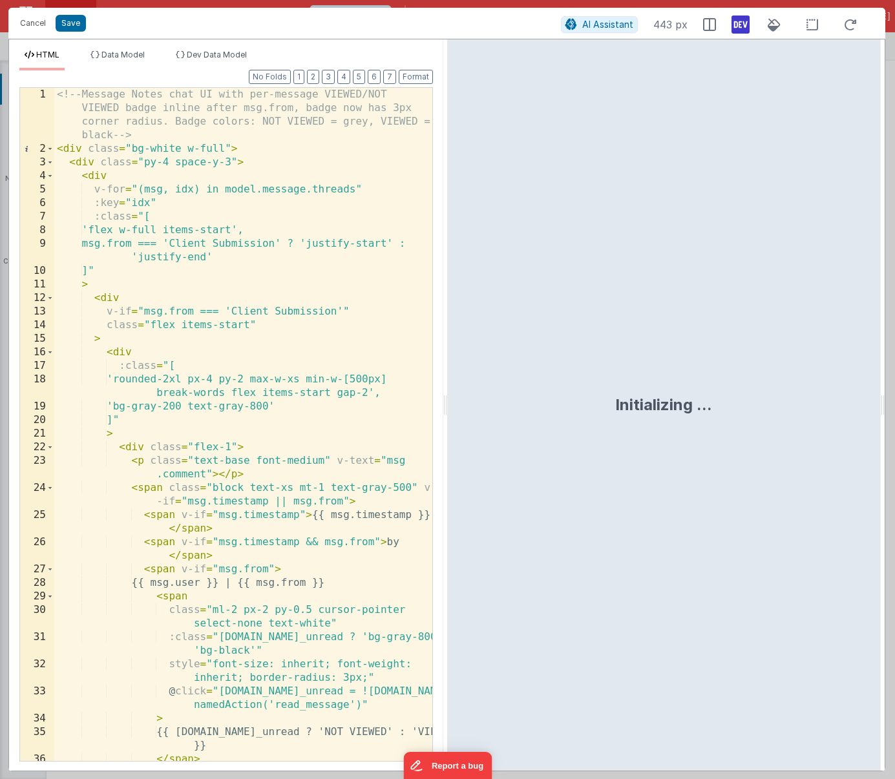
click at [240, 502] on div "<!-- Message Notes chat UI with per-message VIEWED/NOT VIEWED badge inline afte…" at bounding box center [243, 458] width 378 height 741
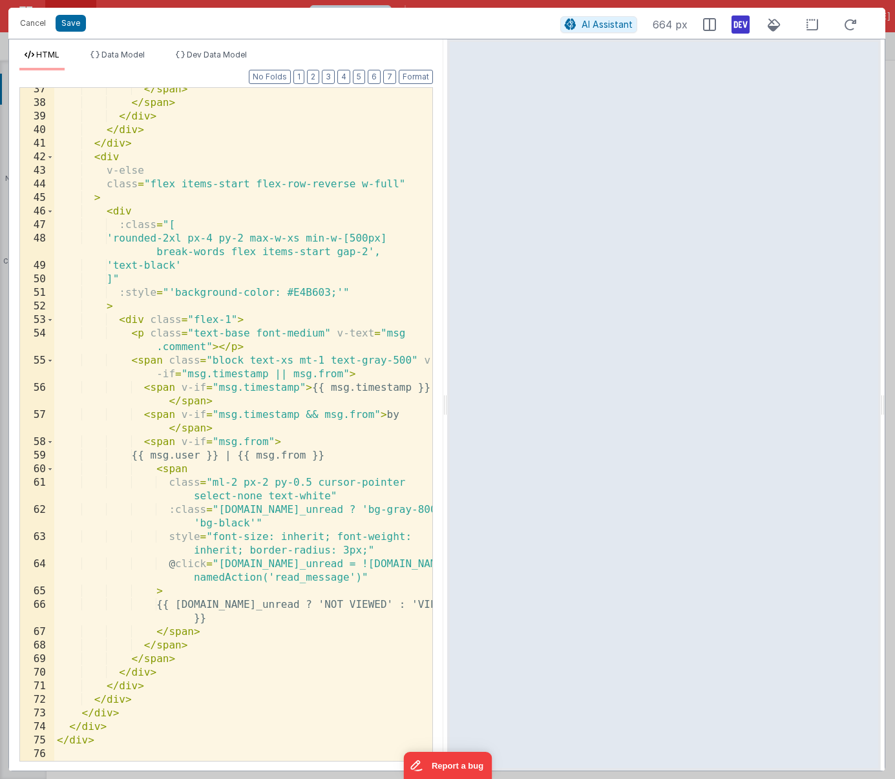
scroll to position [684, 0]
click at [594, 26] on span "AI Assistant" at bounding box center [607, 24] width 51 height 11
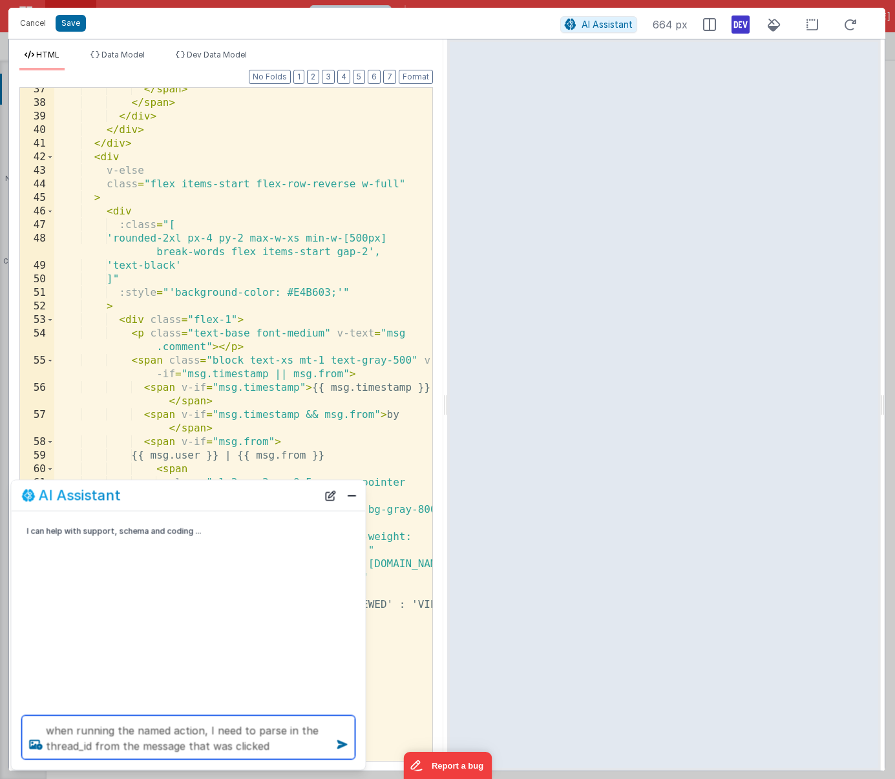
type textarea "when running the named action, I need to parse in the thread_id from the messag…"
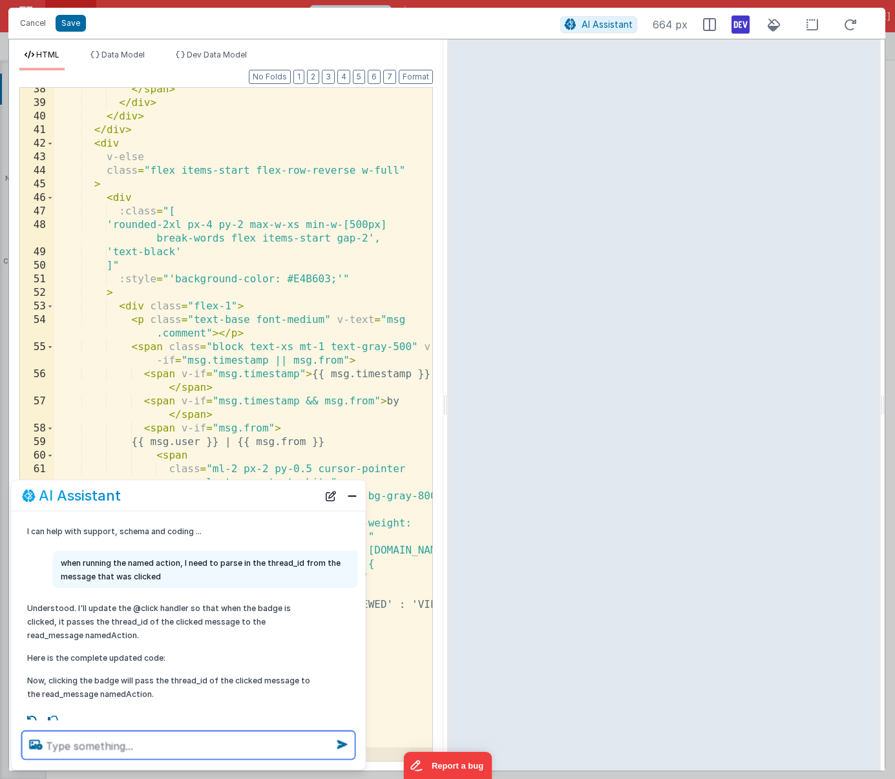
scroll to position [10, 0]
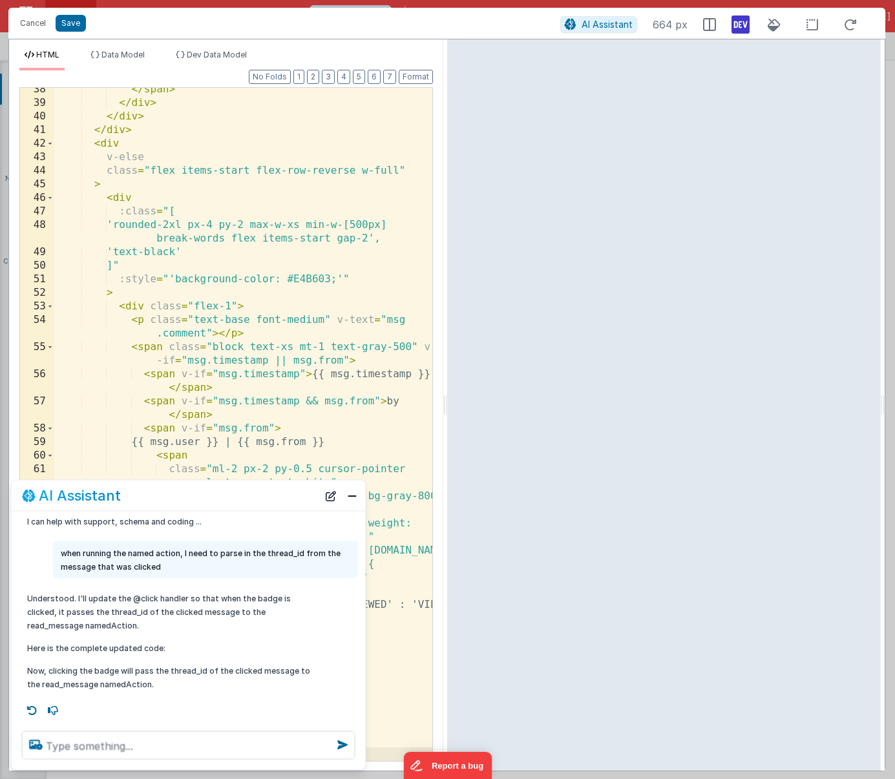
click at [224, 428] on div "</ span > </ div > </ div > </ div > < div v-else class = "flex items-start fle…" at bounding box center [243, 433] width 378 height 701
click at [355, 490] on button "Close" at bounding box center [352, 496] width 17 height 18
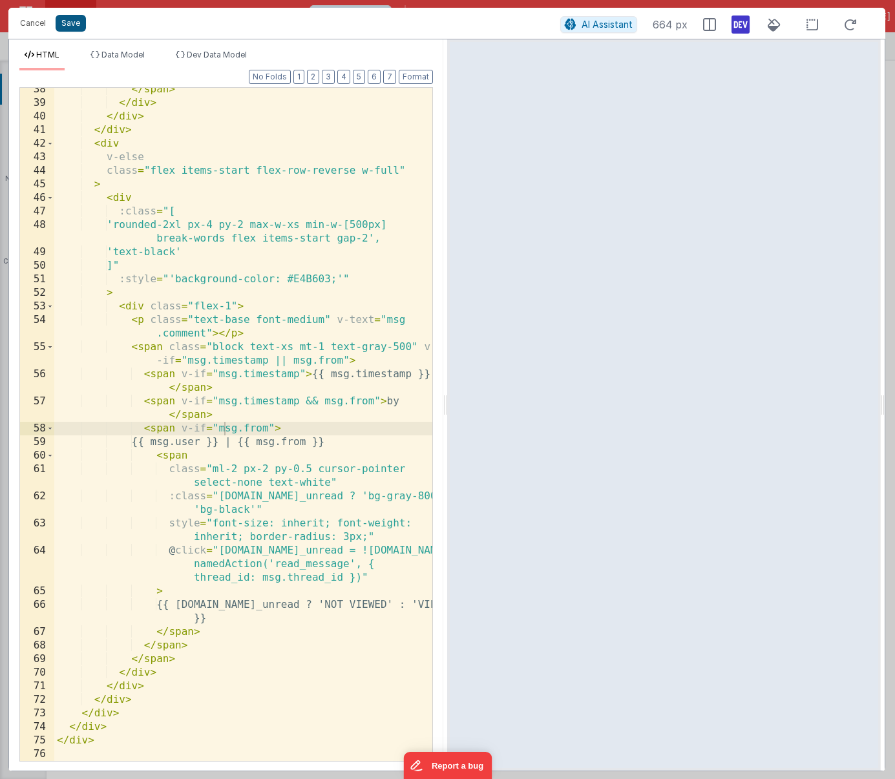
click at [74, 26] on button "Save" at bounding box center [71, 23] width 30 height 17
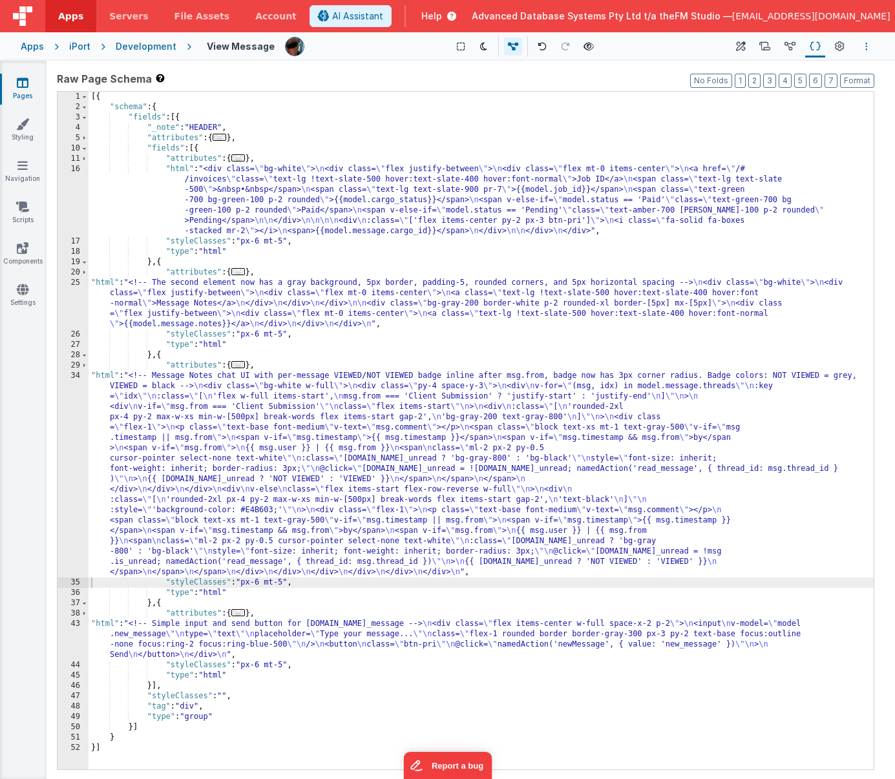
click at [870, 47] on button "Options" at bounding box center [867, 47] width 16 height 16
click at [778, 69] on p "Save" at bounding box center [791, 71] width 81 height 13
click at [353, 555] on div "[{ "schema" : { "fields" : [{ "_note" : "HEADER" , "attributes" : { ... } , "fi…" at bounding box center [481, 441] width 785 height 699
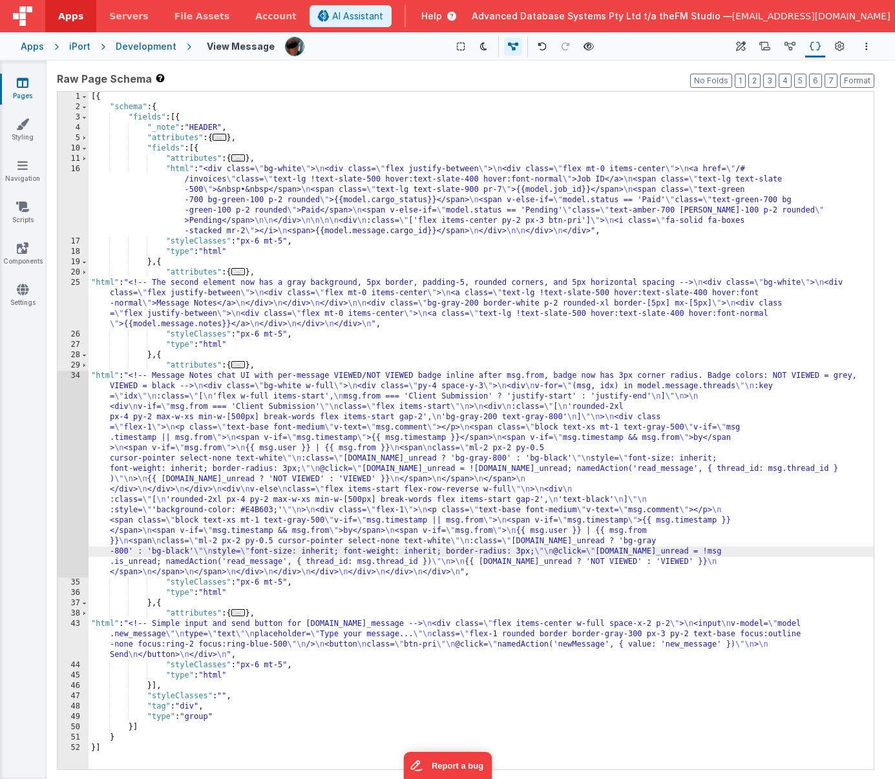
click at [68, 485] on div "34" at bounding box center [73, 474] width 31 height 207
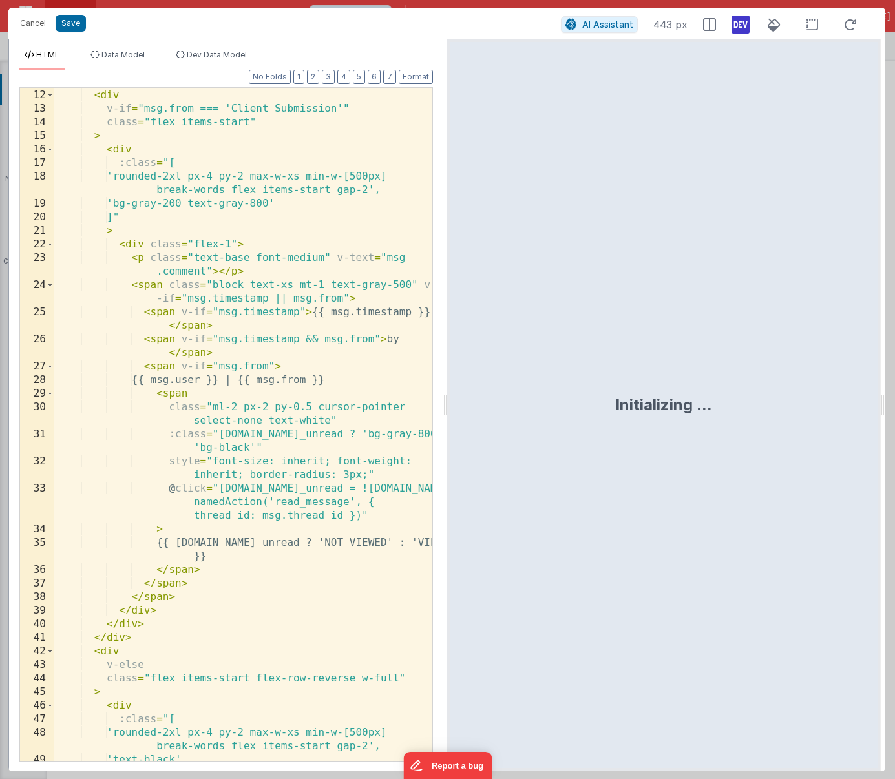
scroll to position [222, 0]
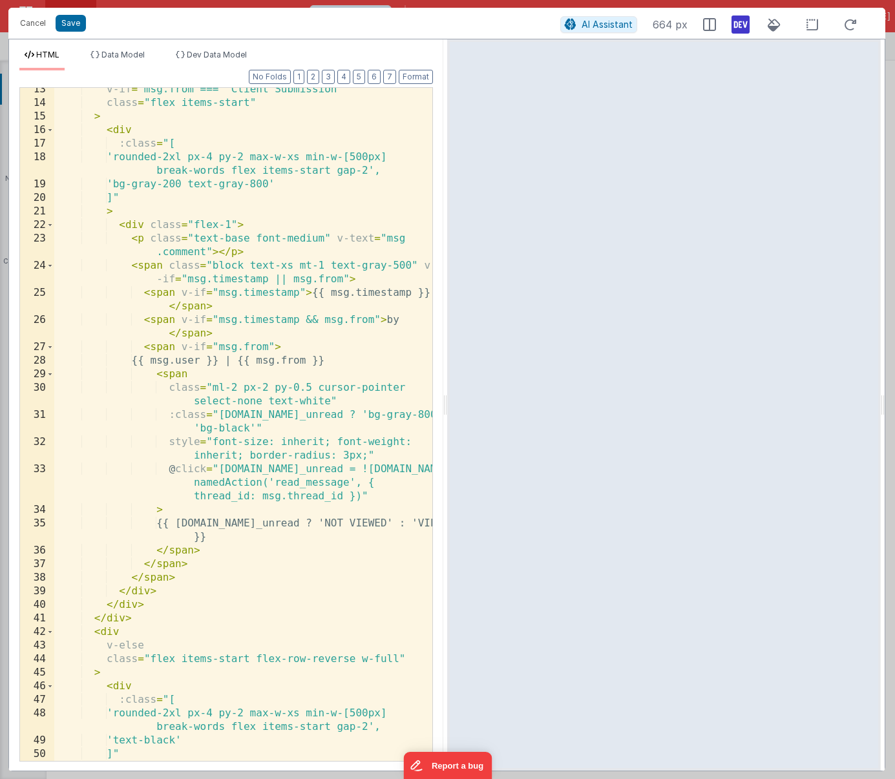
click at [266, 511] on div "v-if = "msg.from === 'Client Submission'" class = "flex items-start" > < div :c…" at bounding box center [243, 433] width 378 height 701
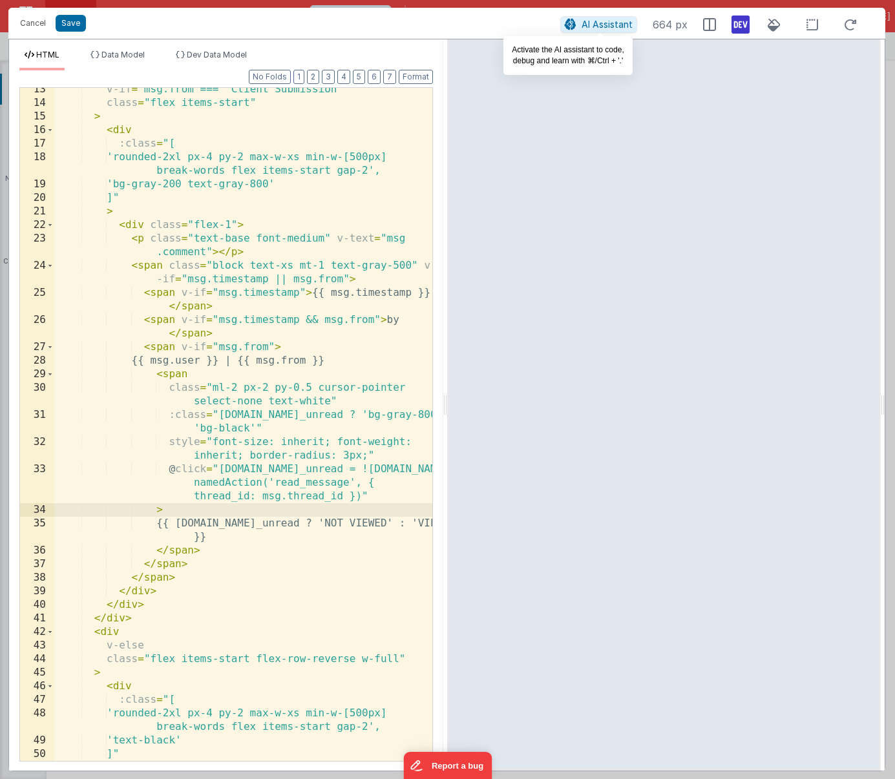
click at [585, 22] on span "AI Assistant" at bounding box center [607, 24] width 51 height 11
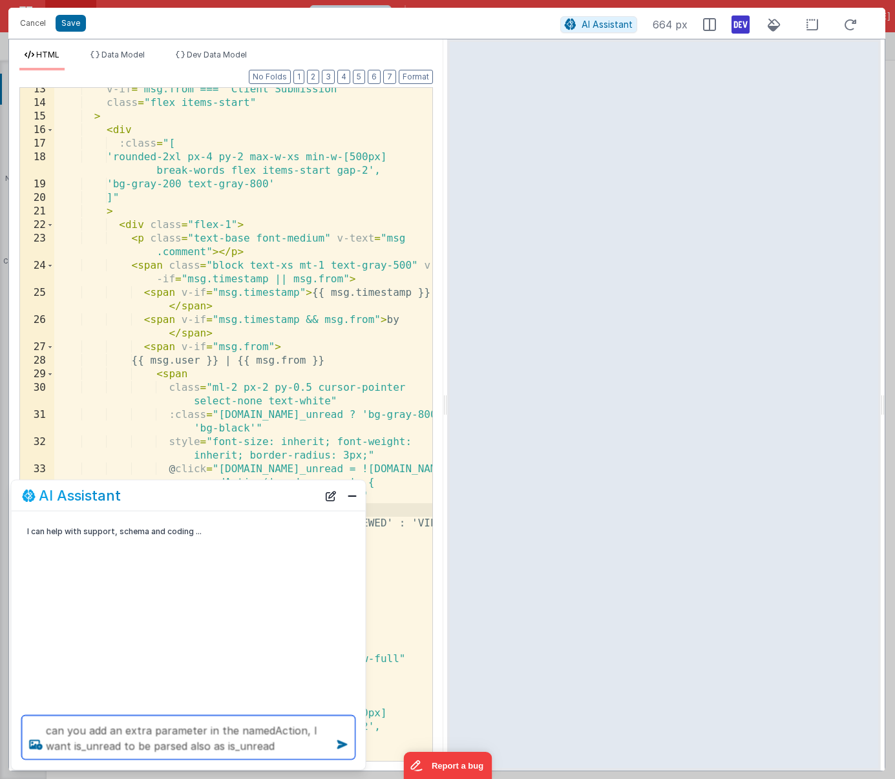
type textarea "can you add an extra parameter in the namedAction, I want is_unread to be parse…"
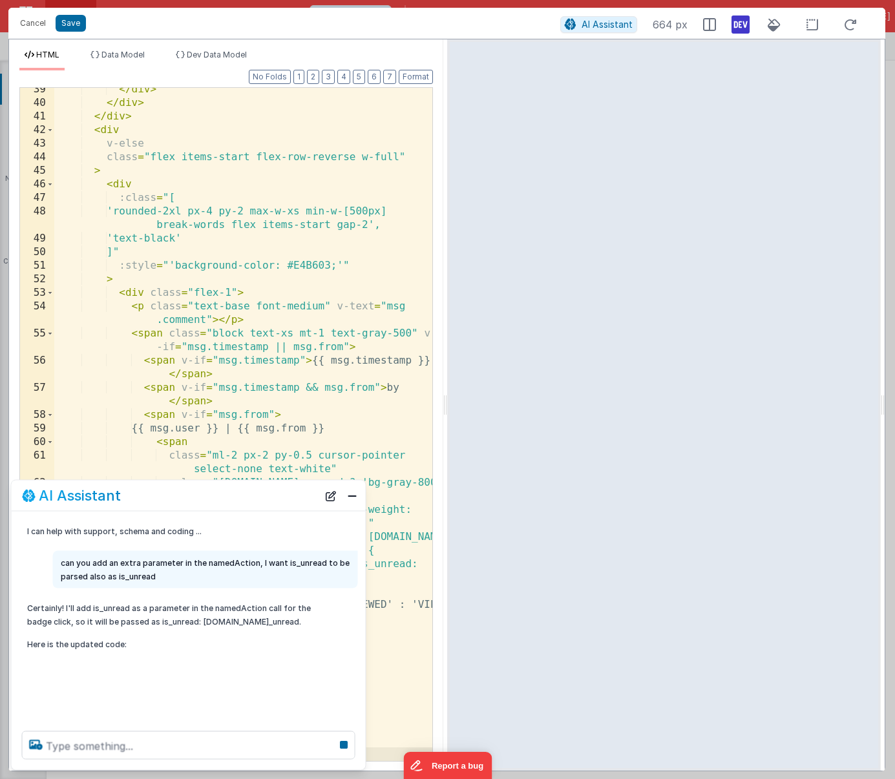
scroll to position [738, 0]
click at [352, 499] on button "Close" at bounding box center [352, 496] width 17 height 18
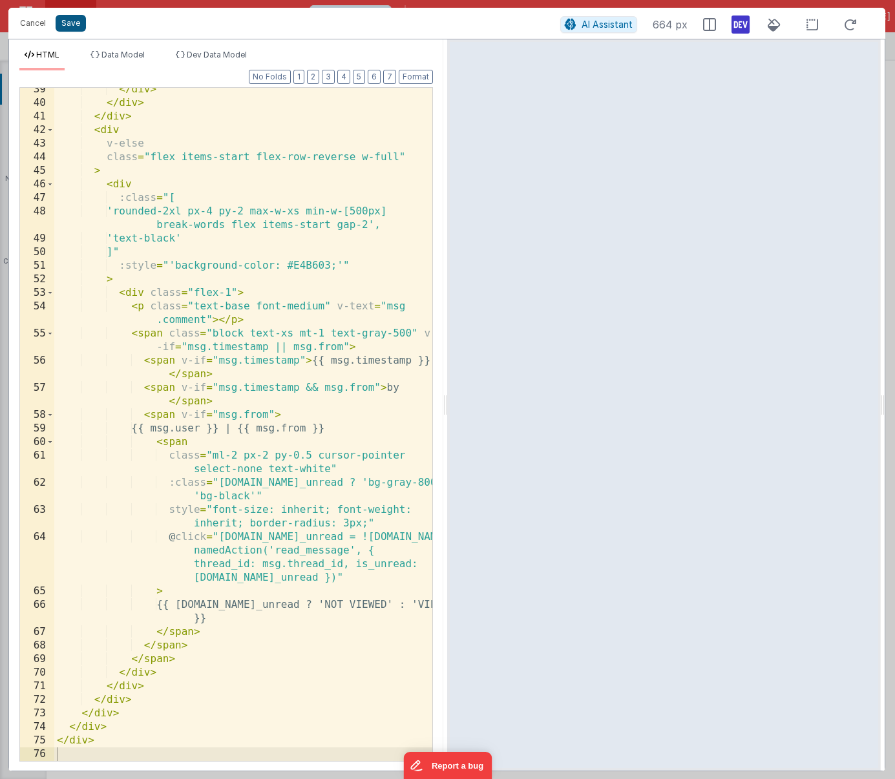
click at [73, 25] on button "Save" at bounding box center [71, 23] width 30 height 17
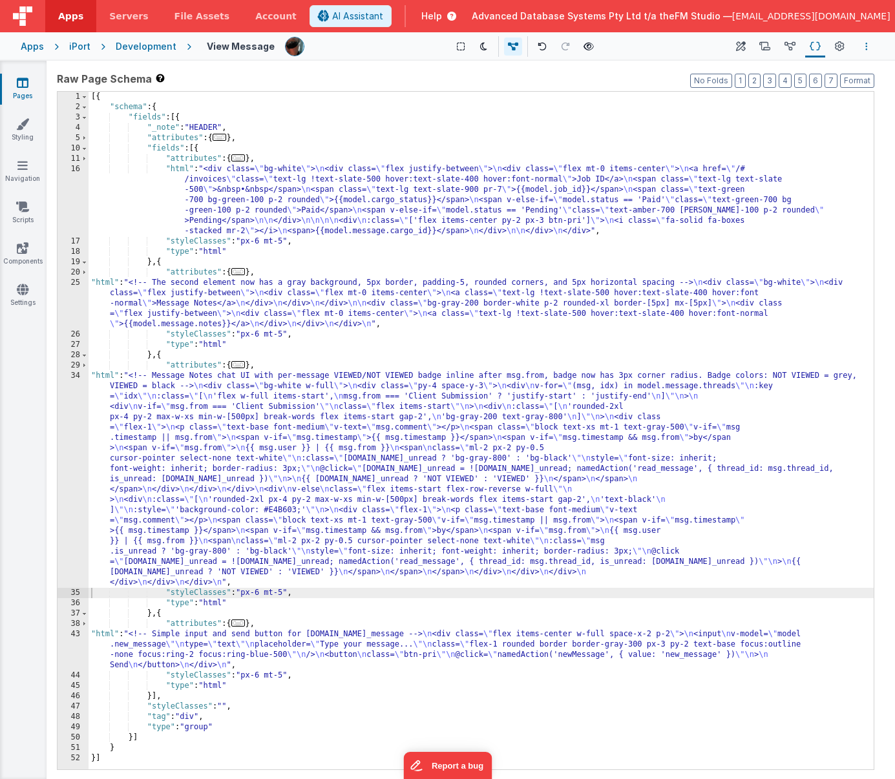
click at [865, 41] on button "Options" at bounding box center [867, 47] width 16 height 16
click at [787, 67] on p "Save" at bounding box center [791, 71] width 81 height 13
click at [868, 45] on button "Options" at bounding box center [867, 47] width 16 height 16
click at [763, 72] on p "Save" at bounding box center [791, 71] width 81 height 13
click at [766, 47] on icon at bounding box center [764, 47] width 11 height 14
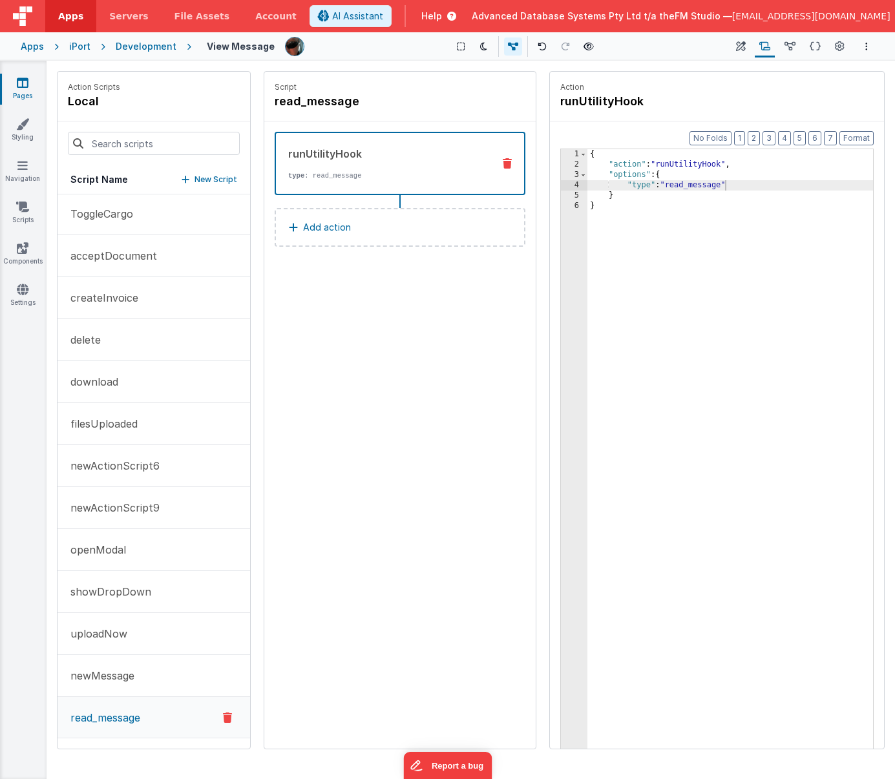
scroll to position [43, 0]
click at [116, 715] on p "read_message" at bounding box center [102, 718] width 78 height 16
click at [113, 668] on p "newMessage" at bounding box center [99, 676] width 72 height 16
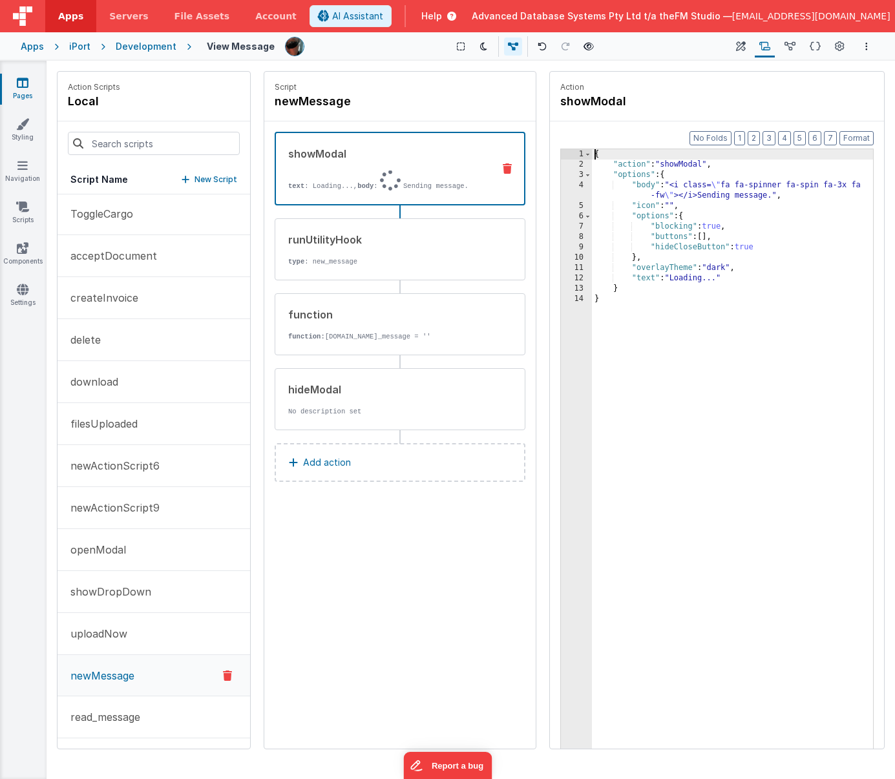
click at [650, 183] on div "{ "action" : "showModal" , "options" : { "body" : "<i class= \" fa fa-spinner f…" at bounding box center [732, 479] width 281 height 660
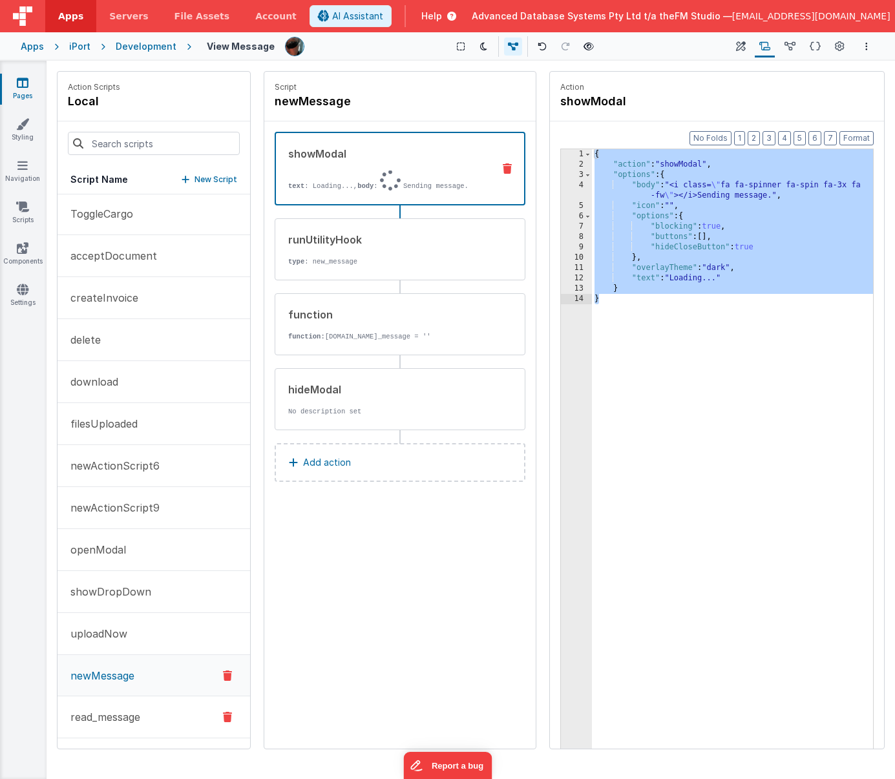
click at [94, 714] on p "read_message" at bounding box center [102, 718] width 78 height 16
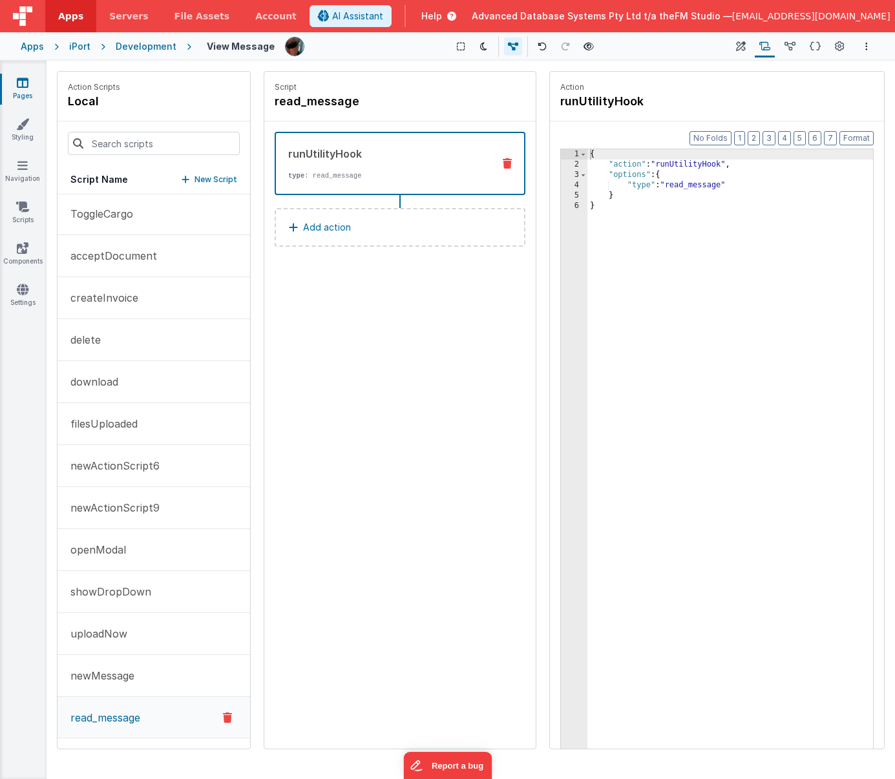
click at [313, 226] on p "Add action" at bounding box center [327, 228] width 48 height 16
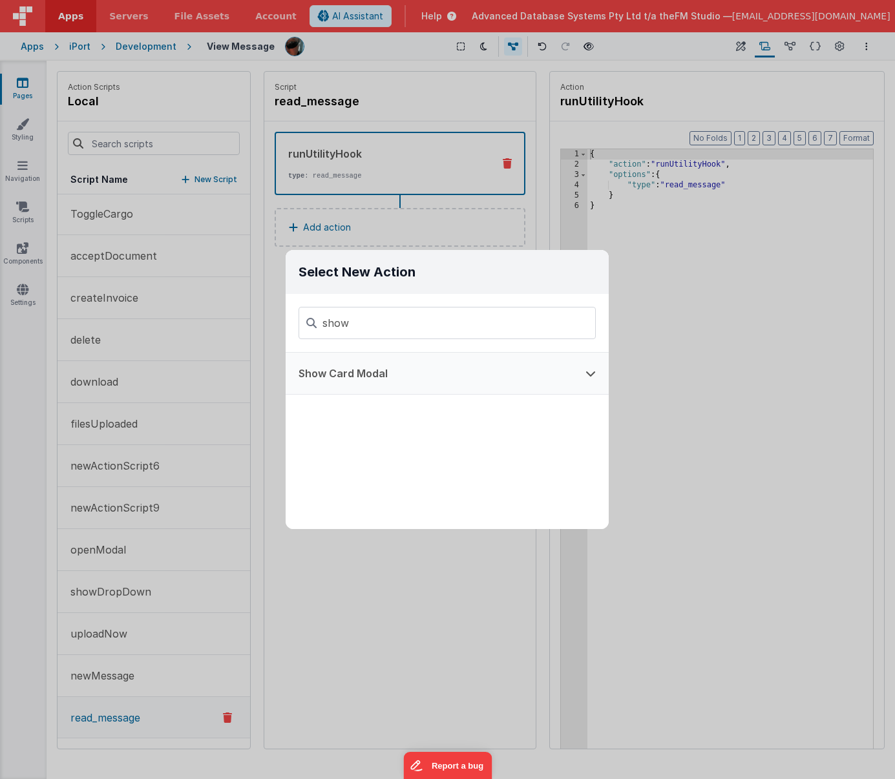
type input "show"
click at [355, 376] on button "Show Card Modal" at bounding box center [429, 373] width 287 height 41
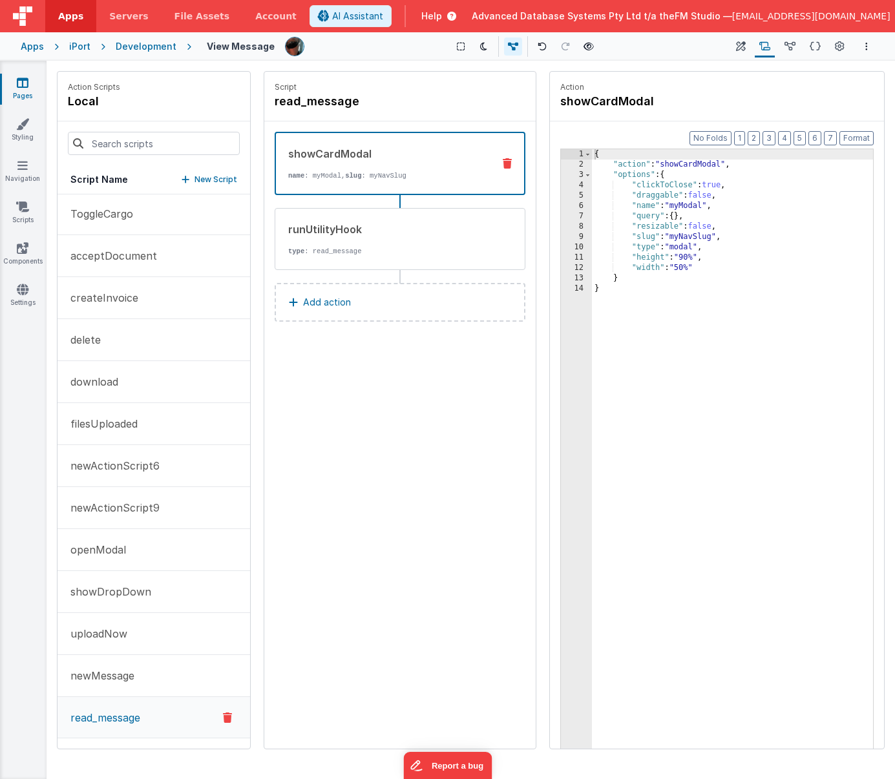
click at [715, 183] on div "{ "action" : "showCardModal" , "options" : { "clickToClose" : true , "draggable…" at bounding box center [732, 479] width 281 height 660
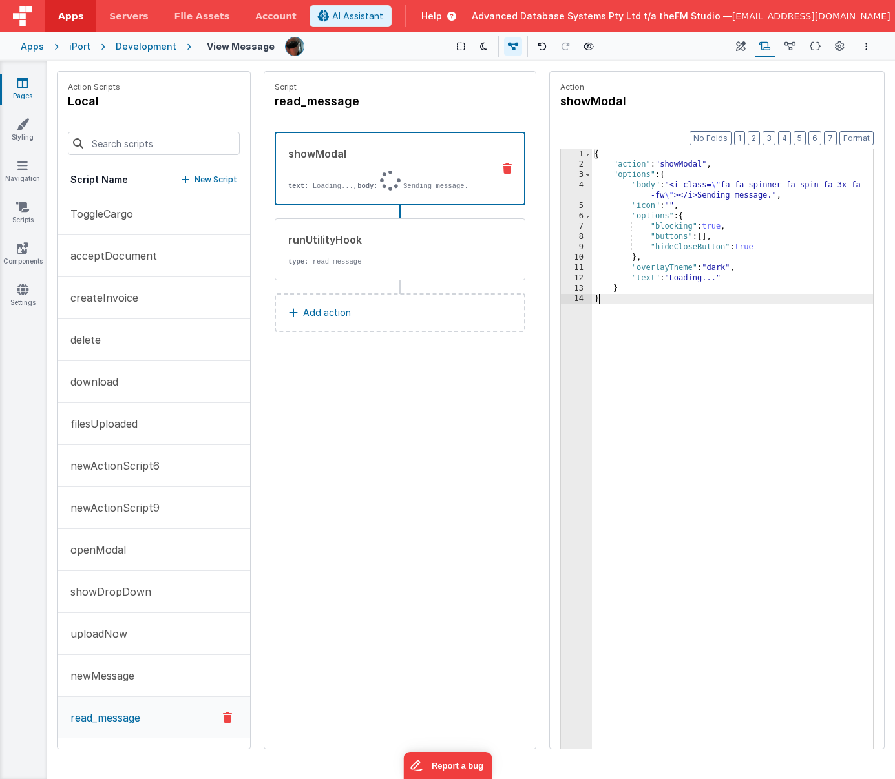
click at [335, 313] on p "Add action" at bounding box center [327, 313] width 48 height 16
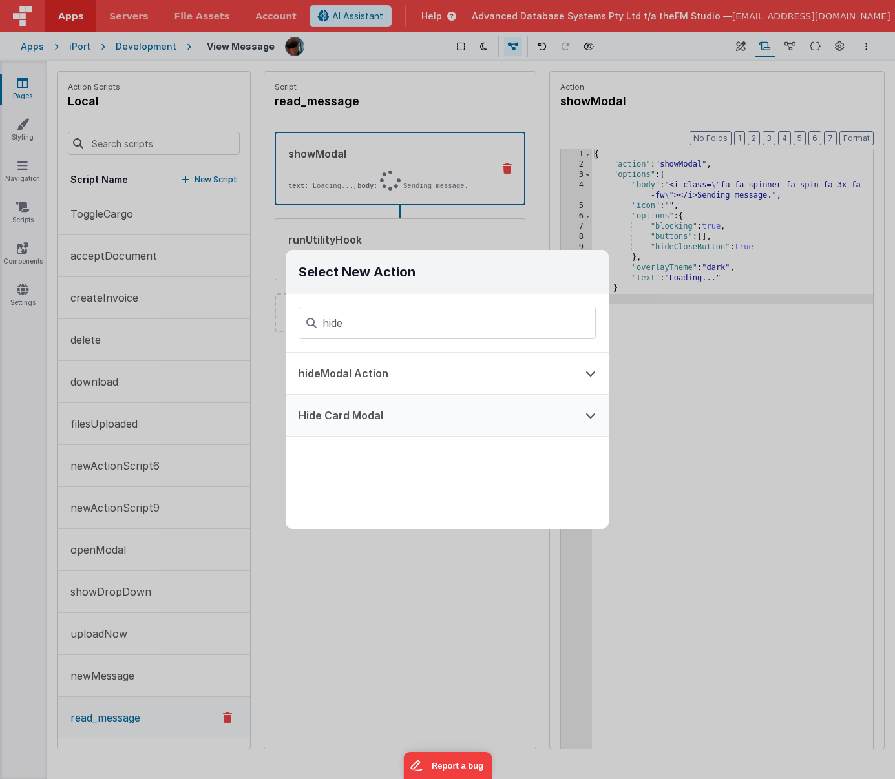
type input "hide"
click at [345, 419] on button "Hide Card Modal" at bounding box center [429, 415] width 287 height 41
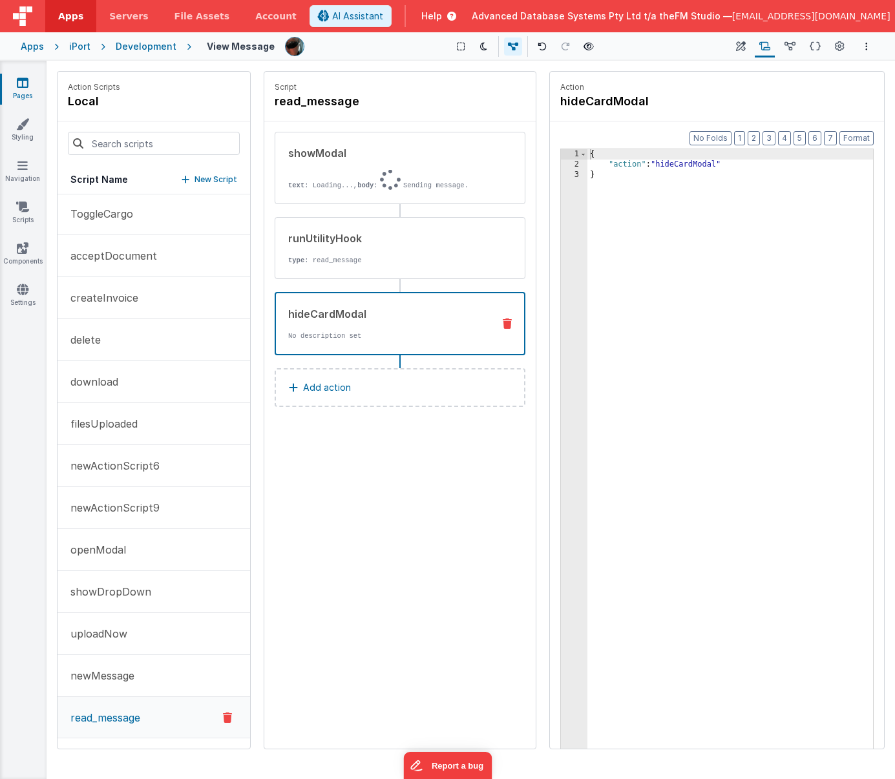
click at [678, 165] on div "{ "action" : "hideCardModal" }" at bounding box center [730, 479] width 286 height 660
click at [865, 47] on icon "Options" at bounding box center [866, 46] width 3 height 9
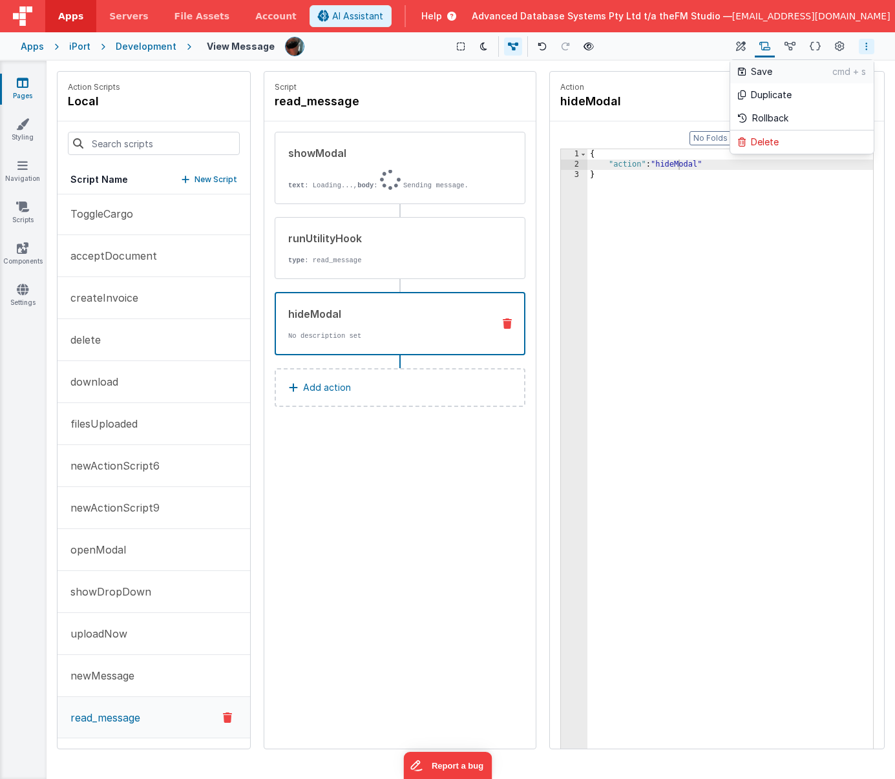
click at [786, 70] on p "Save" at bounding box center [791, 71] width 81 height 13
click at [450, 179] on p "text : Loading..., body : Sending message." at bounding box center [385, 180] width 195 height 21
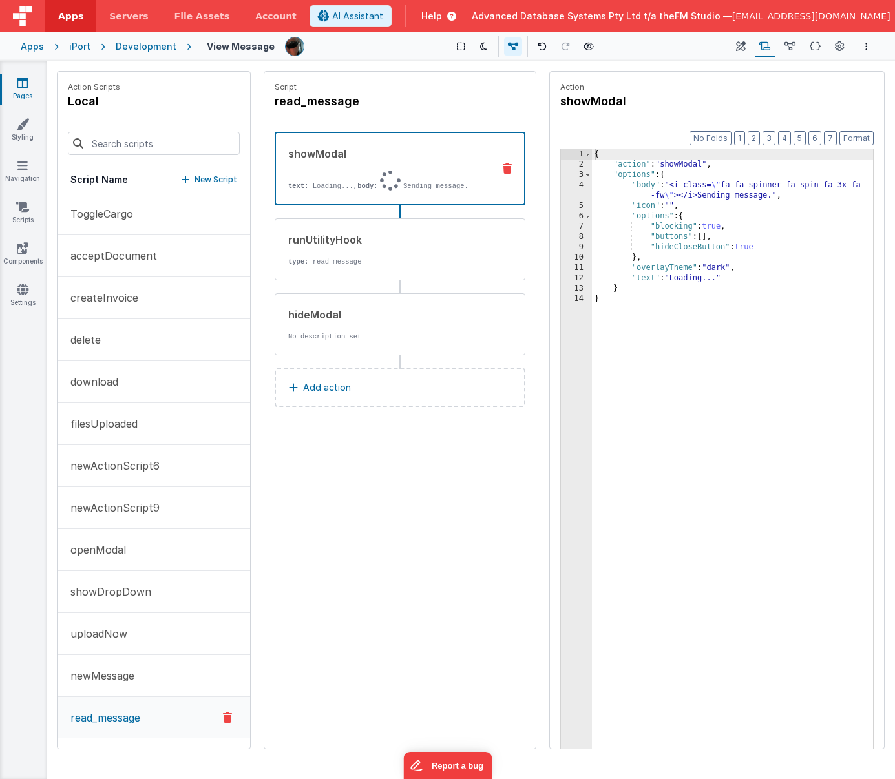
click at [701, 196] on div "{ "action" : "showModal" , "options" : { "body" : "<i class= \" fa fa-spinner f…" at bounding box center [732, 479] width 281 height 660
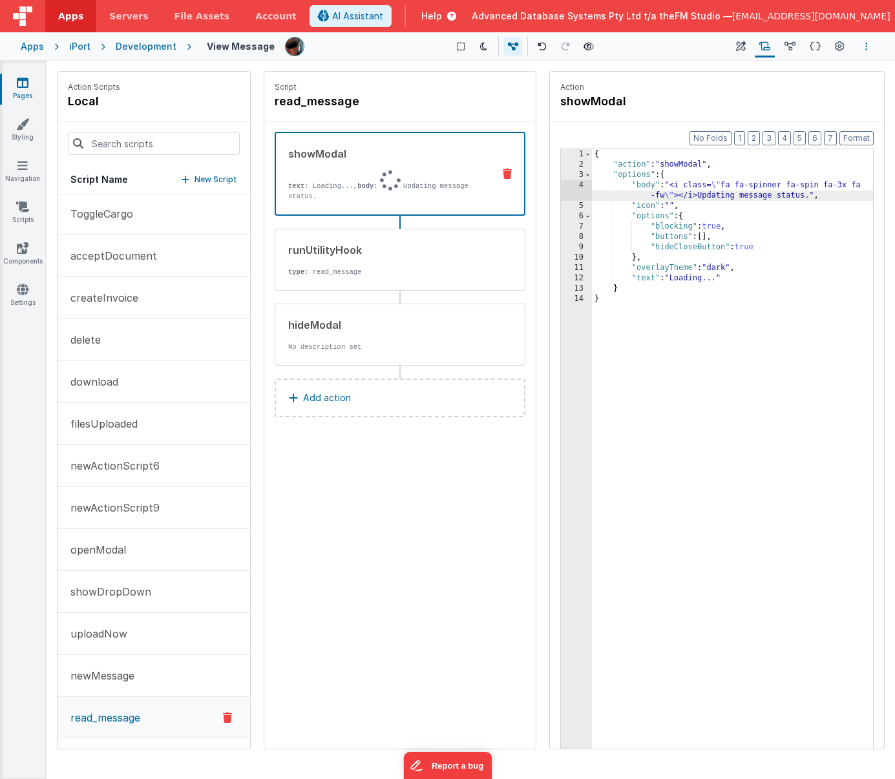
click at [869, 45] on button "Options" at bounding box center [867, 47] width 16 height 16
click at [794, 69] on p "Save" at bounding box center [791, 71] width 81 height 13
